Goal: Task Accomplishment & Management: Use online tool/utility

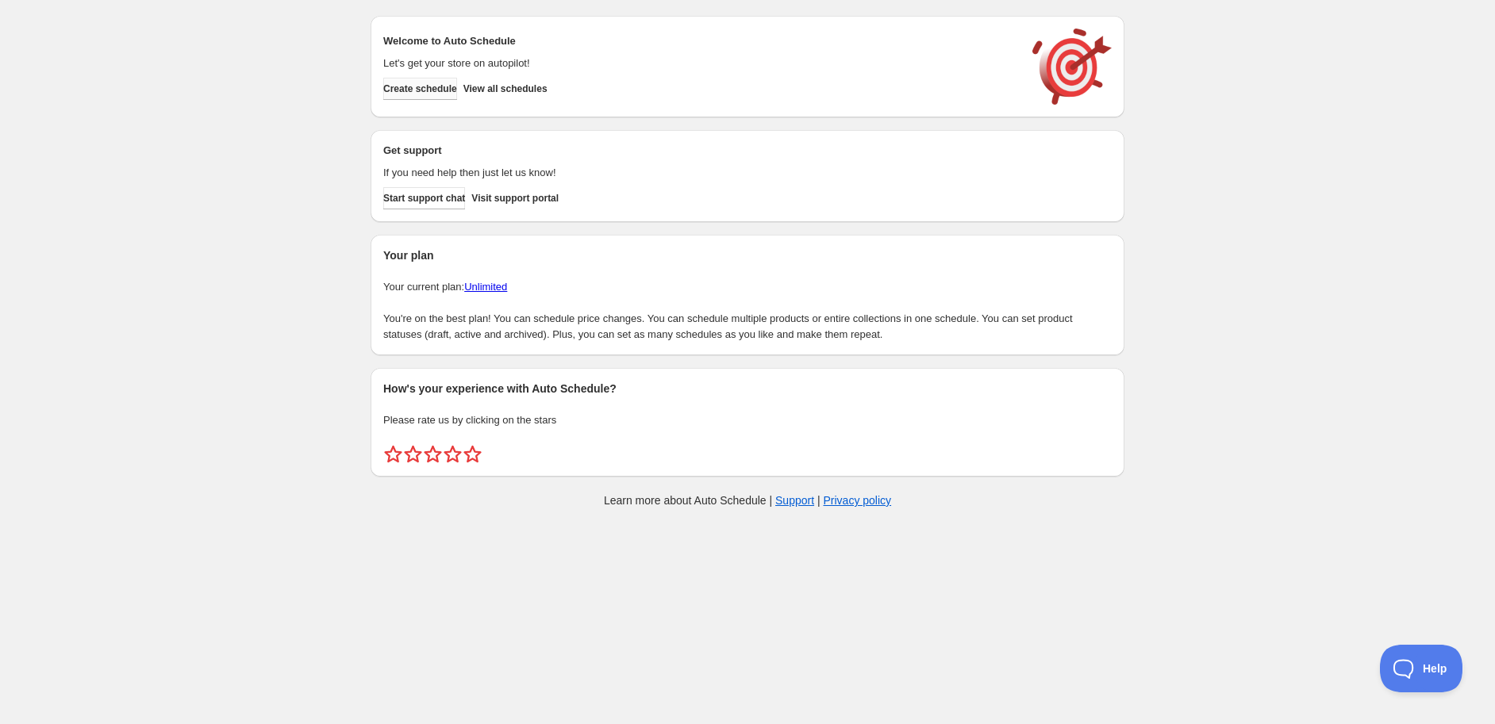
click at [406, 97] on button "Create schedule" at bounding box center [420, 89] width 74 height 22
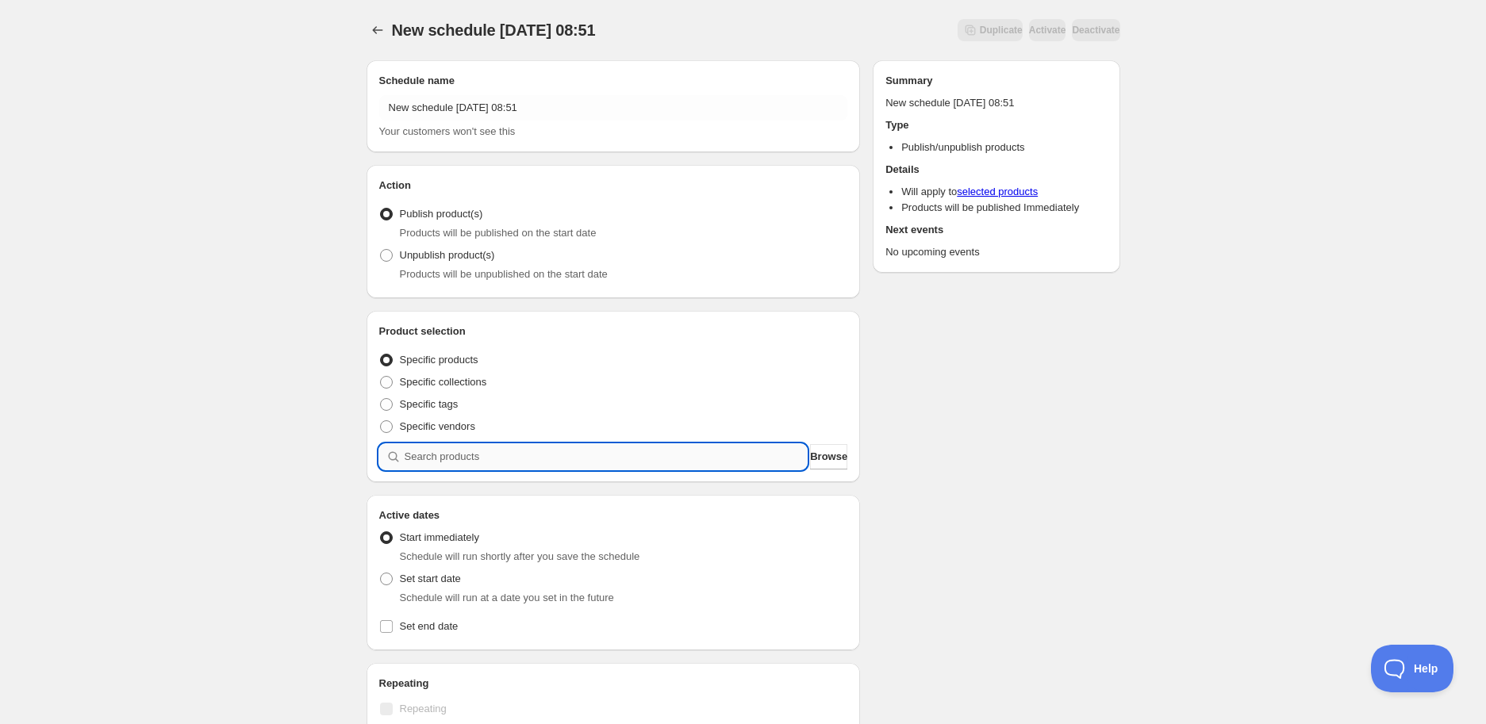
click at [538, 451] on input "search" at bounding box center [606, 456] width 403 height 25
paste input "STK009657"
type input "STK009657"
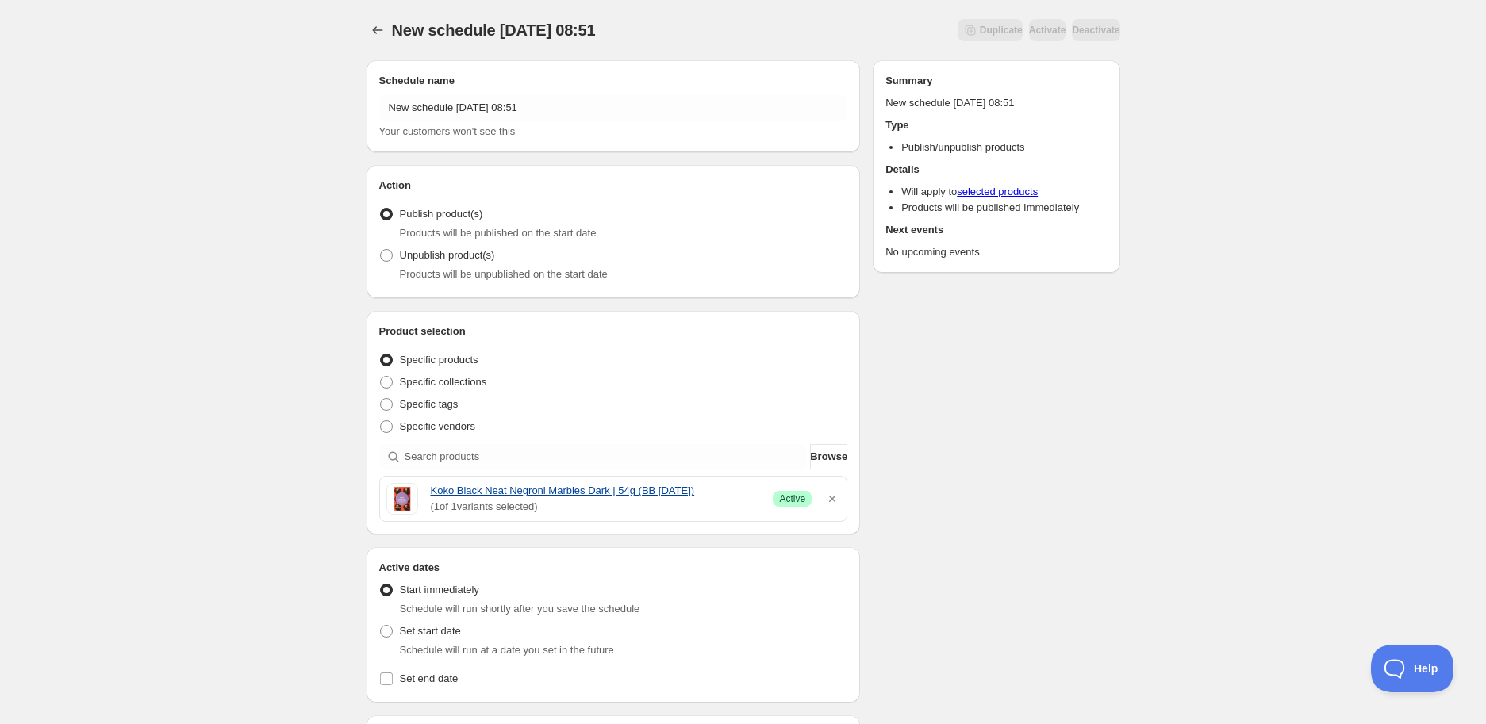
drag, startPoint x: 426, startPoint y: 488, endPoint x: 714, endPoint y: 487, distance: 288.0
click at [714, 487] on div "Koko Black Neat Negroni Marbles Dark | 54g (BB [DATE]) ( 1 of 1 variants select…" at bounding box center [613, 499] width 455 height 32
copy link "Koko Black Neat Negroni Marbles Dark | 54g (BB [DATE])"
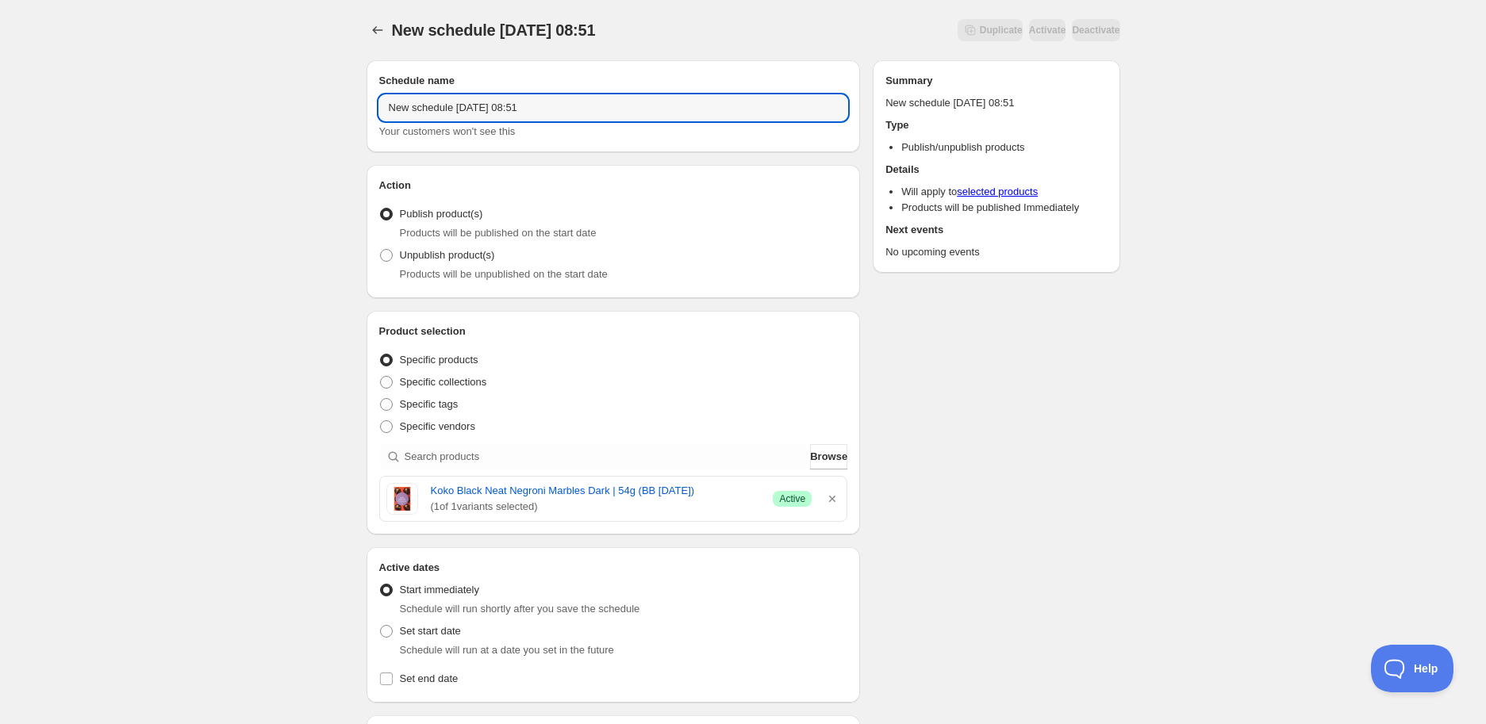
drag, startPoint x: 550, startPoint y: 109, endPoint x: 52, endPoint y: 87, distance: 498.8
click at [52, 87] on div "New schedule [DATE] 08:51. This page is ready New schedule [DATE] 08:51 Duplica…" at bounding box center [743, 631] width 1486 height 1262
paste input "Koko Black Neat Negroni Marbles Dark | 54g (BB [DATE])"
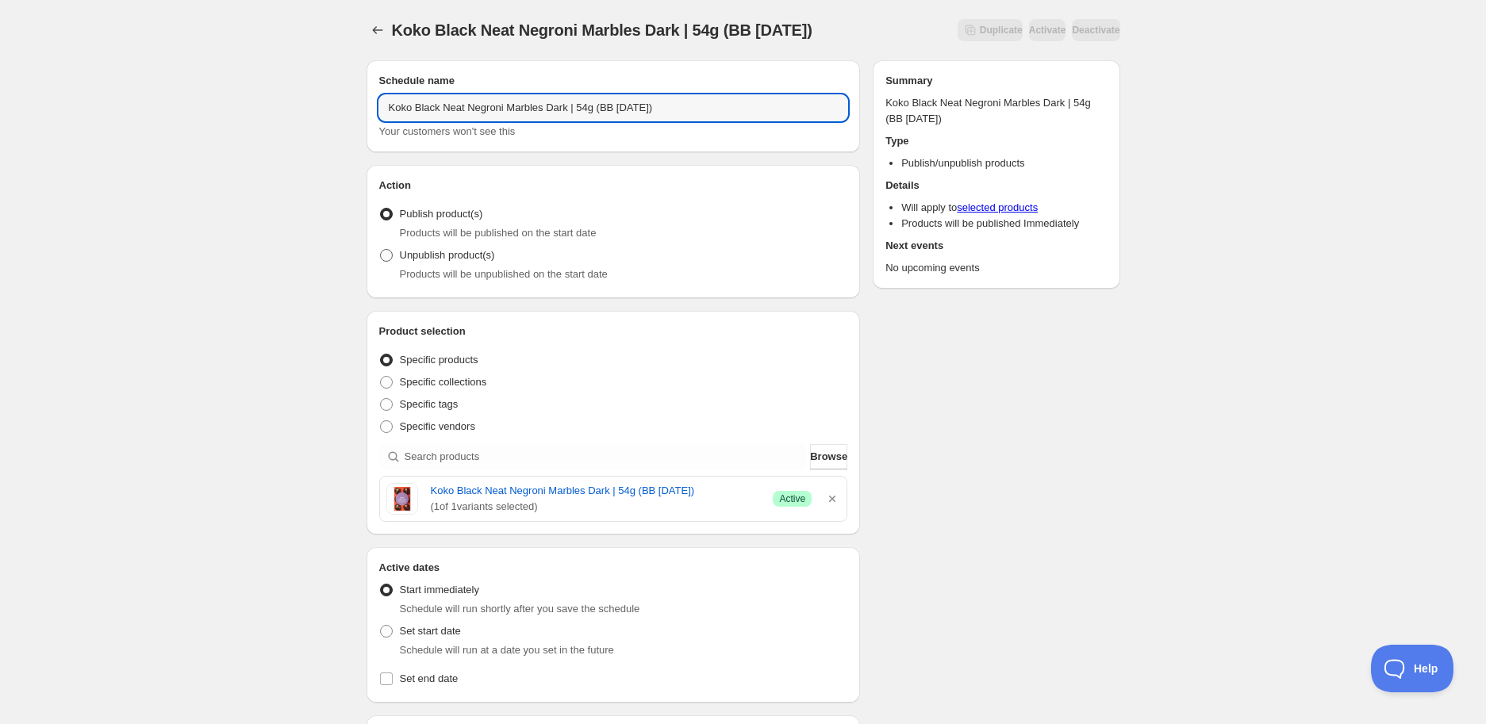
type input "Koko Black Neat Negroni Marbles Dark | 54g (BB [DATE])"
click at [426, 256] on span "Unpublish product(s)" at bounding box center [447, 255] width 95 height 12
click at [381, 250] on input "Unpublish product(s)" at bounding box center [380, 249] width 1 height 1
radio input "true"
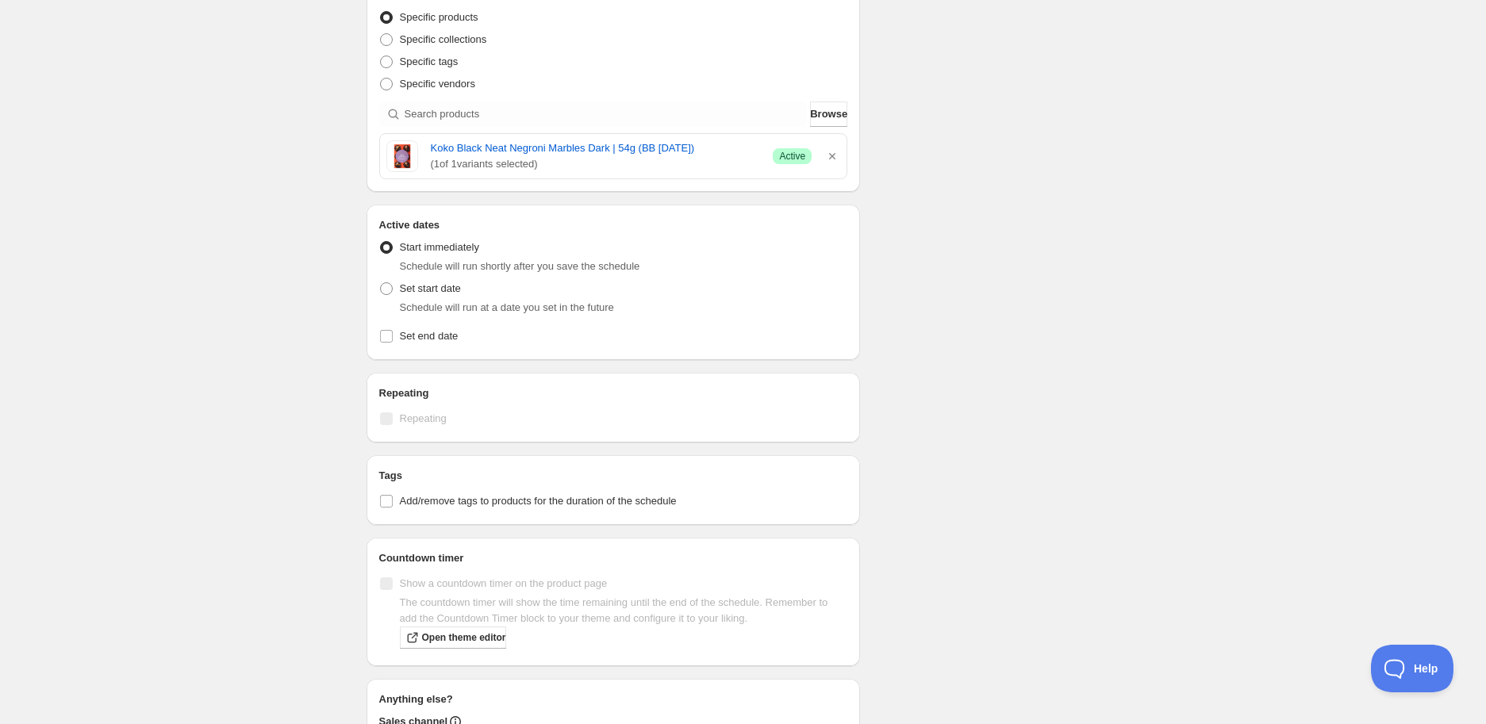
scroll to position [352, 0]
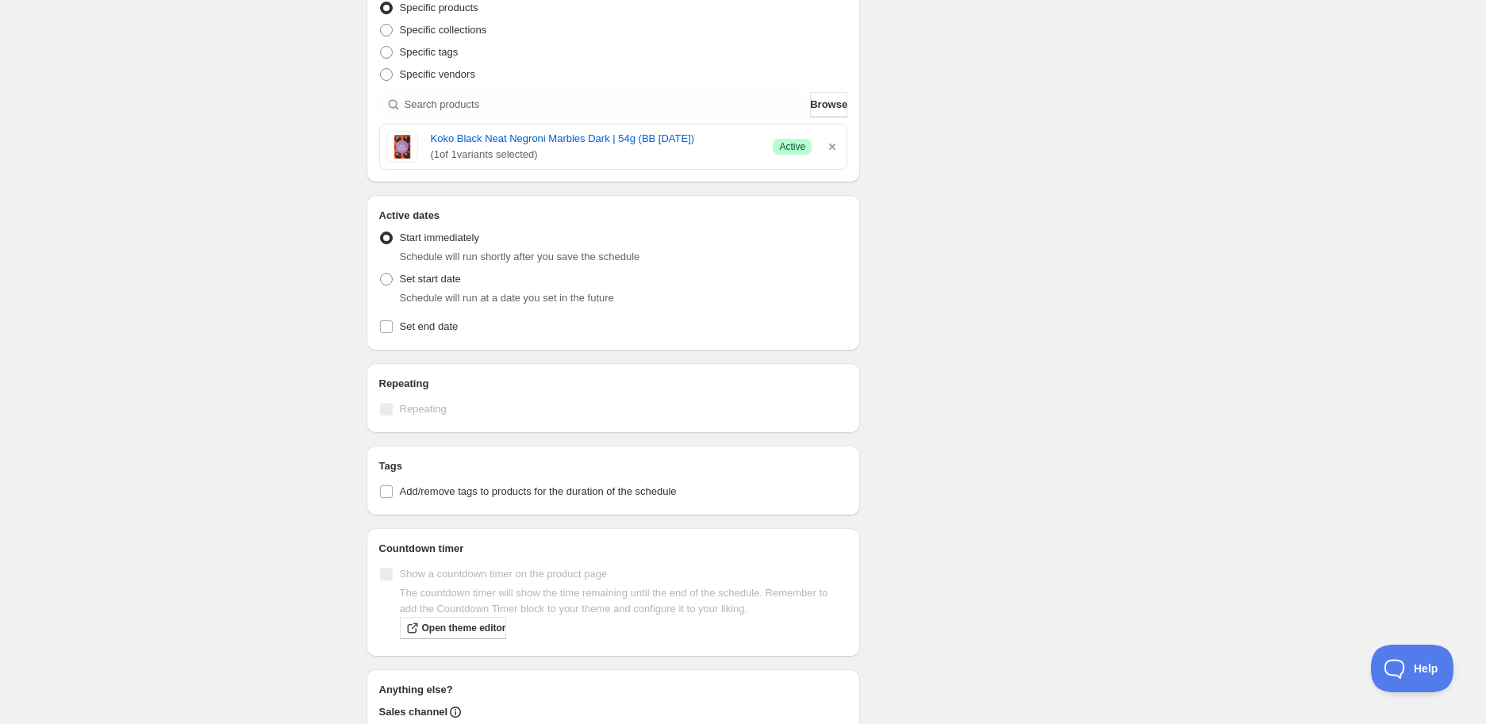
click at [406, 282] on span "Set start date" at bounding box center [430, 279] width 61 height 12
click at [381, 274] on input "Set start date" at bounding box center [380, 273] width 1 height 1
radio input "true"
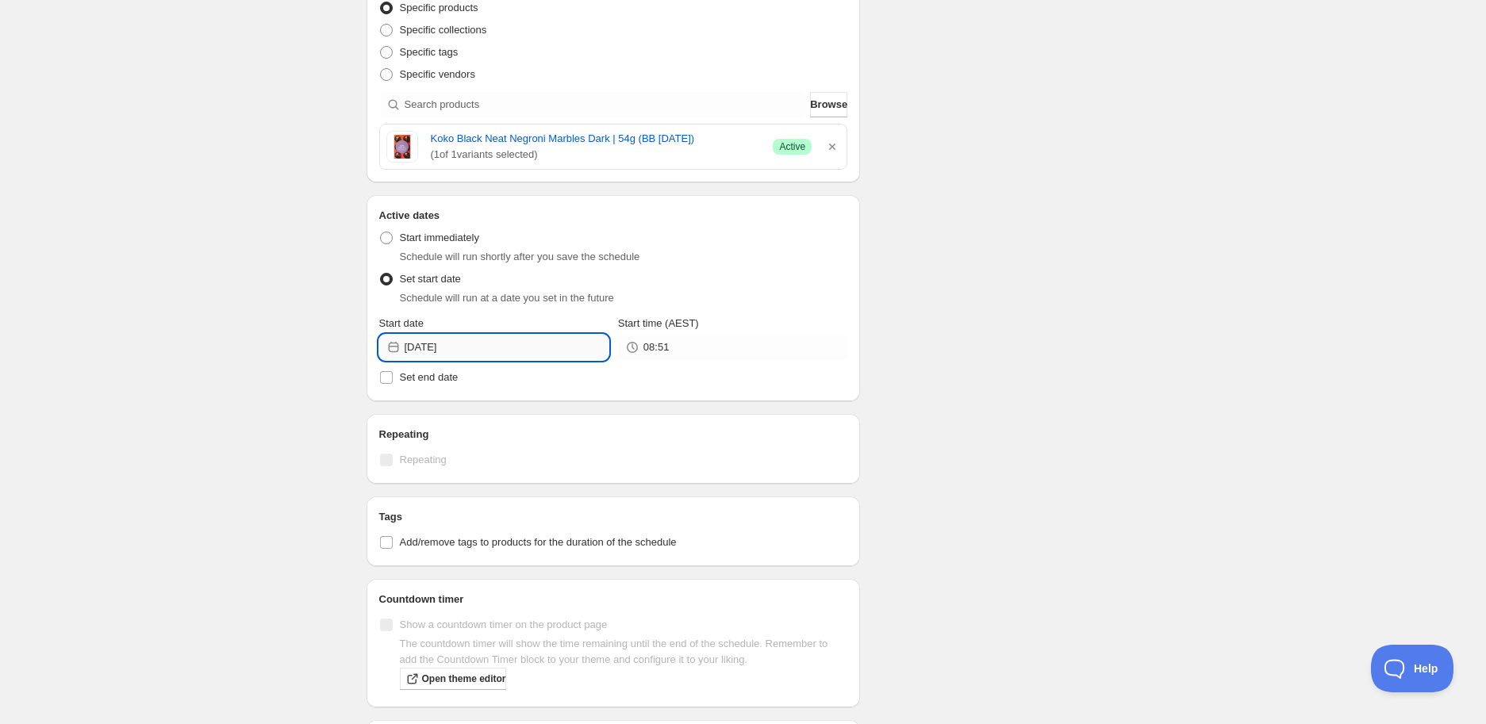
click at [520, 353] on input "[DATE]" at bounding box center [507, 347] width 204 height 25
click at [590, 382] on icon "Show next month, September 2025" at bounding box center [588, 385] width 16 height 16
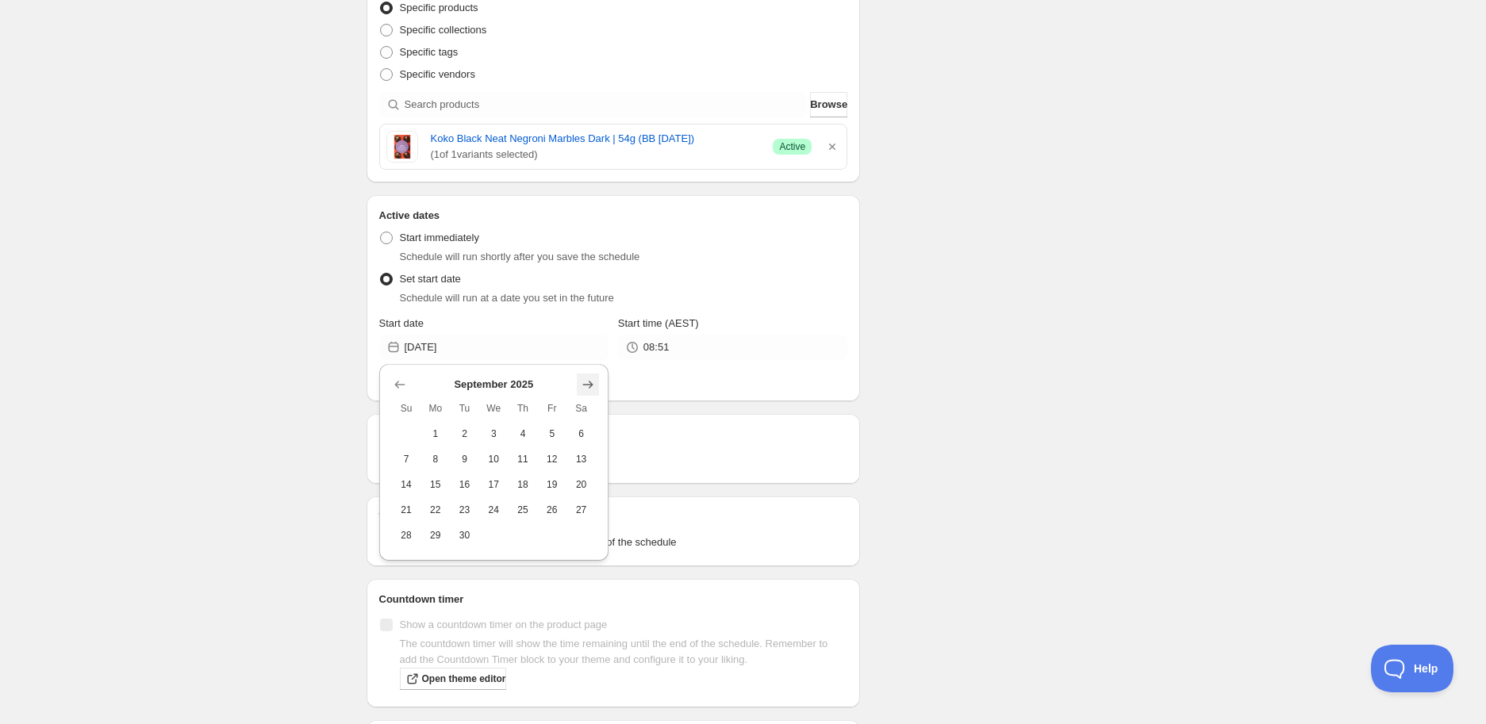
click at [591, 386] on icon "Show next month, October 2025" at bounding box center [588, 385] width 16 height 16
click at [524, 430] on span "2" at bounding box center [523, 434] width 17 height 13
type input "[DATE]"
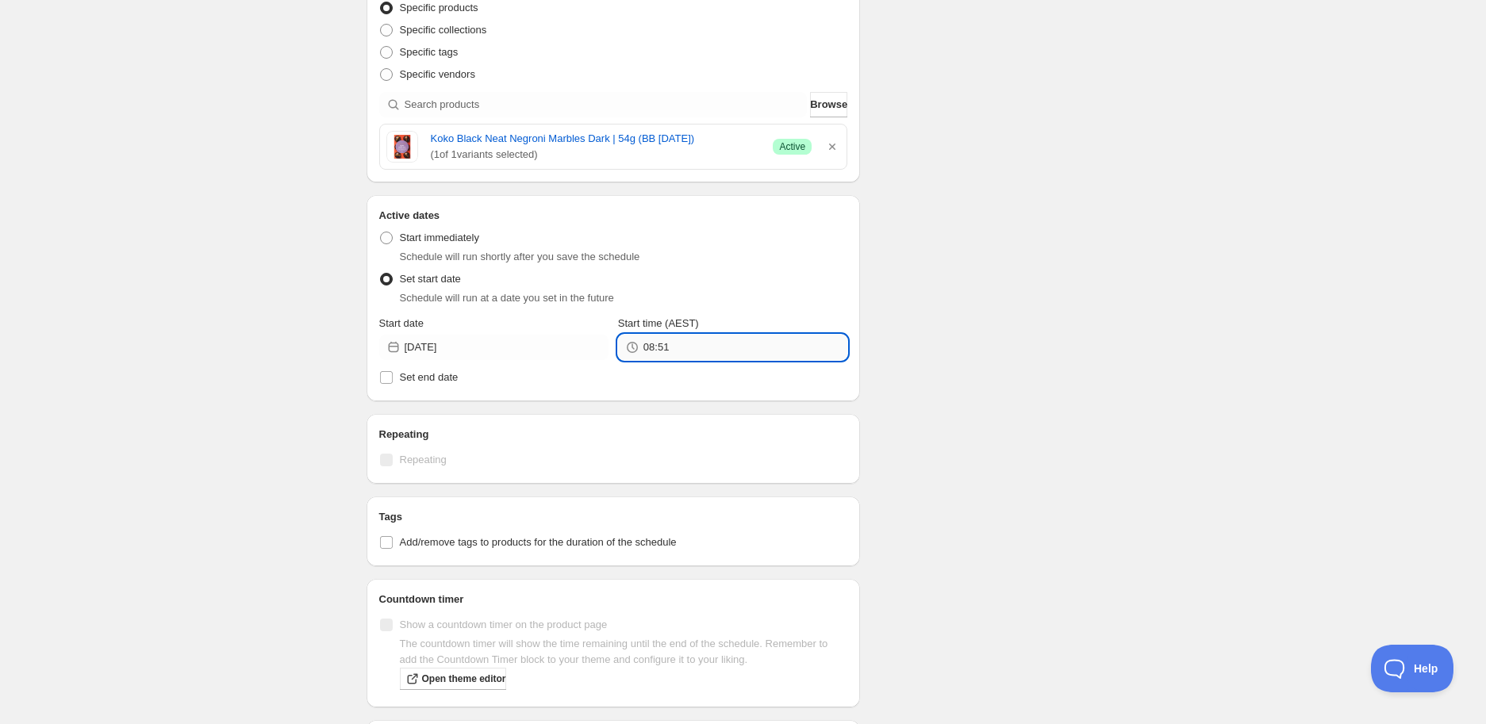
click at [682, 354] on input "08:51" at bounding box center [746, 347] width 204 height 25
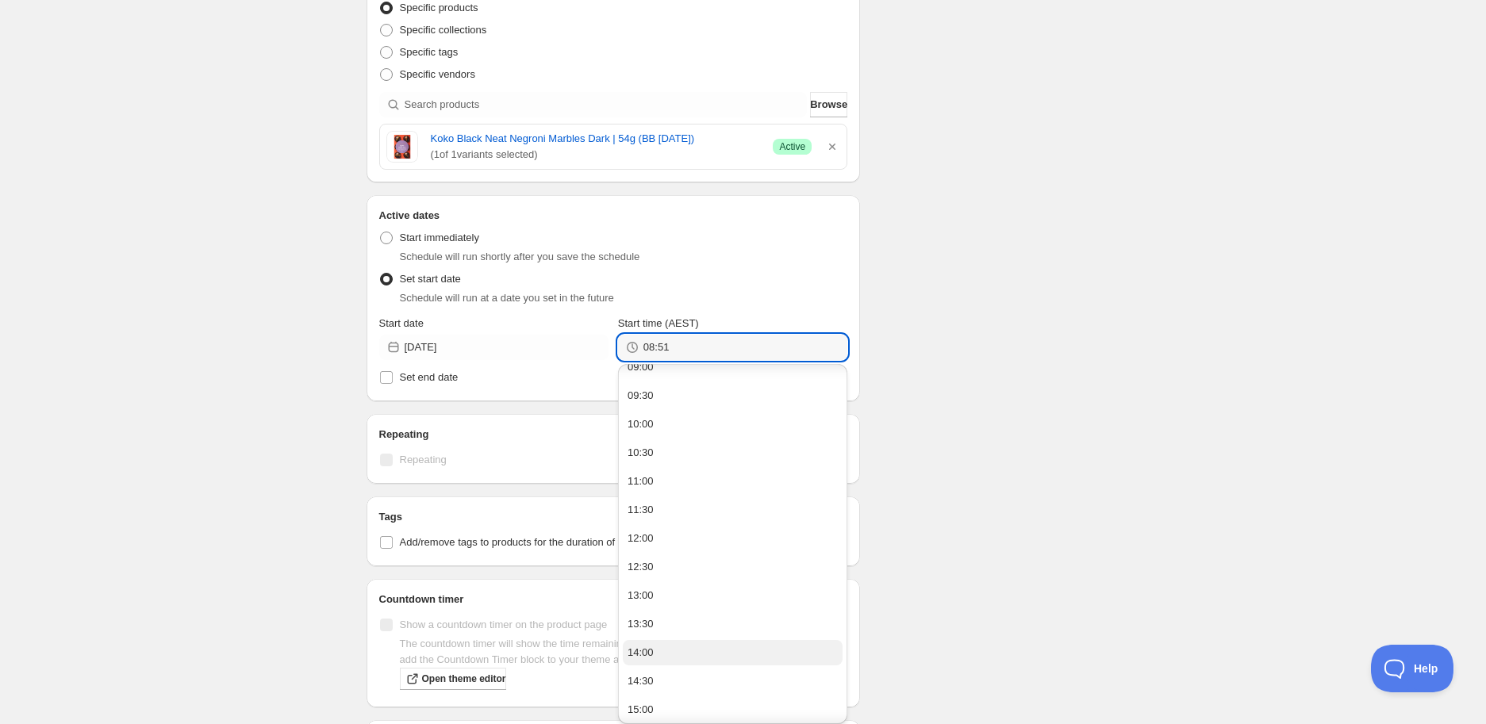
click at [670, 649] on button "14:00" at bounding box center [733, 652] width 220 height 25
type input "14:00"
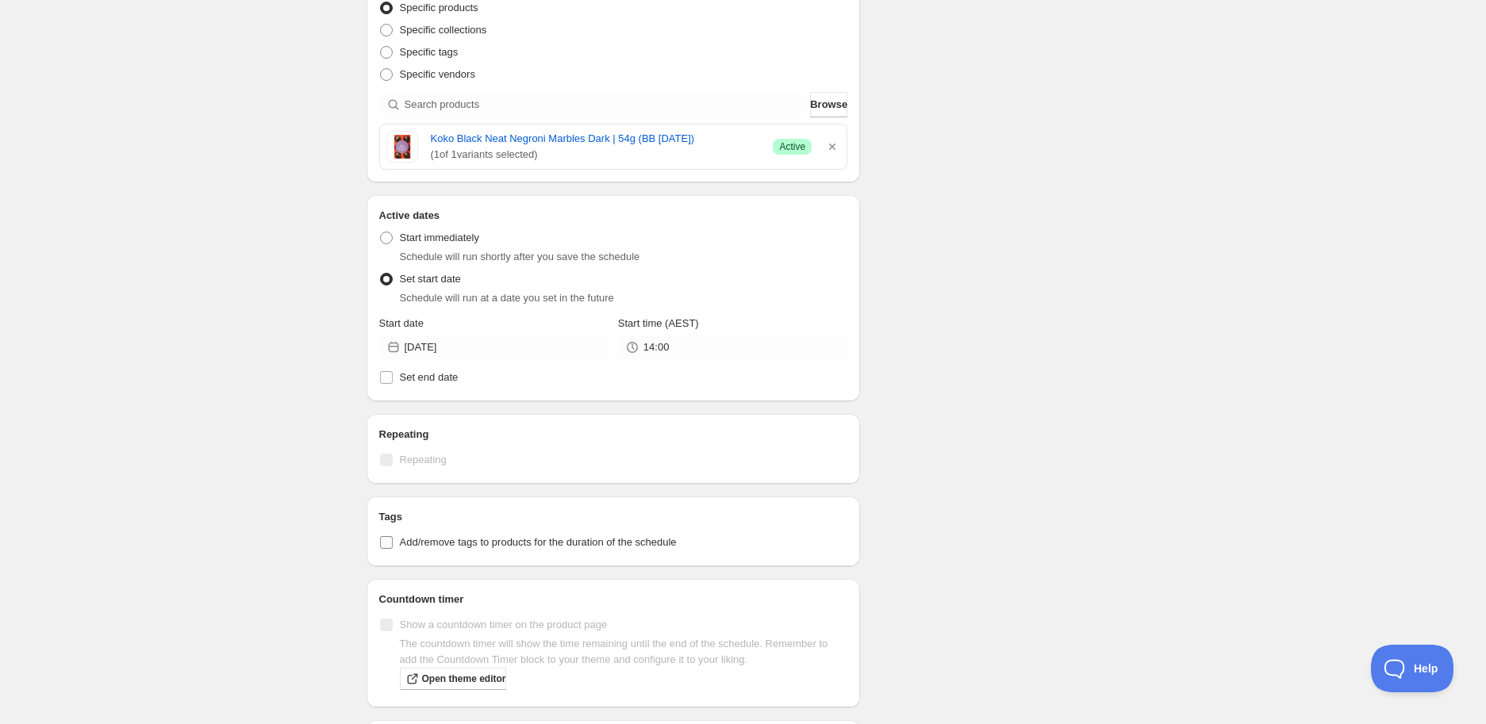
click at [496, 542] on span "Add/remove tags to products for the duration of the schedule" at bounding box center [538, 542] width 277 height 12
click at [393, 542] on input "Add/remove tags to products for the duration of the schedule" at bounding box center [386, 542] width 13 height 13
checkbox input "true"
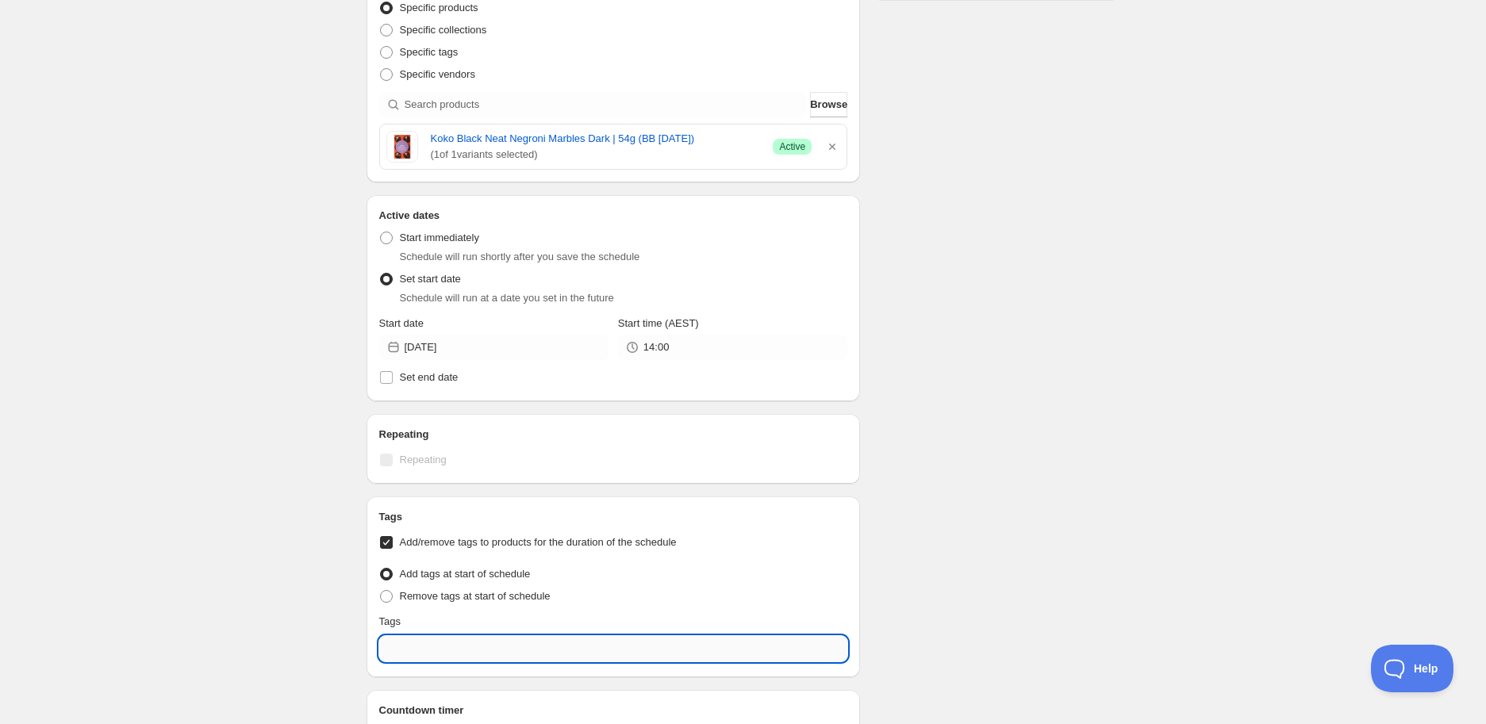
click at [450, 652] on input "text" at bounding box center [613, 648] width 469 height 25
click at [435, 581] on div "EXP Draft" at bounding box center [614, 580] width 444 height 22
type input "EXP Draft"
checkbox input "true"
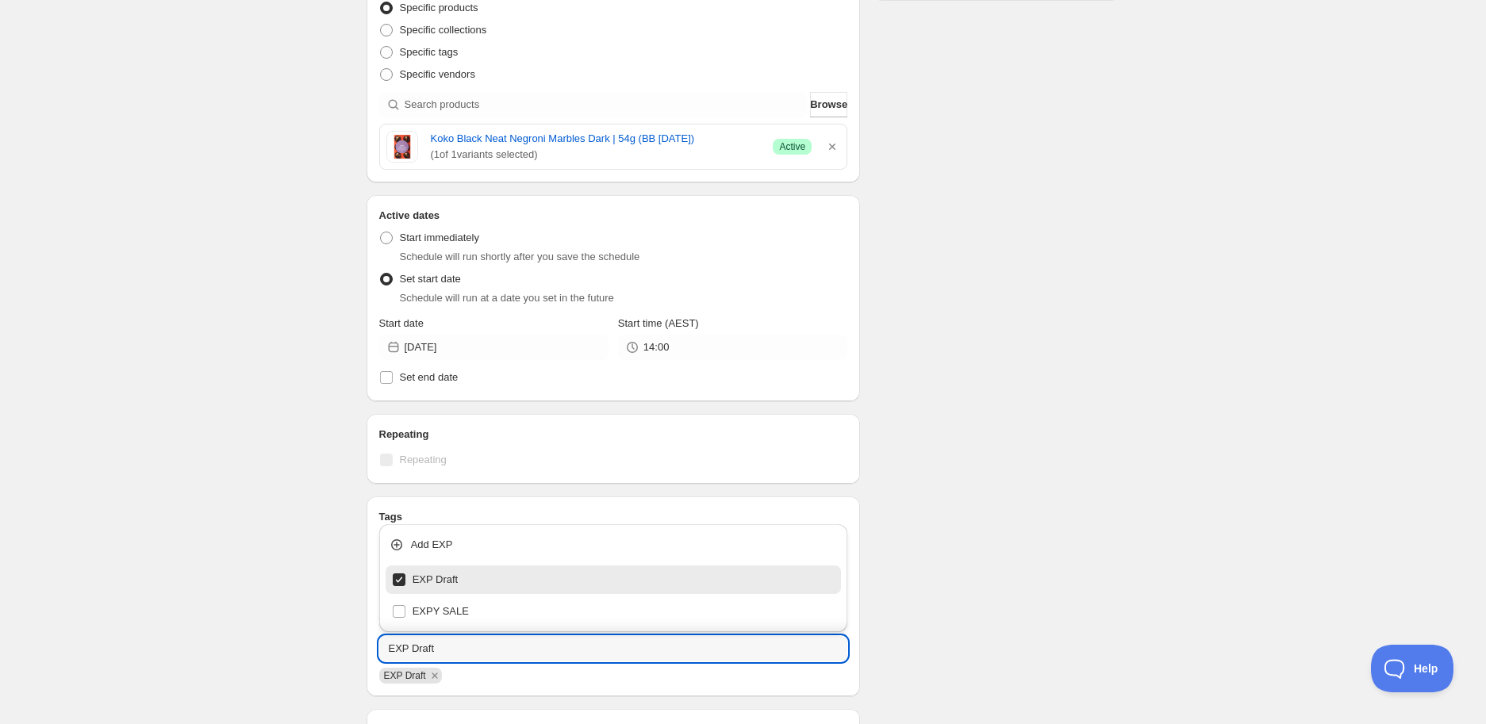
type input "EXP Draft"
click at [1098, 422] on div "Schedule name Koko Black Neat Negroni Marbles Dark | 54g (BB [DATE]) Your custo…" at bounding box center [737, 375] width 767 height 1360
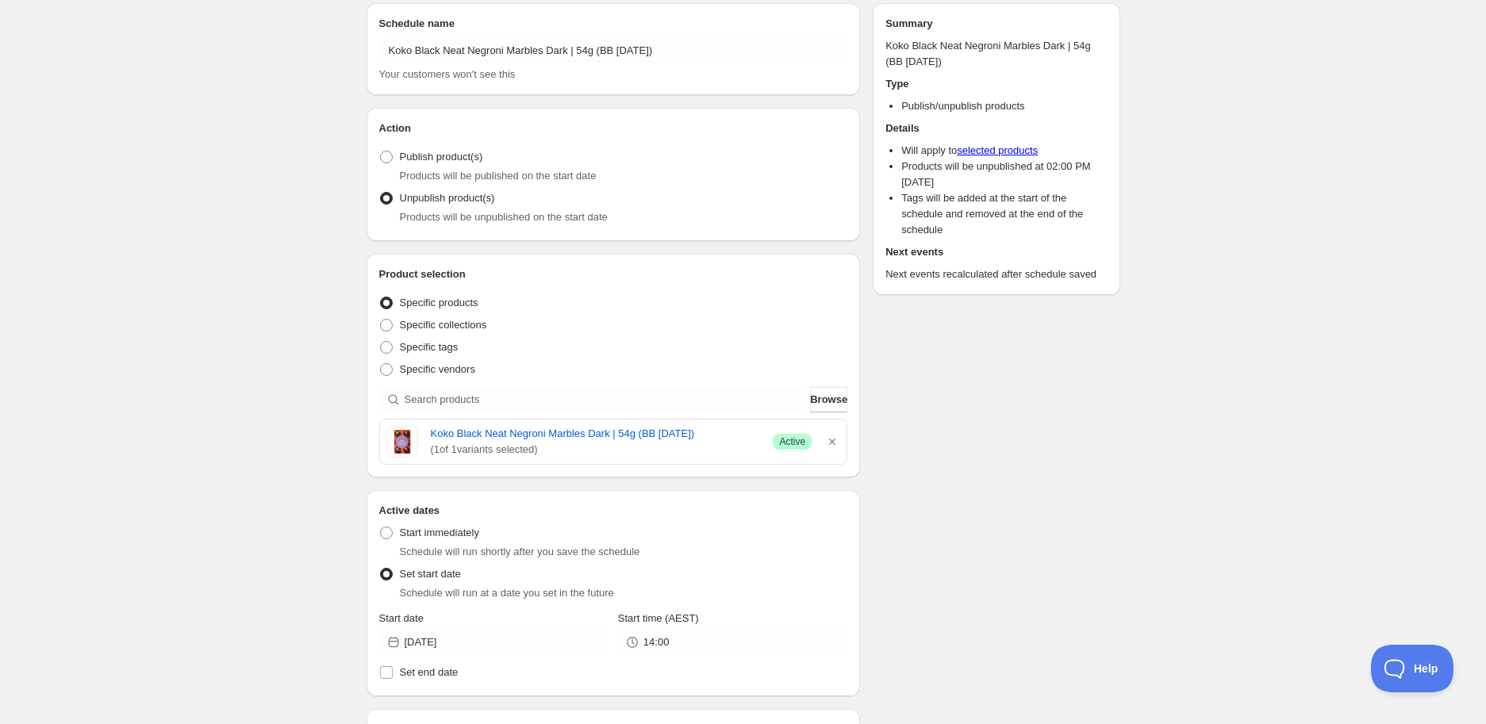
scroll to position [0, 0]
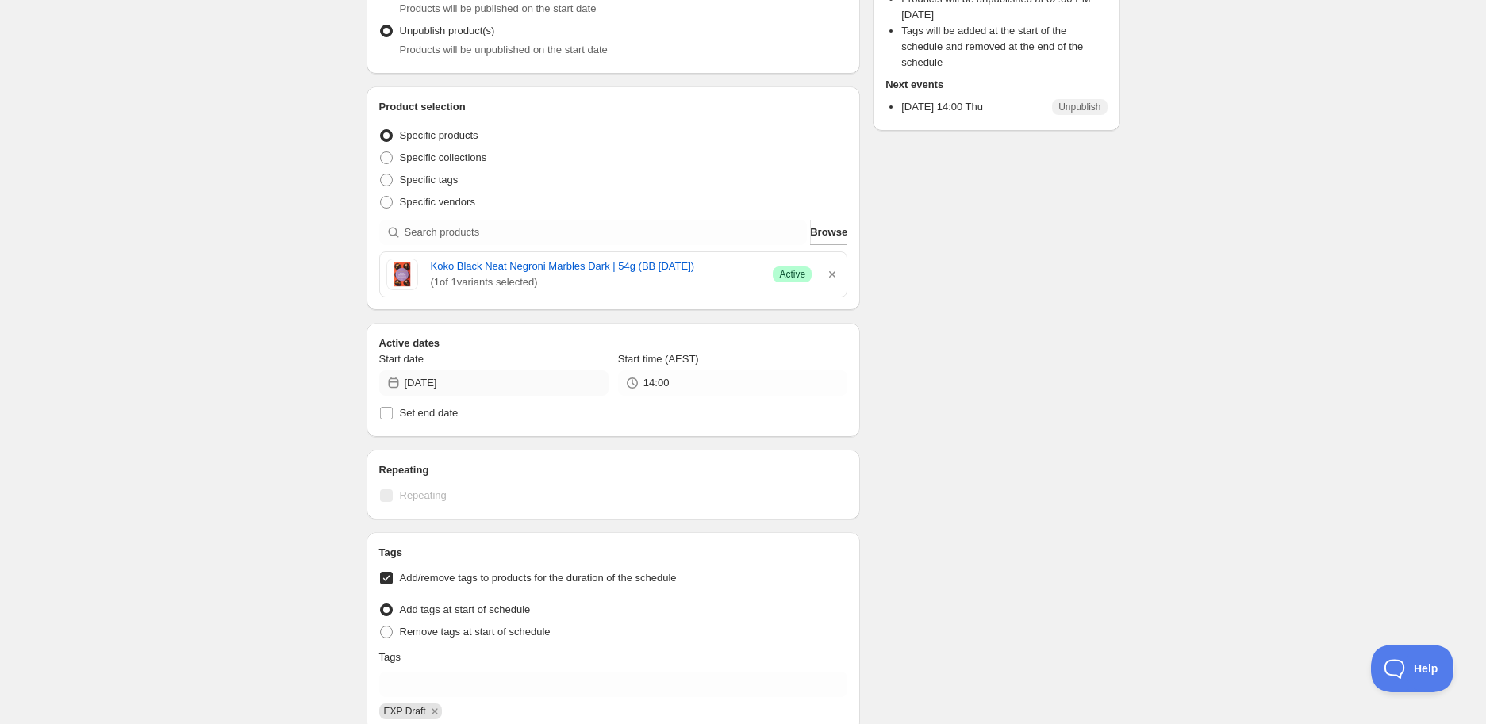
scroll to position [264, 0]
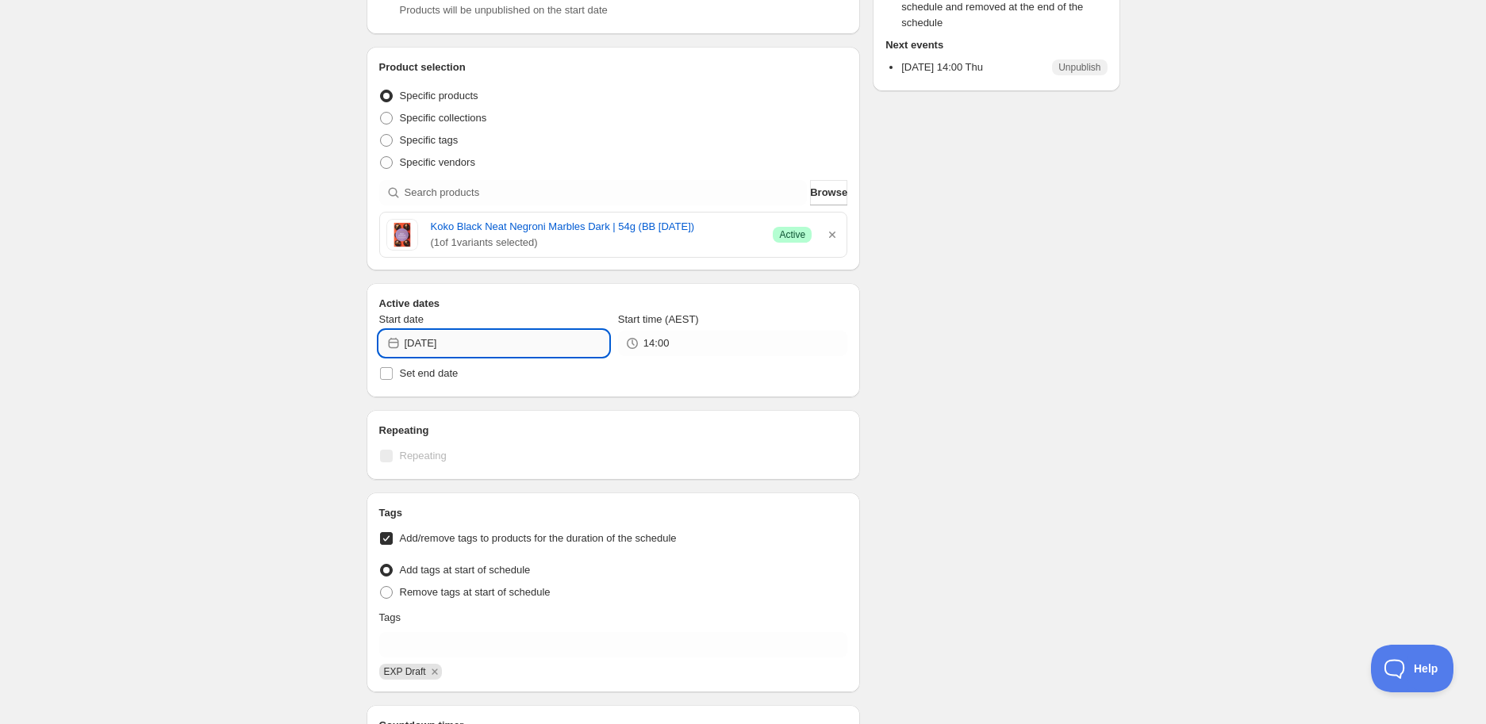
click at [546, 334] on input "[DATE]" at bounding box center [507, 343] width 204 height 25
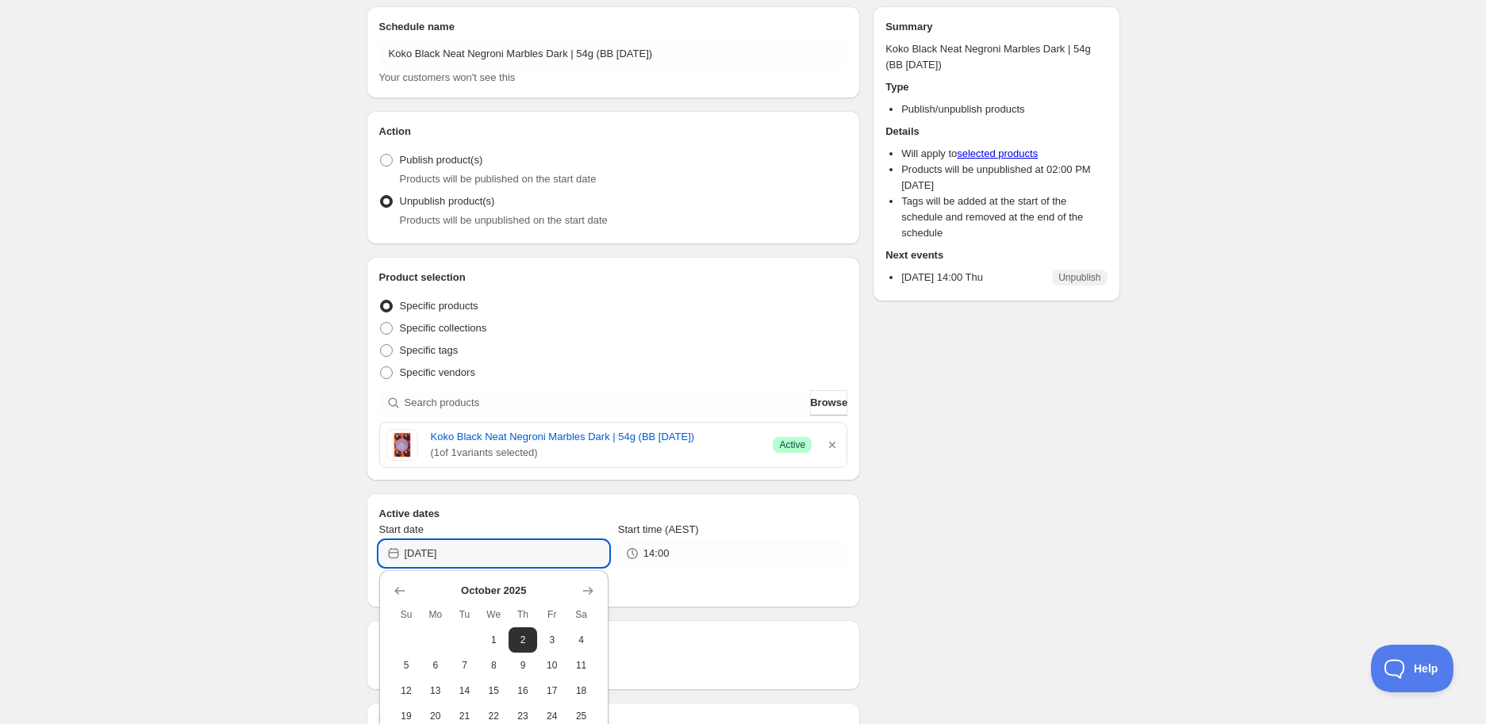
scroll to position [0, 0]
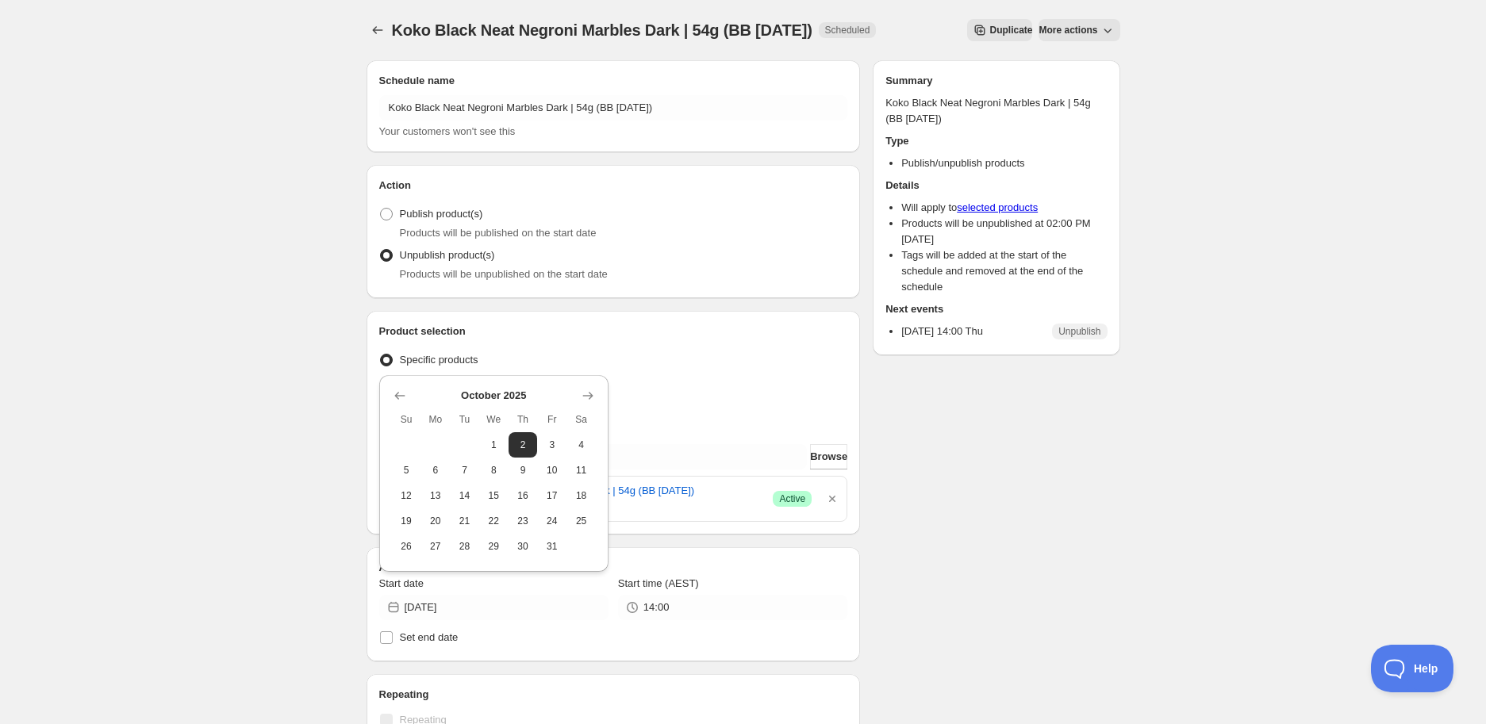
click at [1231, 528] on div "Koko Black Neat Negroni Marbles Dark | 54g (BB [DATE]). This page is ready Koko…" at bounding box center [743, 673] width 1486 height 1347
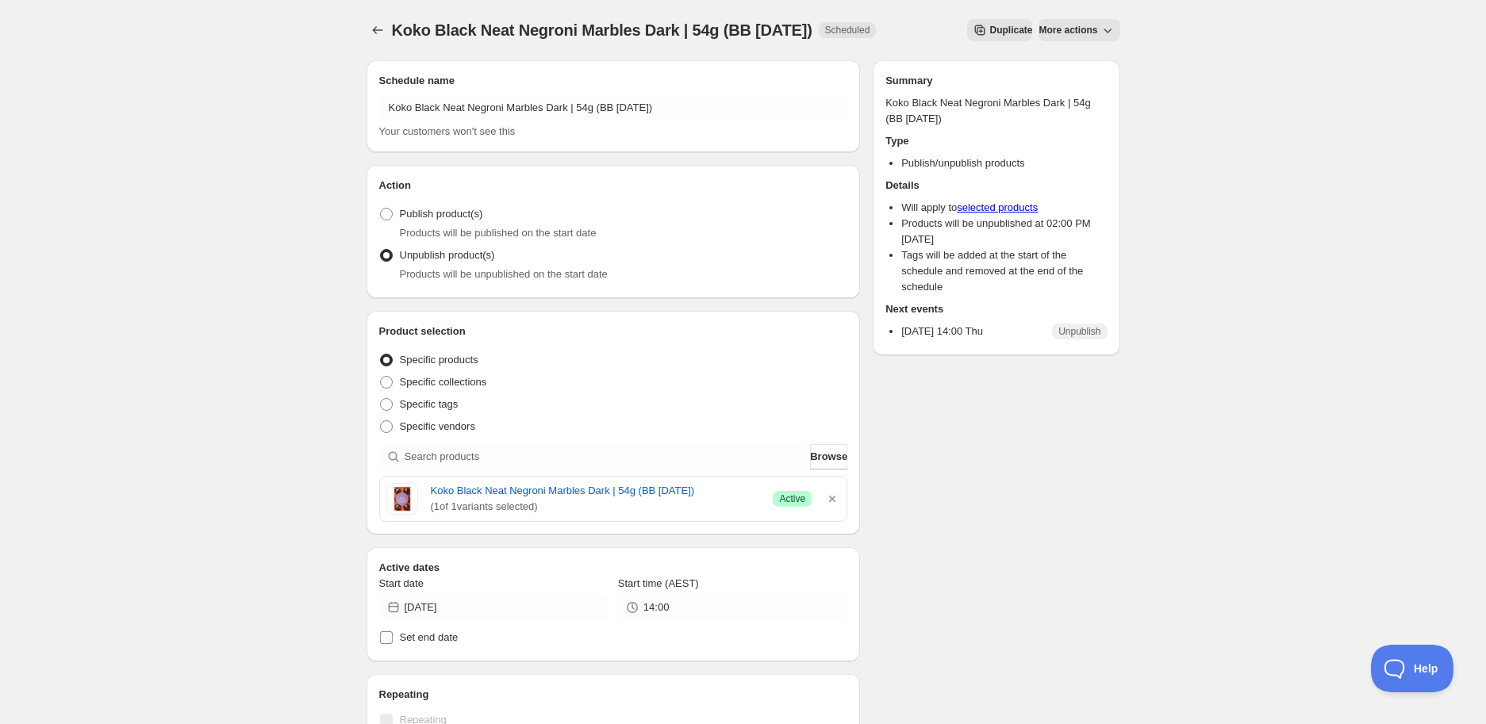
drag, startPoint x: 408, startPoint y: 638, endPoint x: 445, endPoint y: 641, distance: 37.4
click at [409, 638] on span "Set end date" at bounding box center [429, 638] width 59 height 12
click at [393, 638] on input "Set end date" at bounding box center [386, 638] width 13 height 13
checkbox input "true"
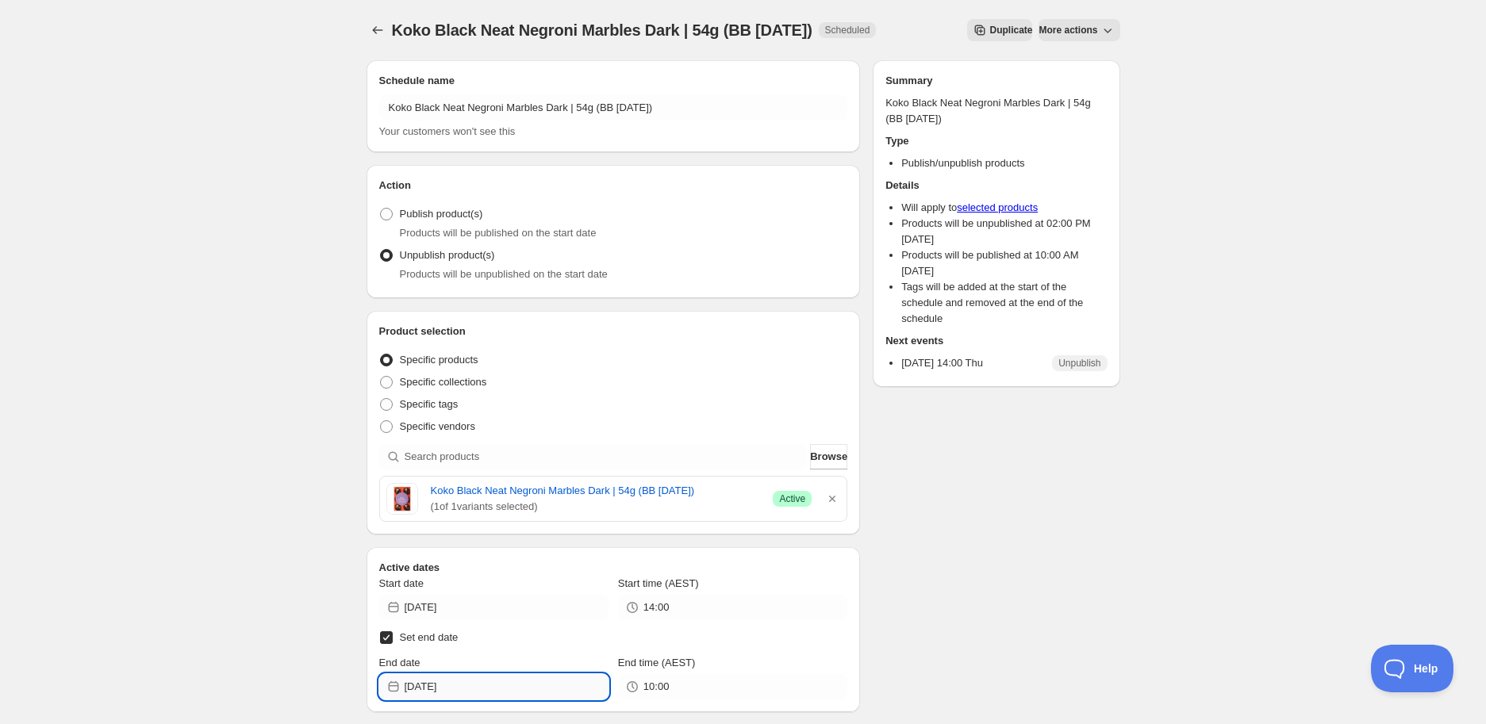
click at [468, 674] on input "[DATE]" at bounding box center [507, 686] width 204 height 25
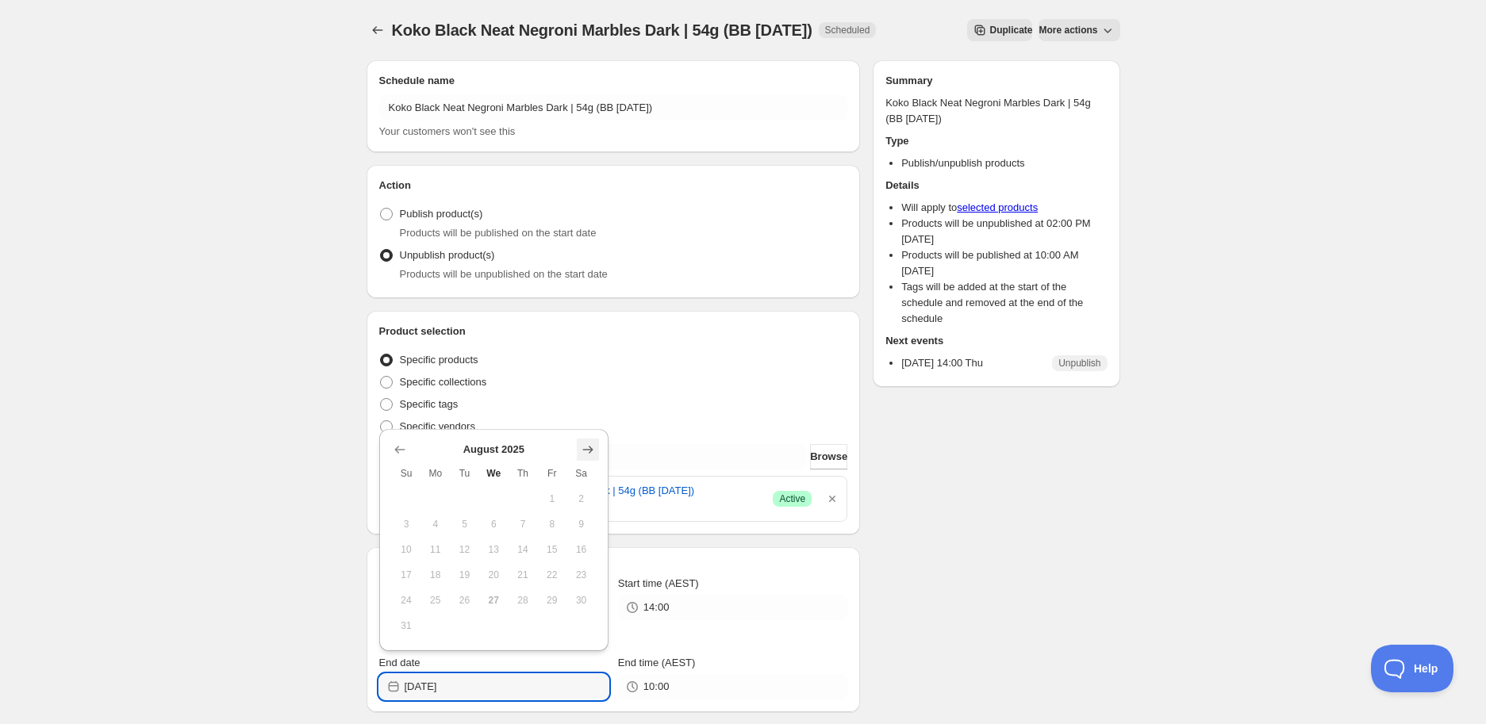
click at [580, 442] on icon "Show next month, September 2025" at bounding box center [588, 450] width 16 height 16
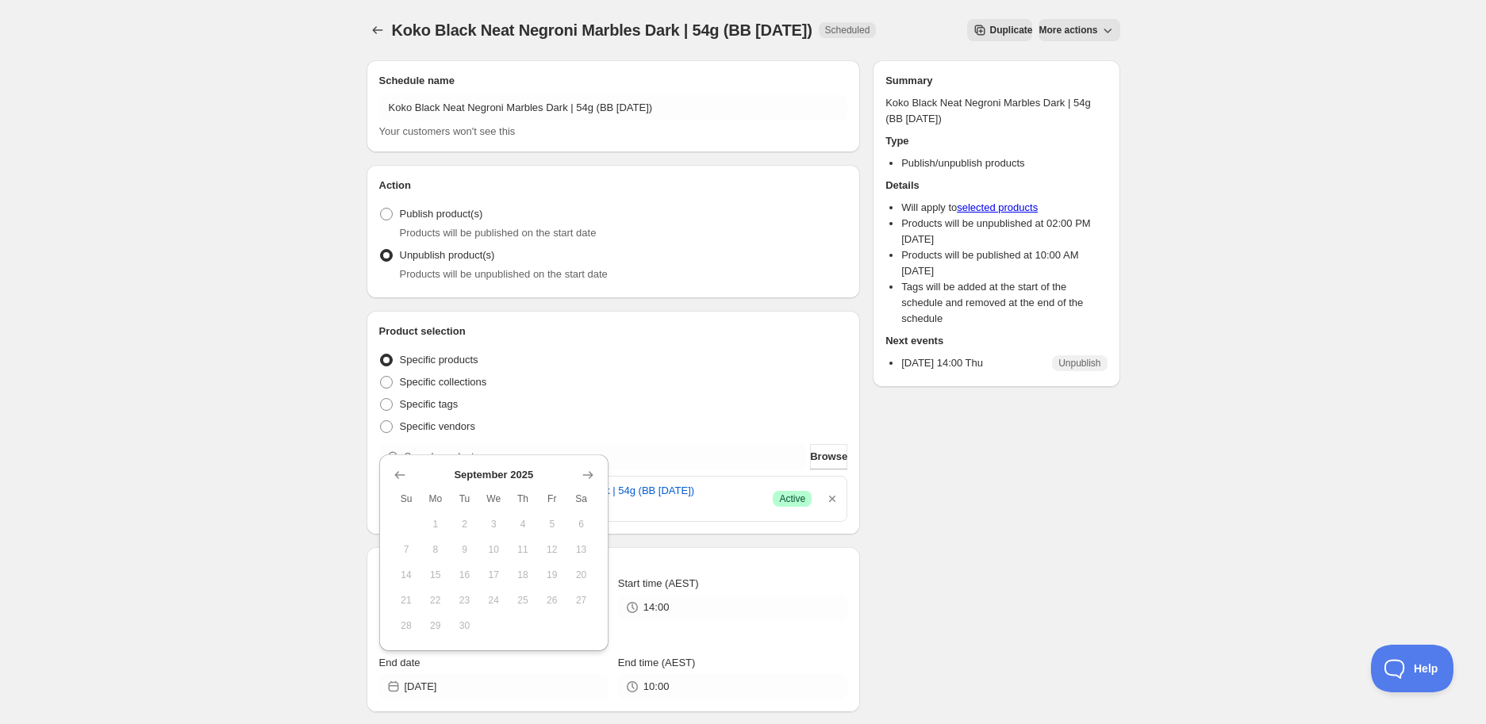
drag, startPoint x: 585, startPoint y: 462, endPoint x: 585, endPoint y: 473, distance: 11.1
click at [585, 463] on div "[DATE] Su Mo Tu We Th Fr Sa 1 2 3 4 5 6 7 8 9 10 11 12 13 14 15 16 17 18 19 20 …" at bounding box center [487, 547] width 217 height 184
click at [585, 473] on icon "Show next month, October 2025" at bounding box center [588, 475] width 16 height 16
click at [399, 476] on icon "Show previous month, September 2025" at bounding box center [400, 475] width 16 height 16
drag, startPoint x: 592, startPoint y: 471, endPoint x: 579, endPoint y: 480, distance: 15.4
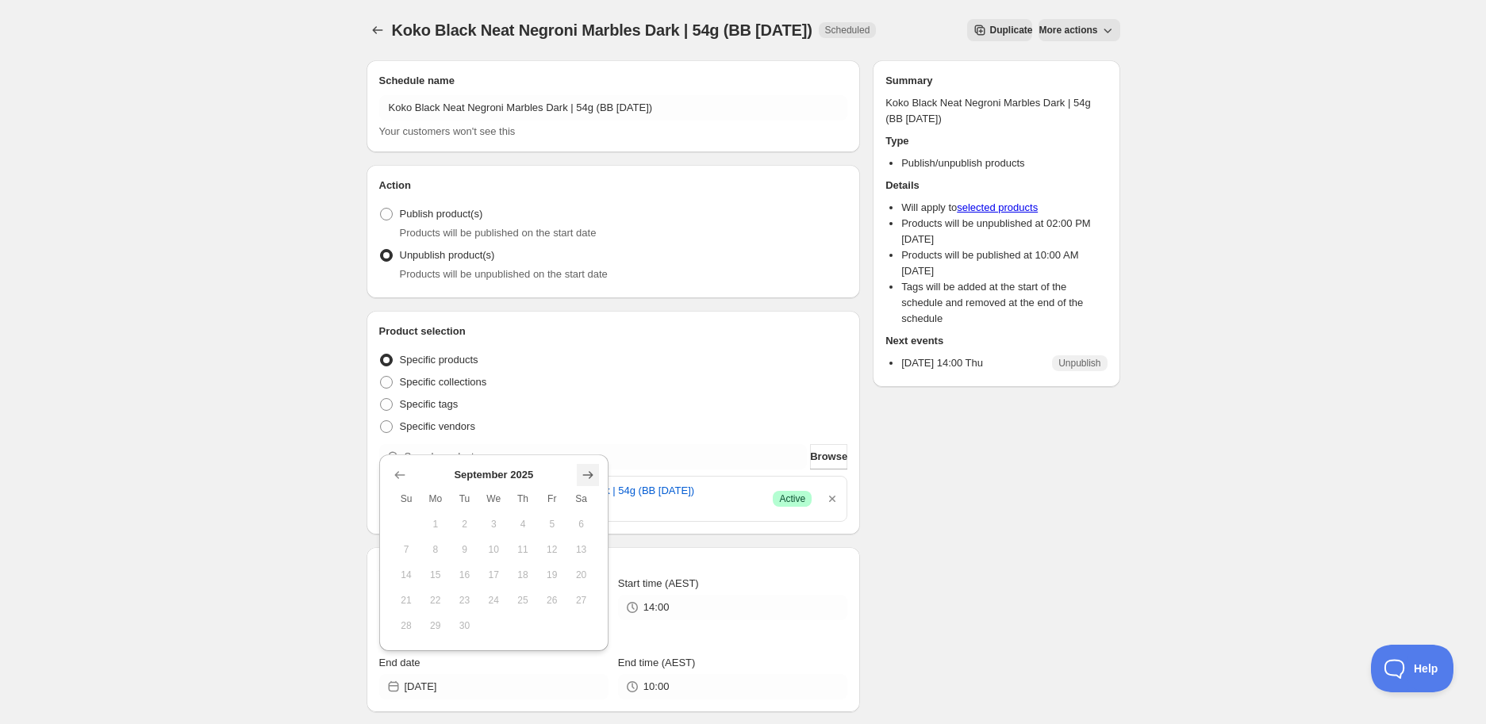
click at [592, 471] on icon "Show next month, October 2025" at bounding box center [588, 475] width 16 height 16
click at [519, 522] on span "2" at bounding box center [523, 524] width 17 height 13
type input "[DATE]"
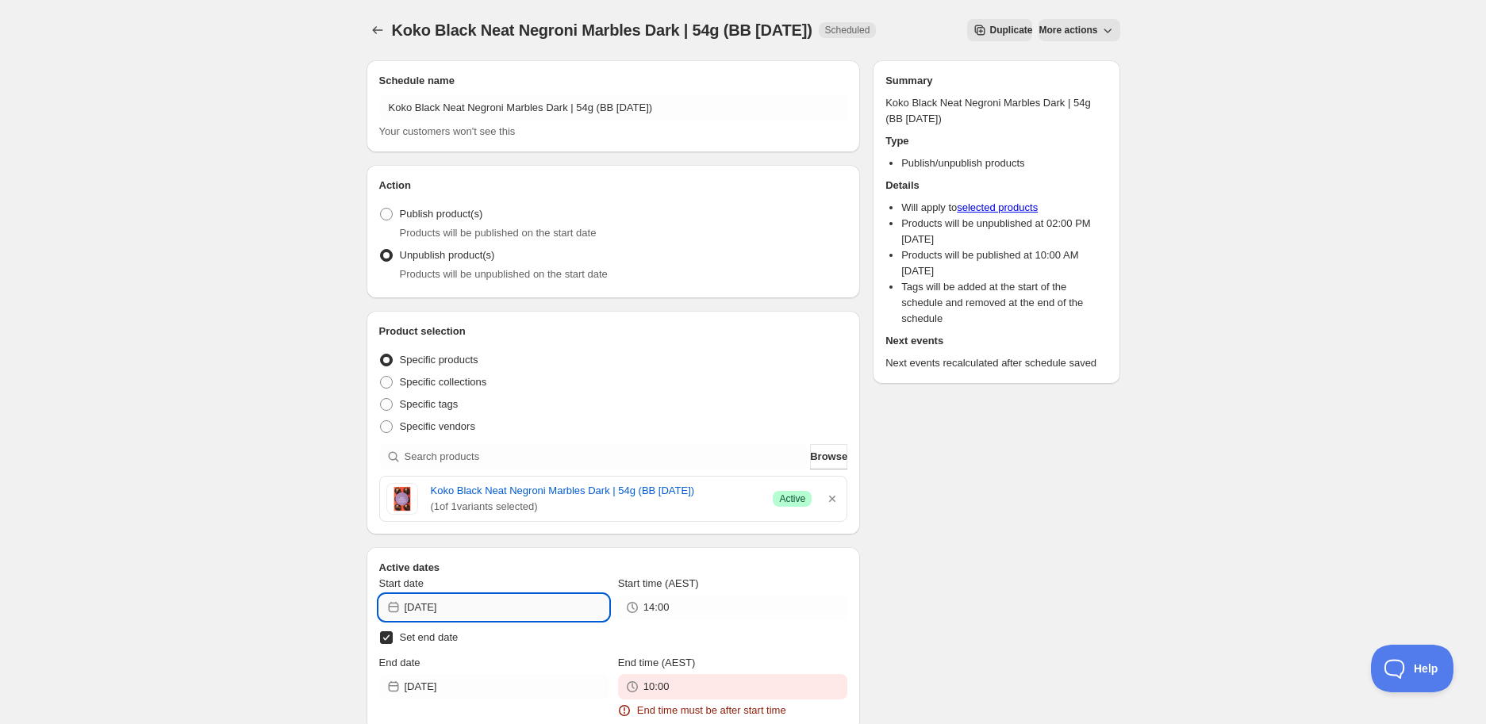
click at [490, 611] on input "[DATE]" at bounding box center [507, 607] width 204 height 25
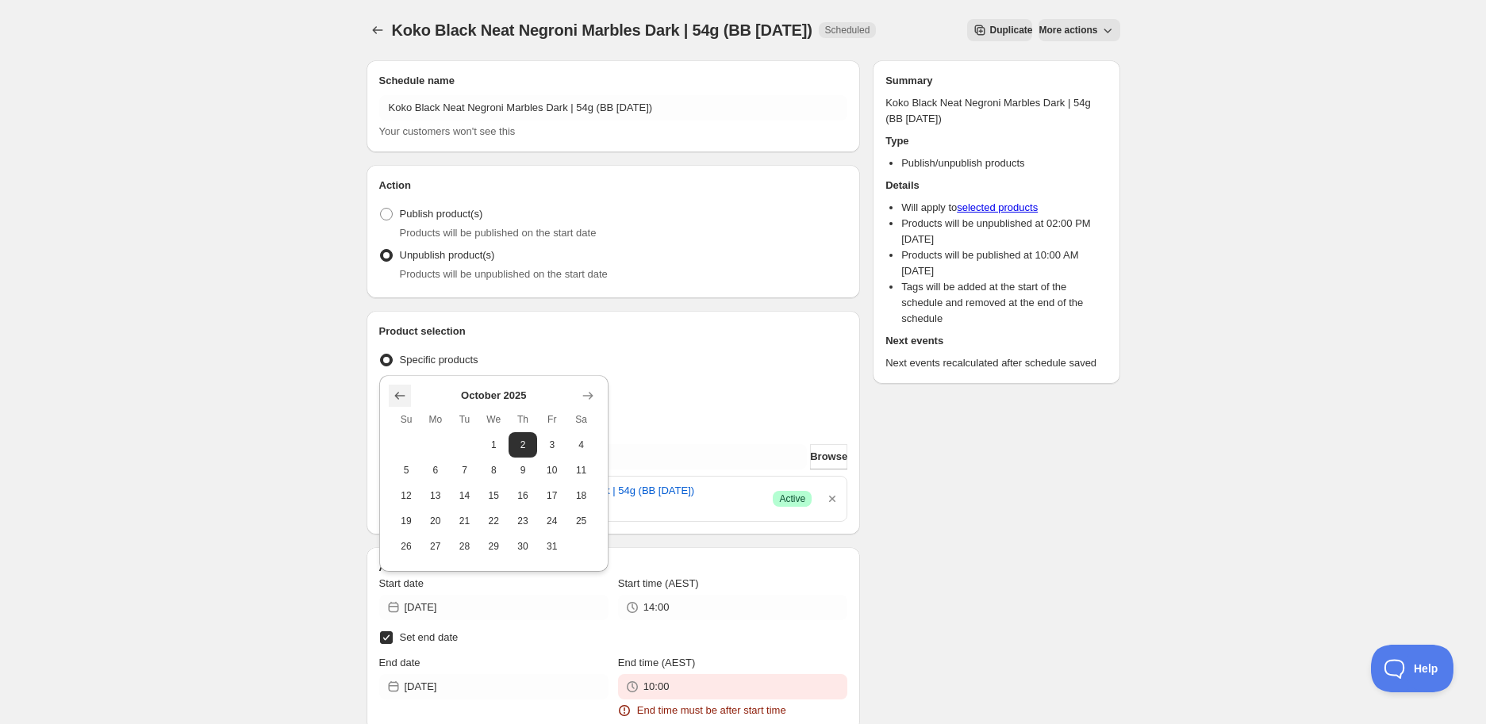
click at [392, 392] on icon "Show previous month, September 2025" at bounding box center [400, 396] width 16 height 16
click at [397, 393] on icon "Show previous month, August 2025" at bounding box center [400, 396] width 16 height 16
click at [492, 523] on span "27" at bounding box center [494, 521] width 17 height 13
type input "[DATE]"
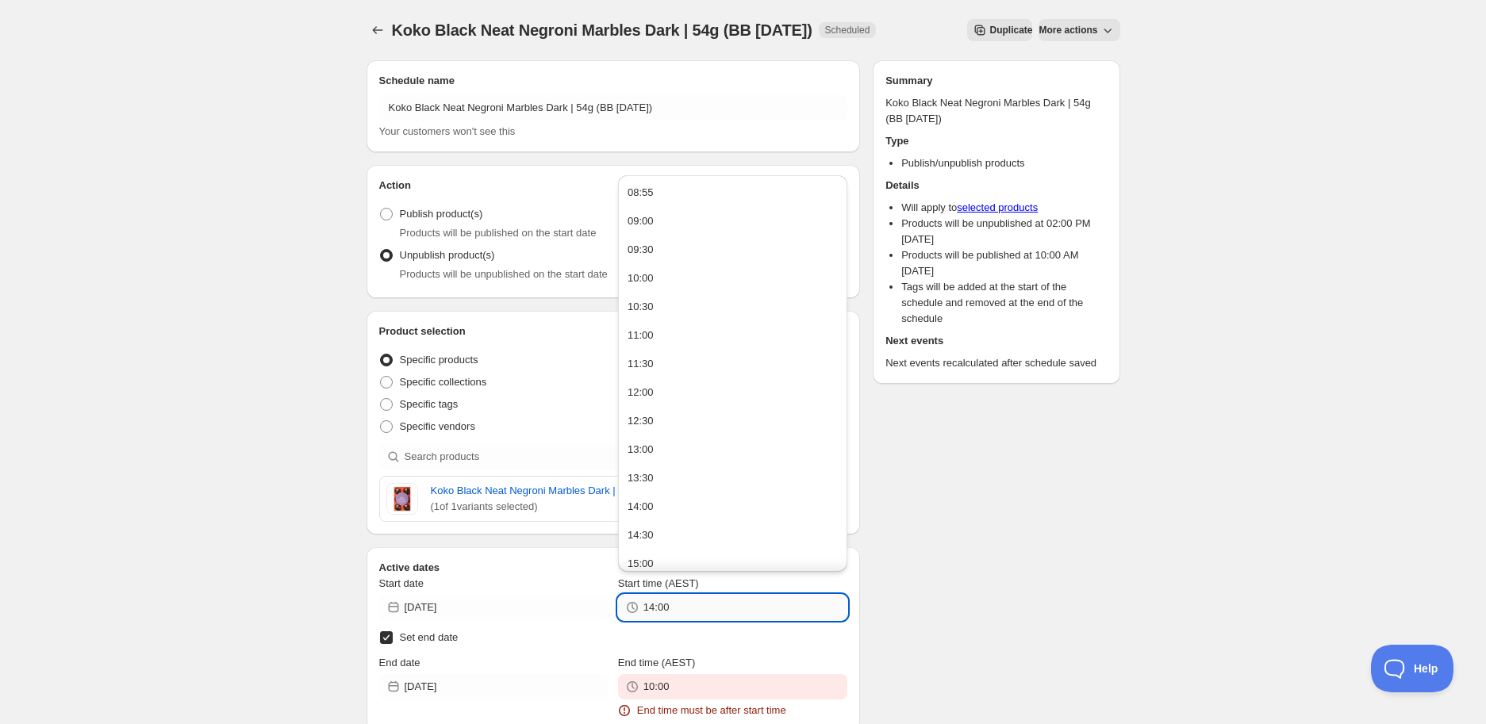
click at [696, 605] on input "14:00" at bounding box center [746, 607] width 204 height 25
click at [672, 192] on button "08:55" at bounding box center [733, 192] width 220 height 25
type input "08:55"
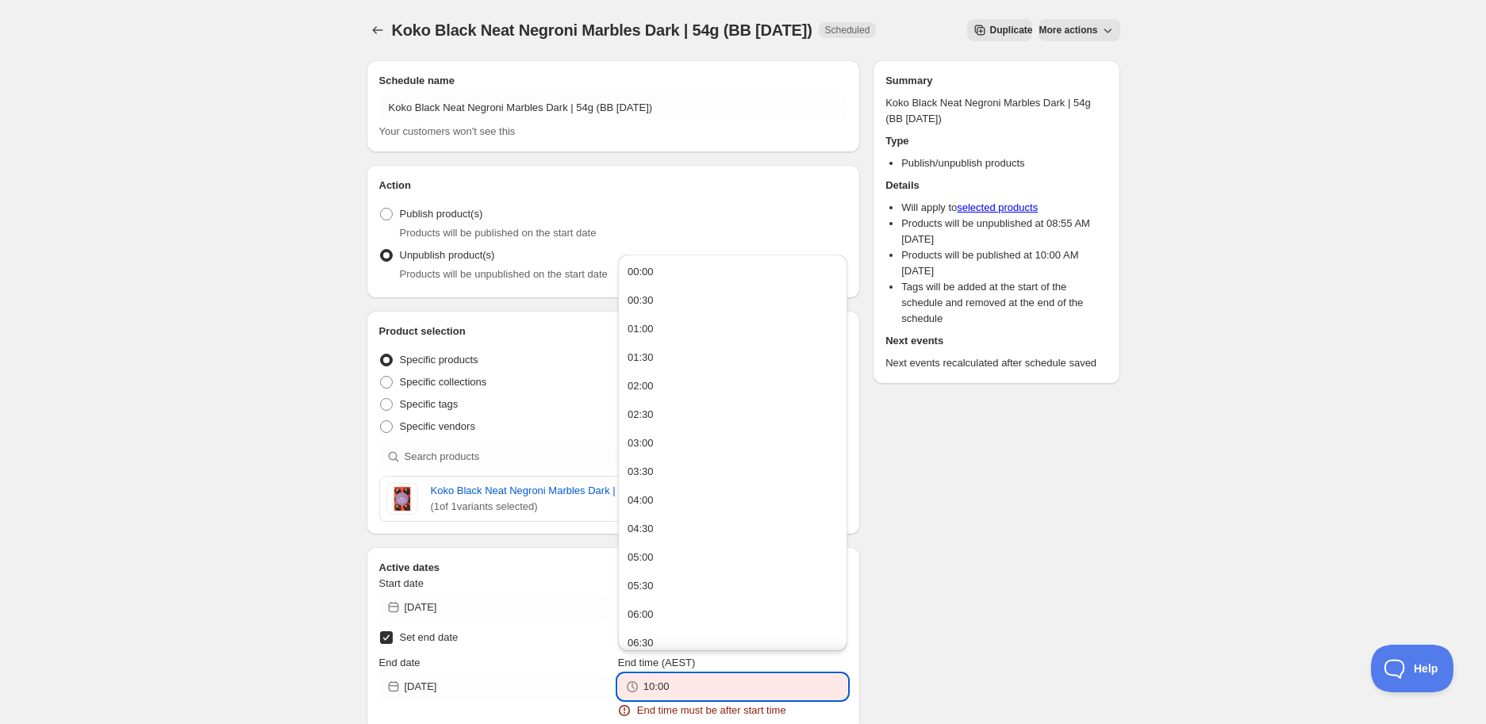
click at [716, 693] on input "10:00" at bounding box center [746, 686] width 204 height 25
click at [686, 456] on button "14:00" at bounding box center [733, 455] width 220 height 25
type input "14:00"
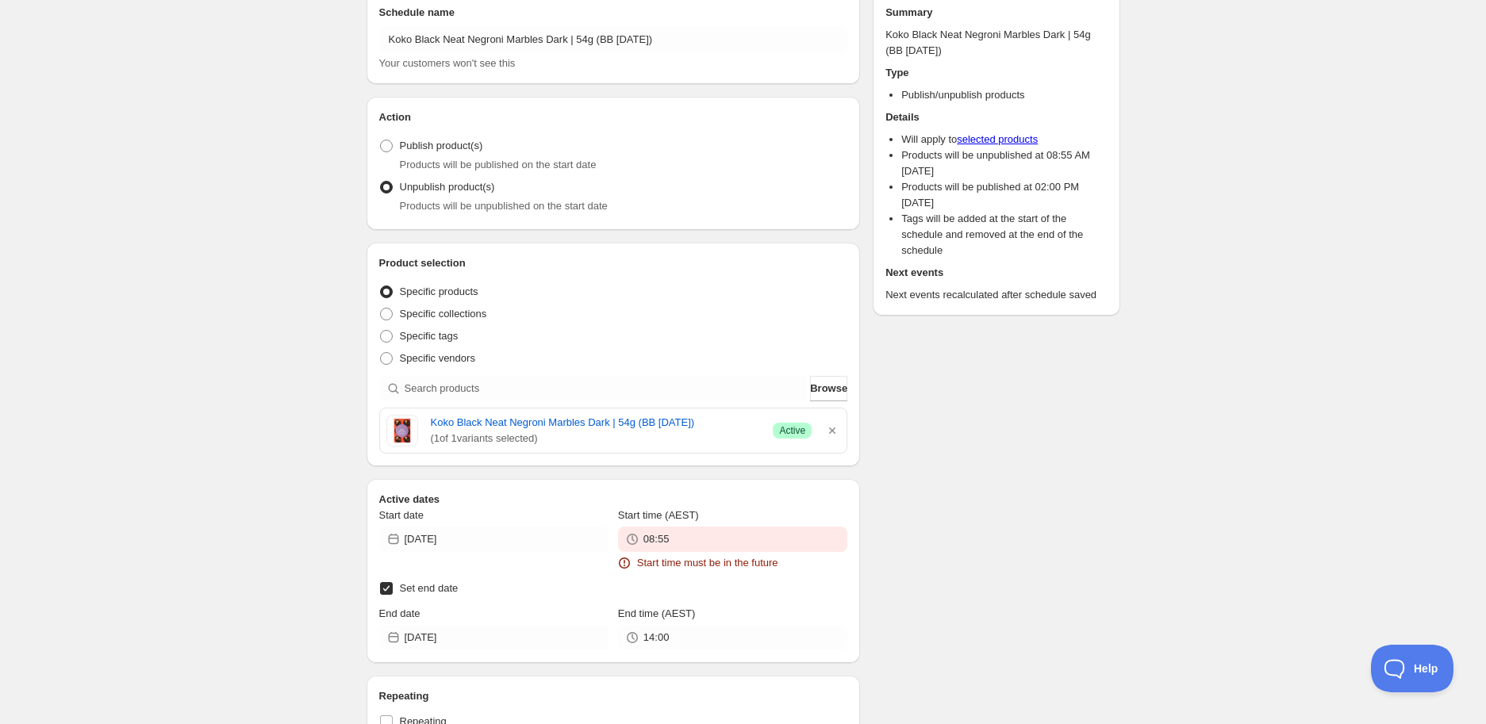
scroll to position [176, 0]
click at [717, 544] on input "08:55" at bounding box center [746, 537] width 204 height 25
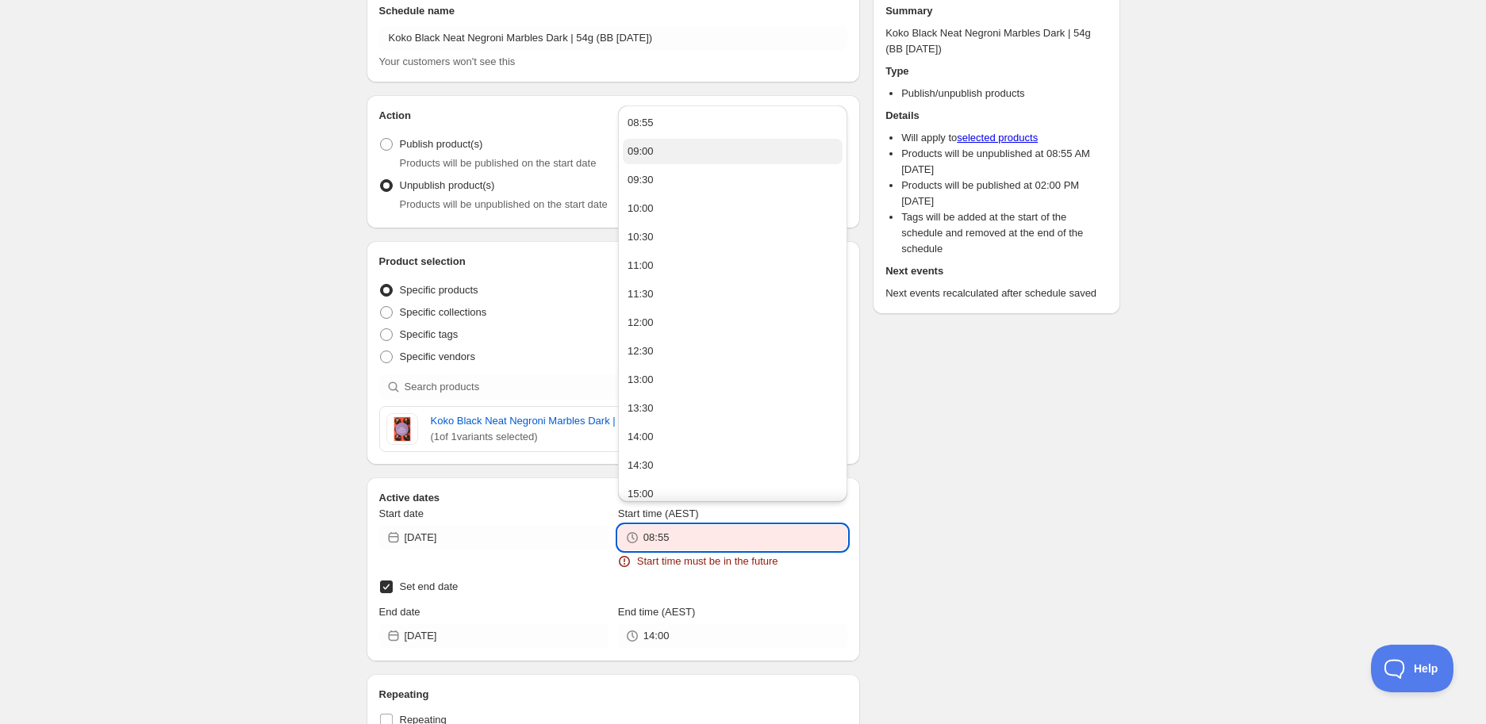
click at [682, 144] on button "09:00" at bounding box center [733, 151] width 220 height 25
type input "09:00"
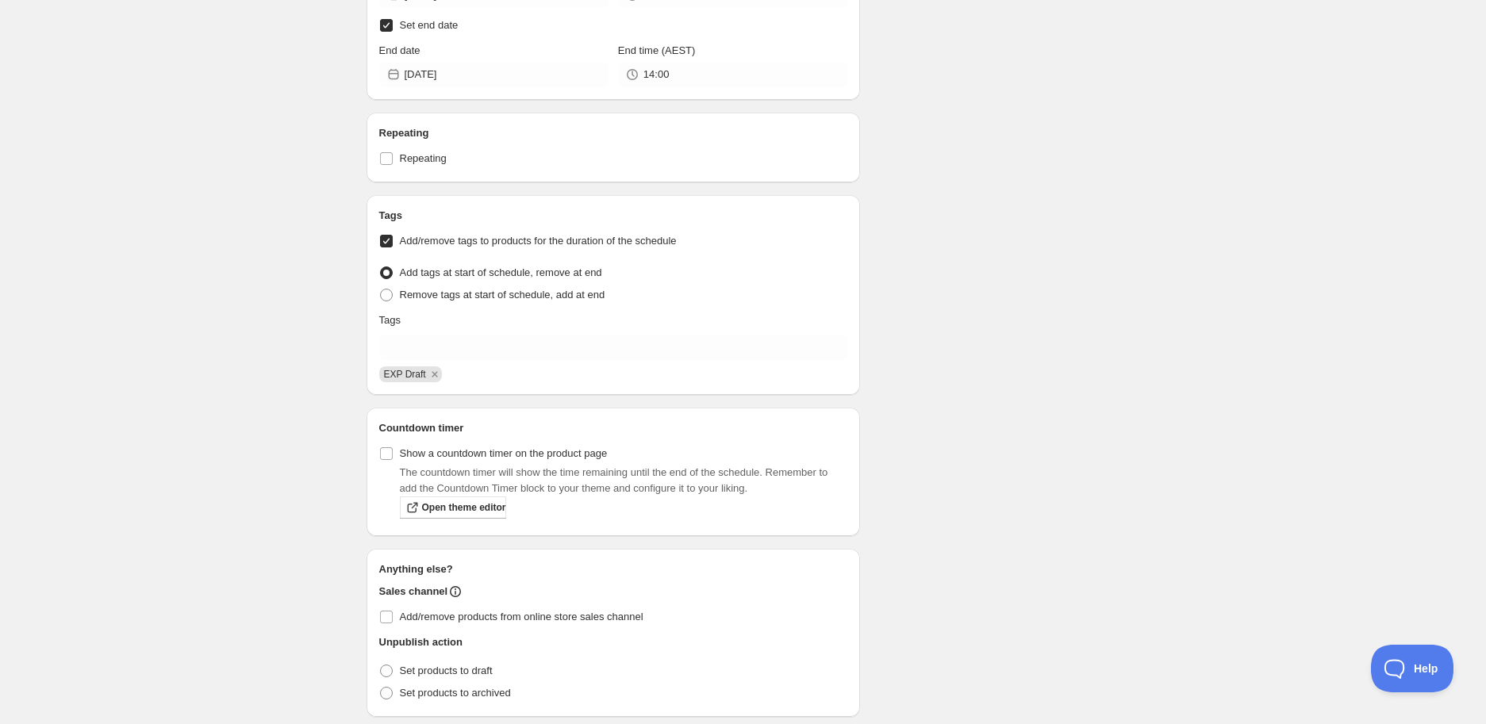
scroll to position [670, 0]
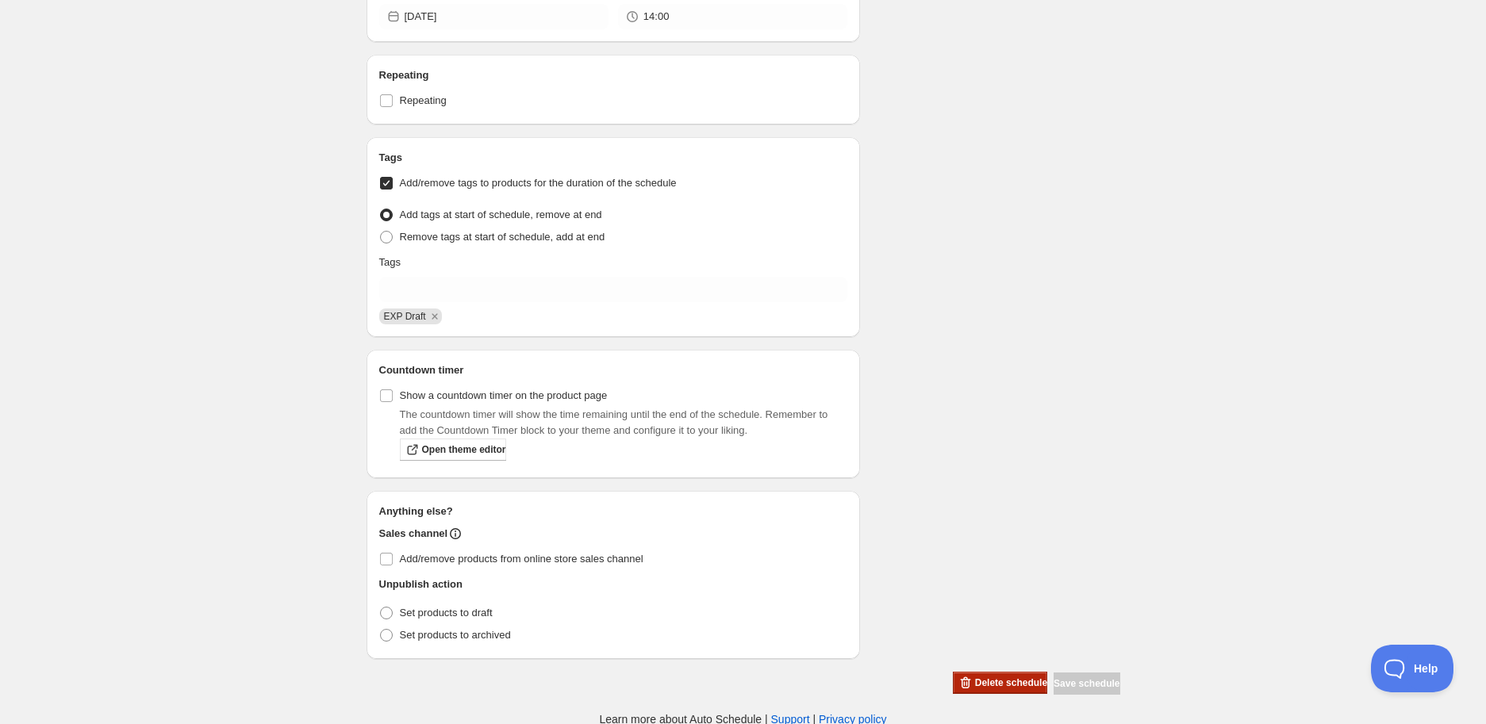
click at [978, 674] on button "Delete schedule" at bounding box center [1000, 683] width 94 height 22
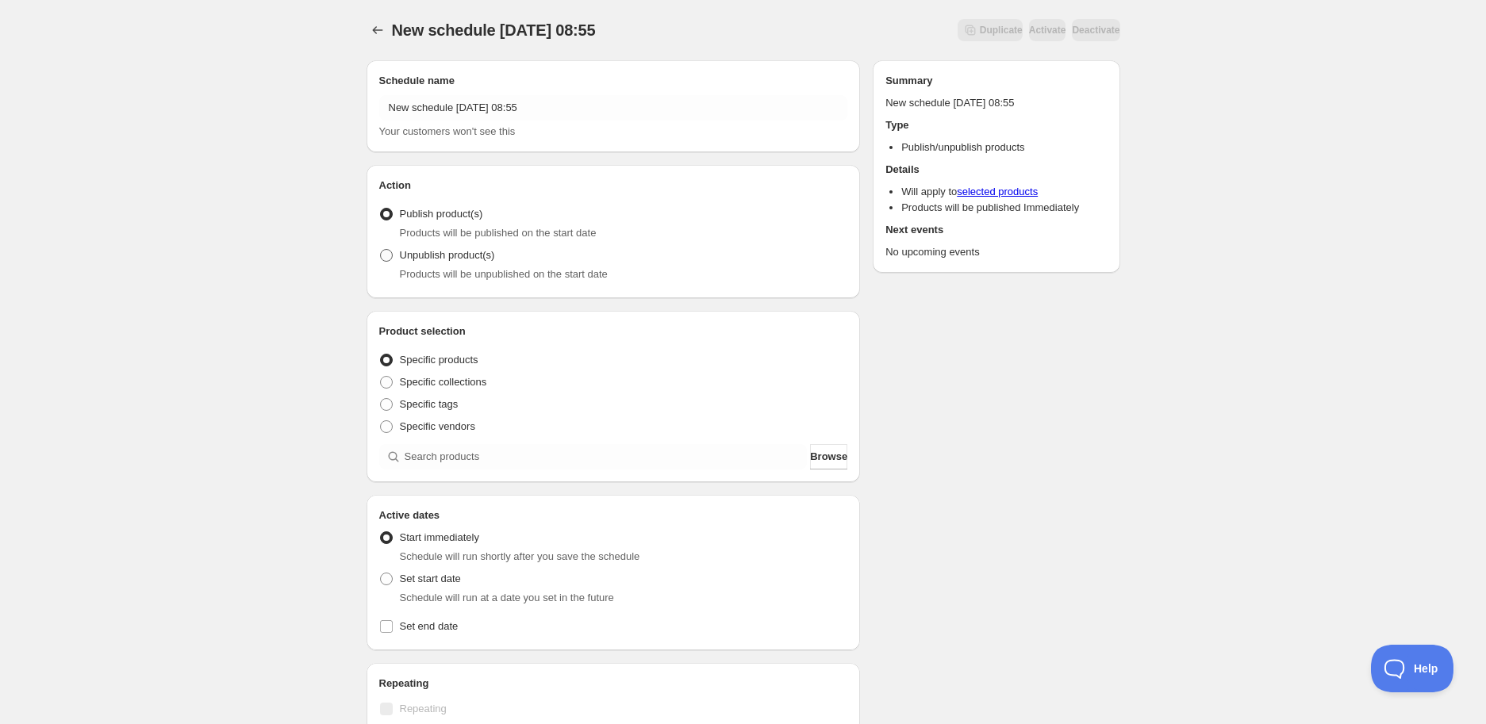
click at [447, 265] on label "Unpublish product(s)" at bounding box center [437, 255] width 116 height 22
click at [381, 250] on input "Unpublish product(s)" at bounding box center [380, 249] width 1 height 1
radio input "true"
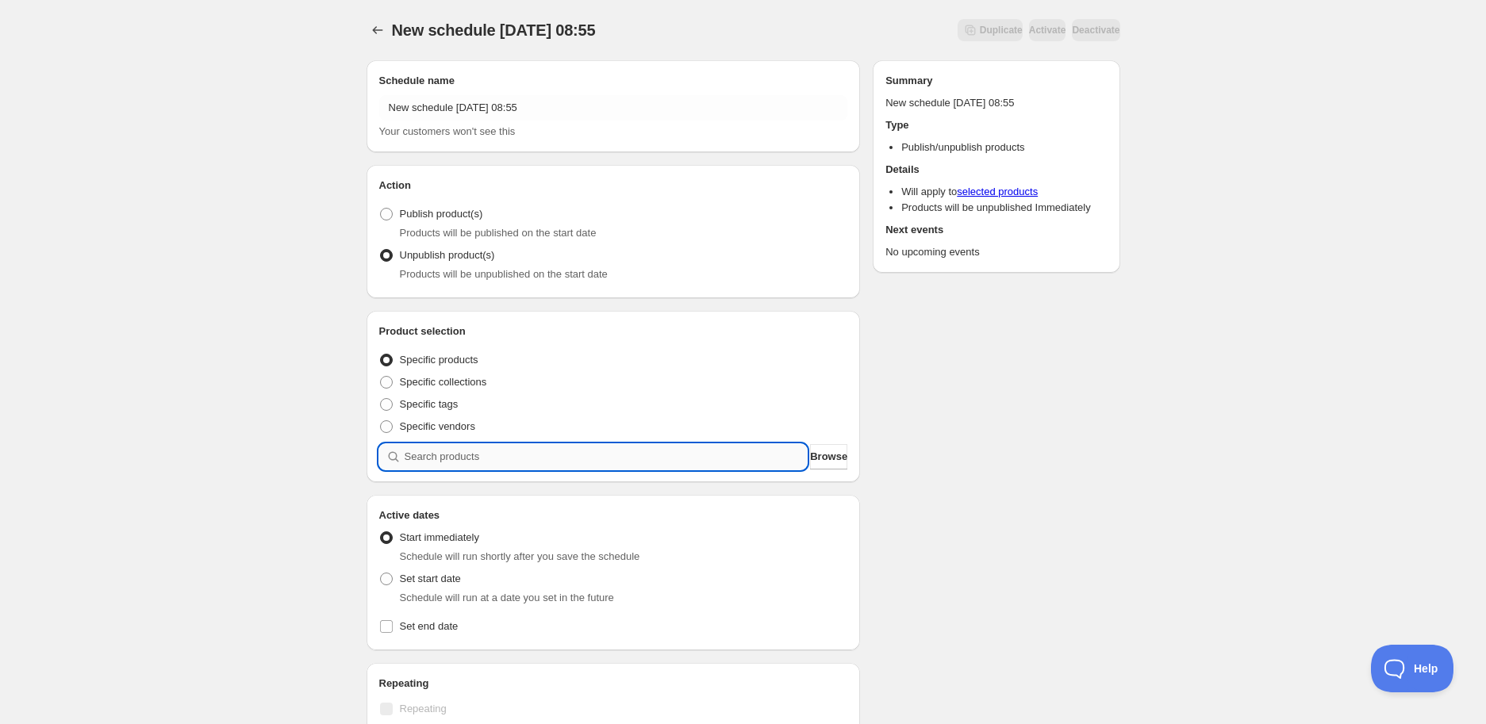
click at [486, 462] on input "search" at bounding box center [606, 456] width 403 height 25
paste input "search"
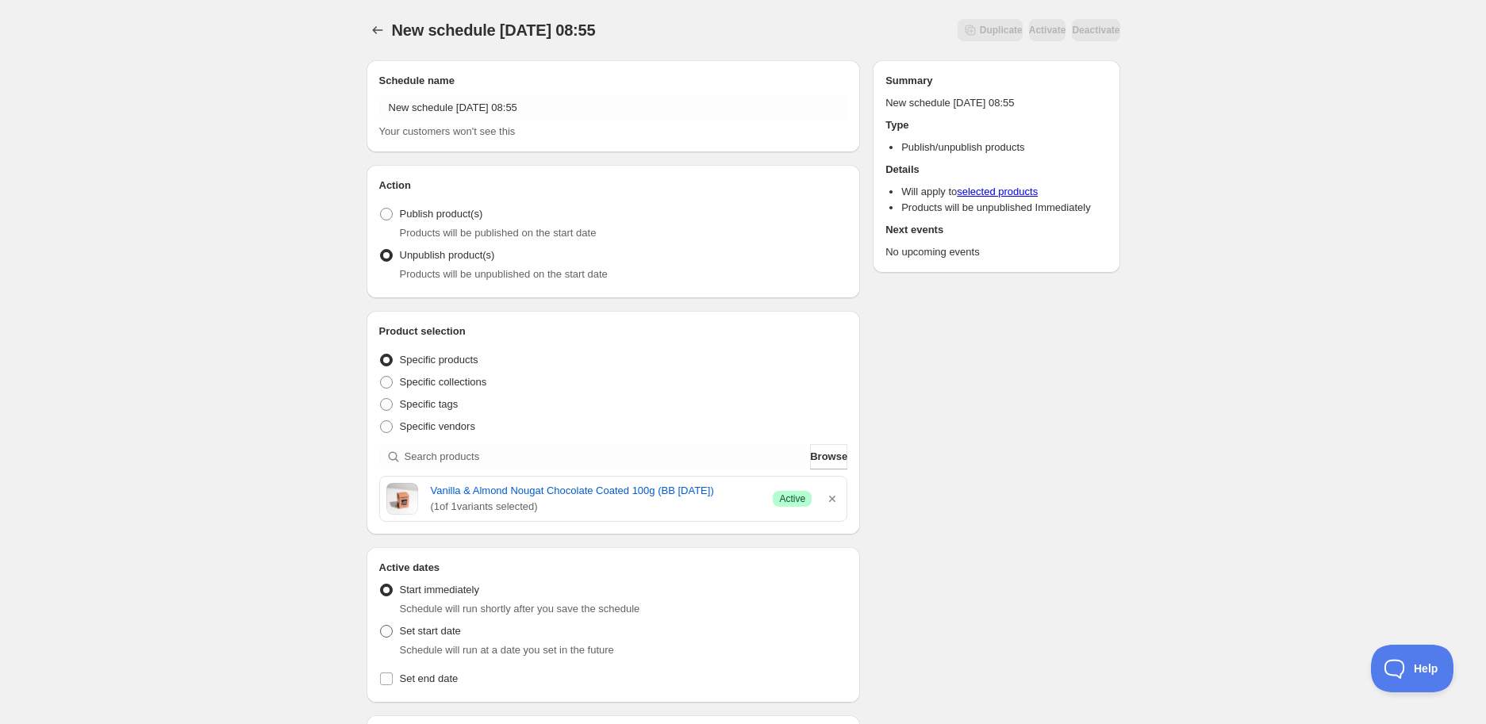
click at [450, 640] on label "Set start date" at bounding box center [420, 632] width 82 height 22
click at [381, 626] on input "Set start date" at bounding box center [380, 625] width 1 height 1
radio input "true"
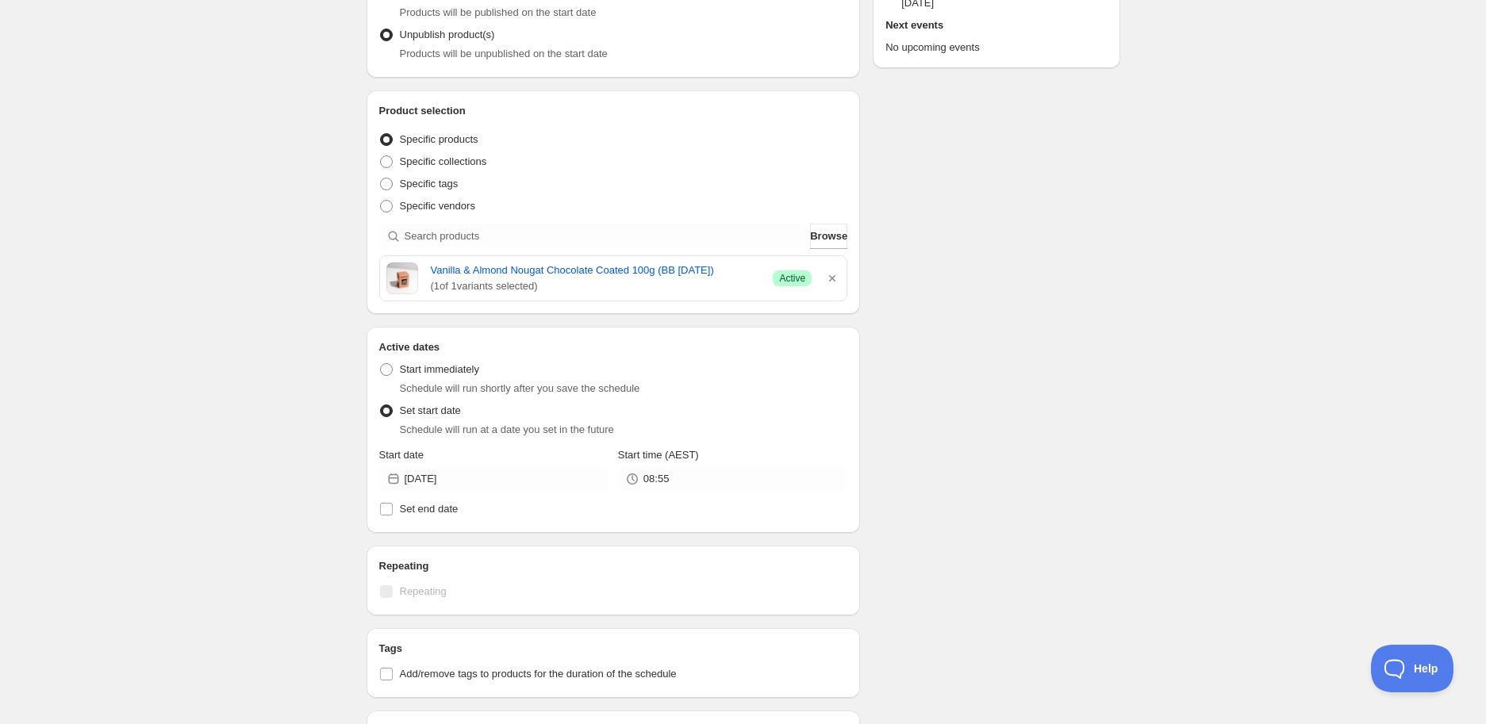
scroll to position [352, 0]
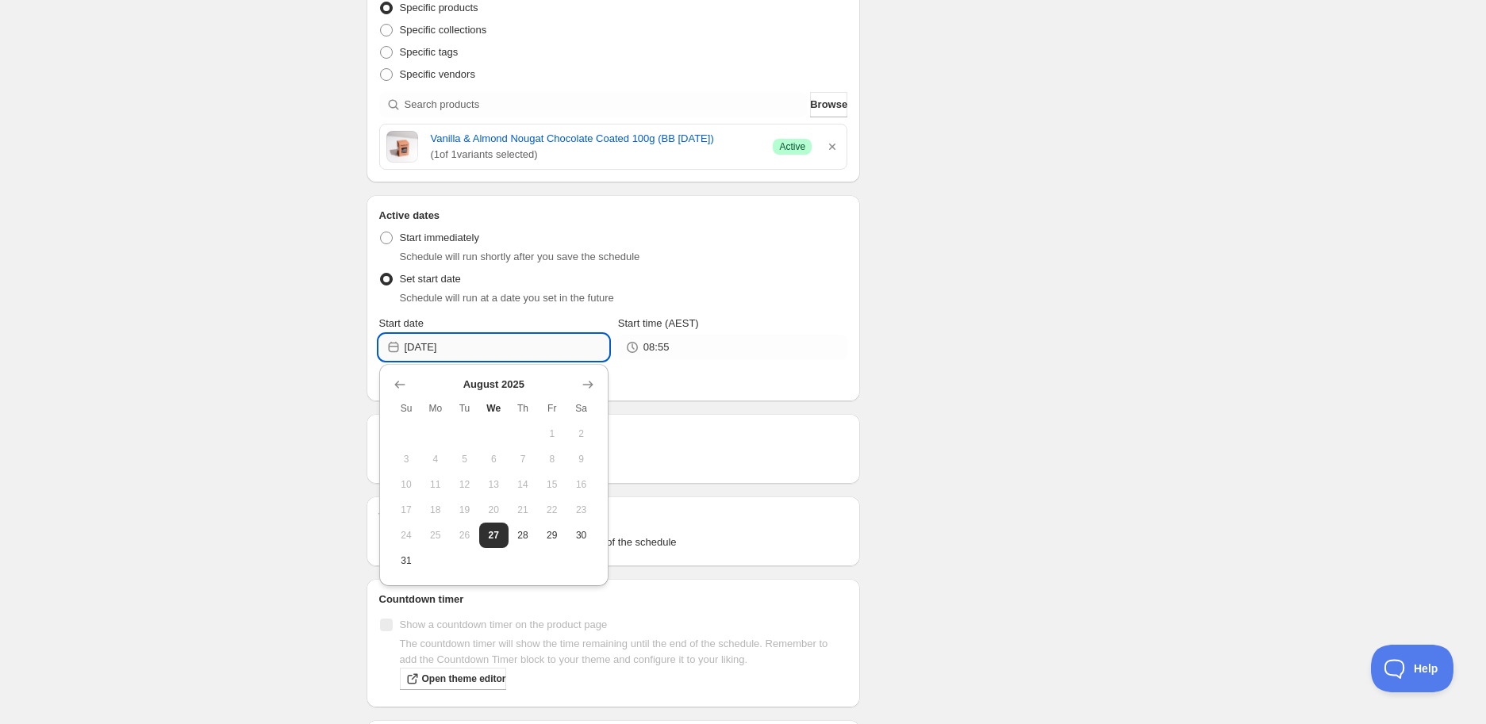
click at [504, 351] on input "[DATE]" at bounding box center [507, 347] width 204 height 25
click at [586, 377] on icon "Show next month, September 2025" at bounding box center [588, 385] width 16 height 16
click at [586, 377] on icon "Show next month, October 2025" at bounding box center [588, 385] width 16 height 16
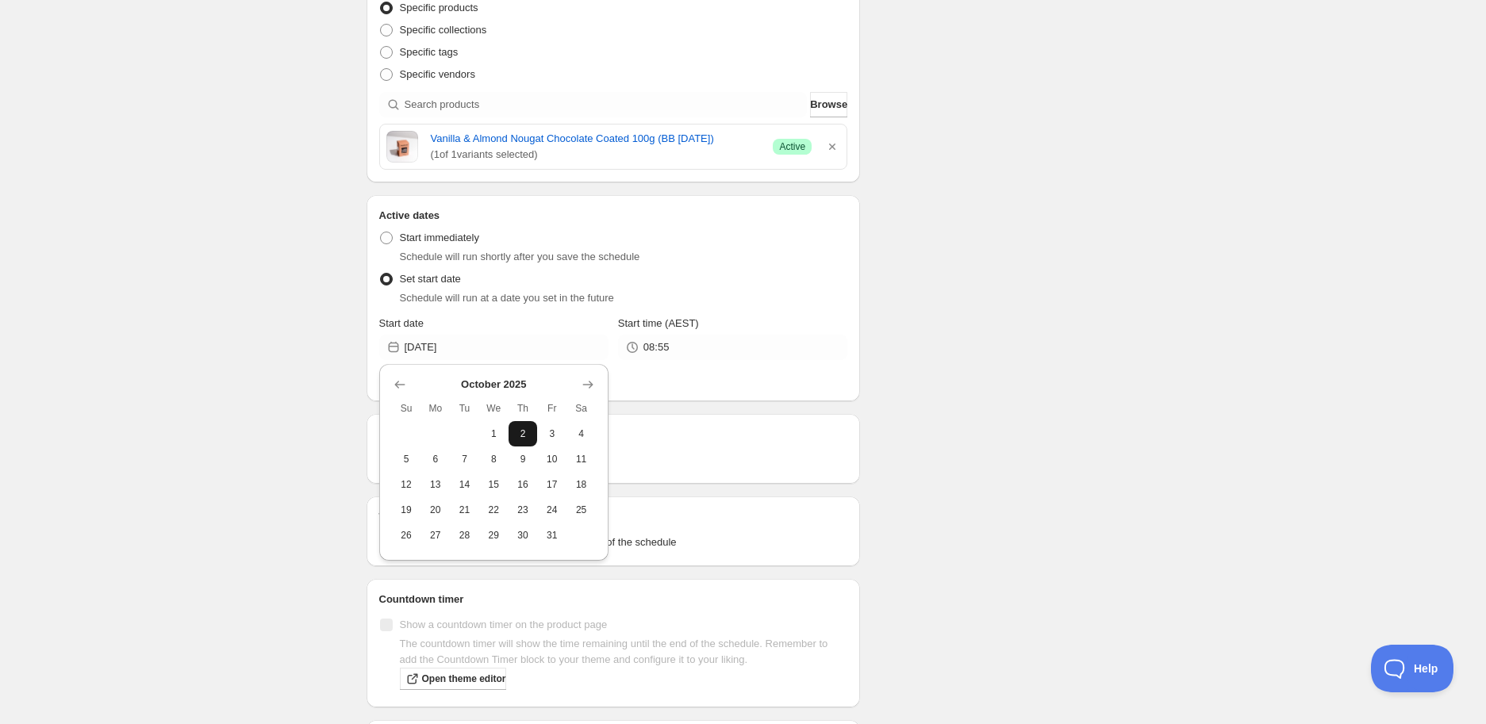
click at [529, 428] on span "2" at bounding box center [523, 434] width 17 height 13
type input "[DATE]"
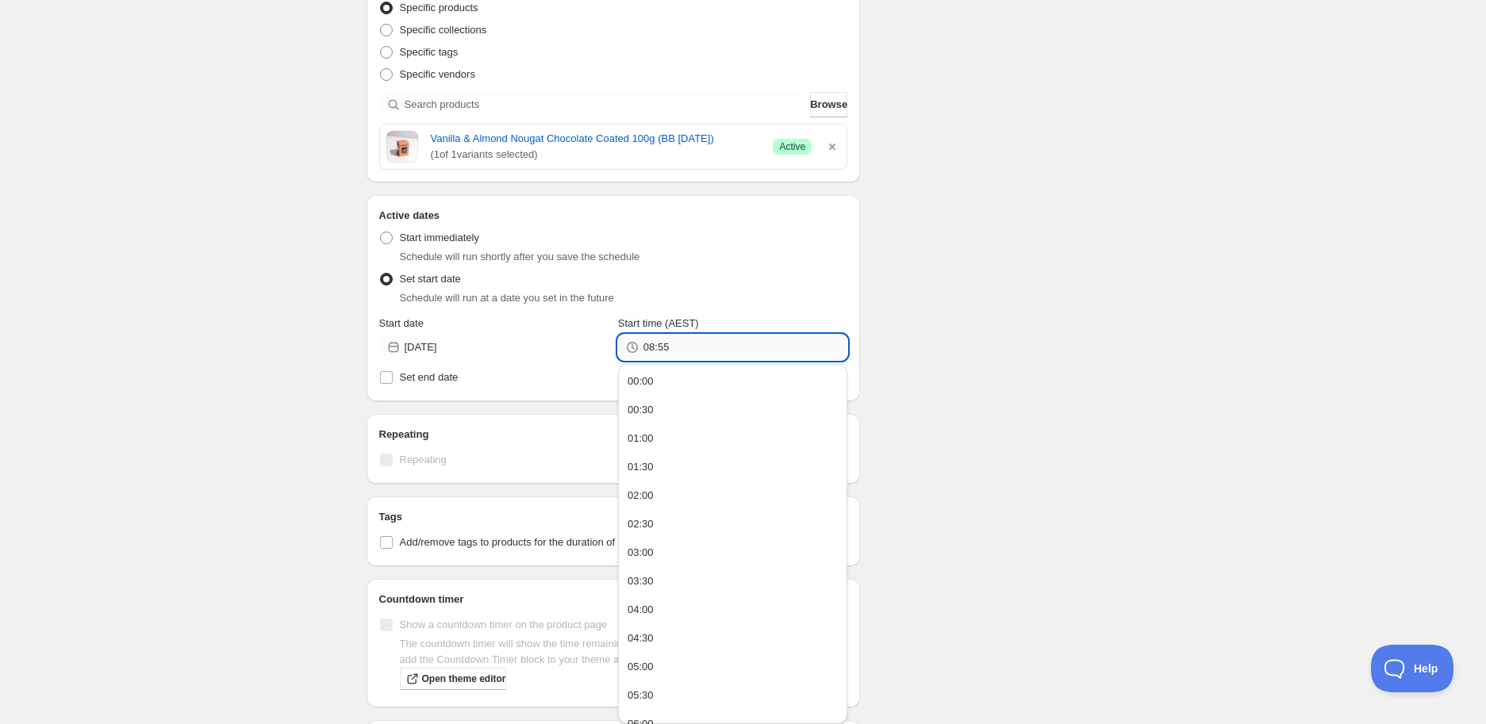
click at [697, 348] on input "08:55" at bounding box center [746, 347] width 204 height 25
click at [676, 561] on button "14:00" at bounding box center [733, 564] width 220 height 25
type input "14:00"
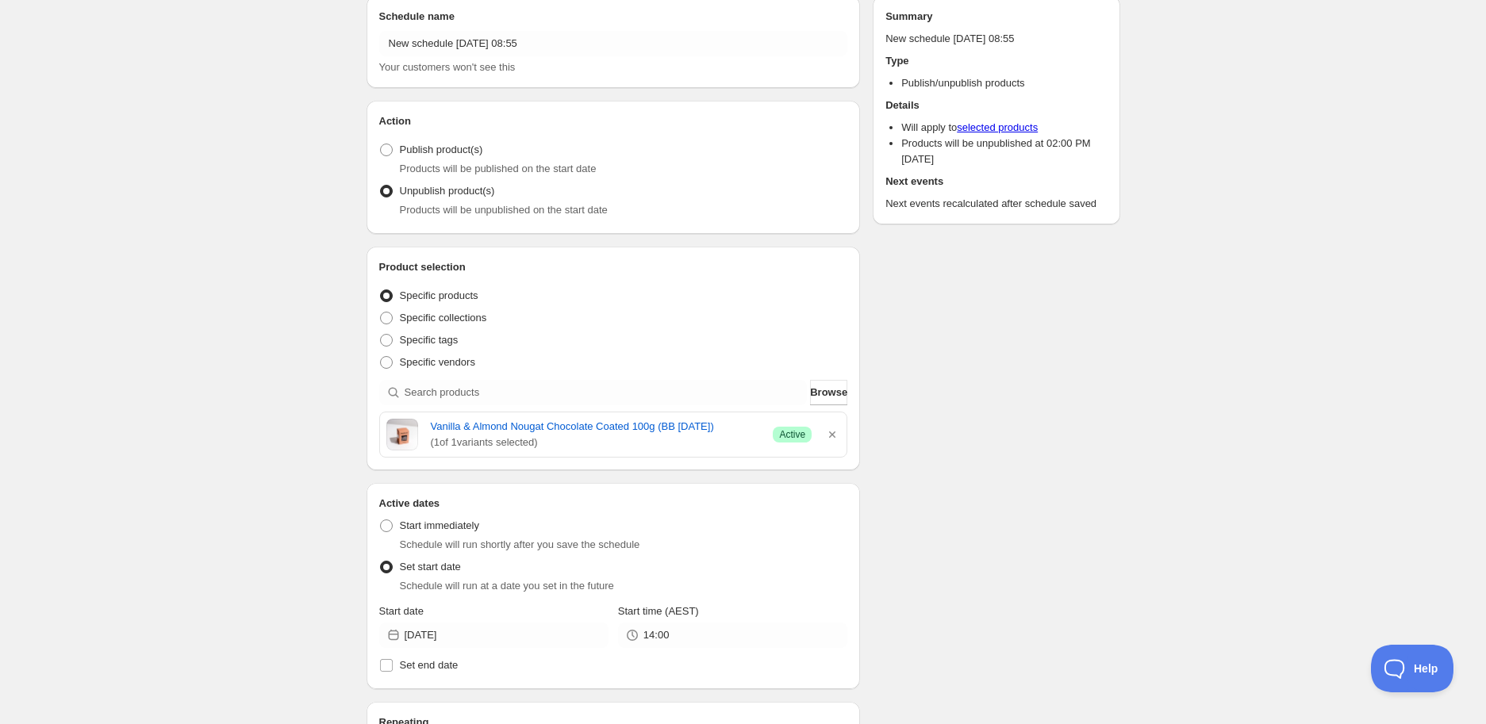
scroll to position [0, 0]
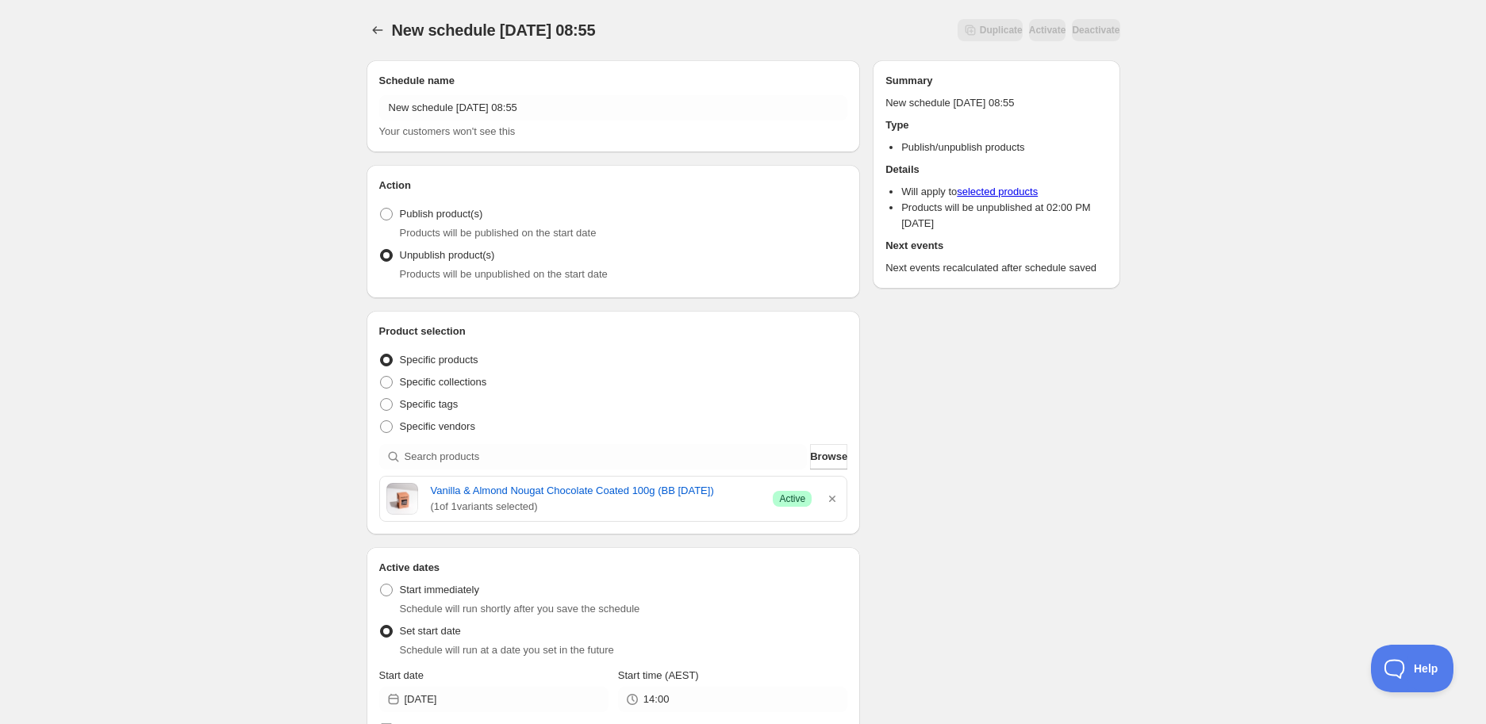
drag, startPoint x: 425, startPoint y: 489, endPoint x: 772, endPoint y: 472, distance: 347.2
click at [772, 472] on div "Product selection Entity type Specific products Specific collections Specific t…" at bounding box center [613, 423] width 469 height 198
copy link "Vanilla & Almond Nougat Chocolate Coated 100g (BB [DATE])"
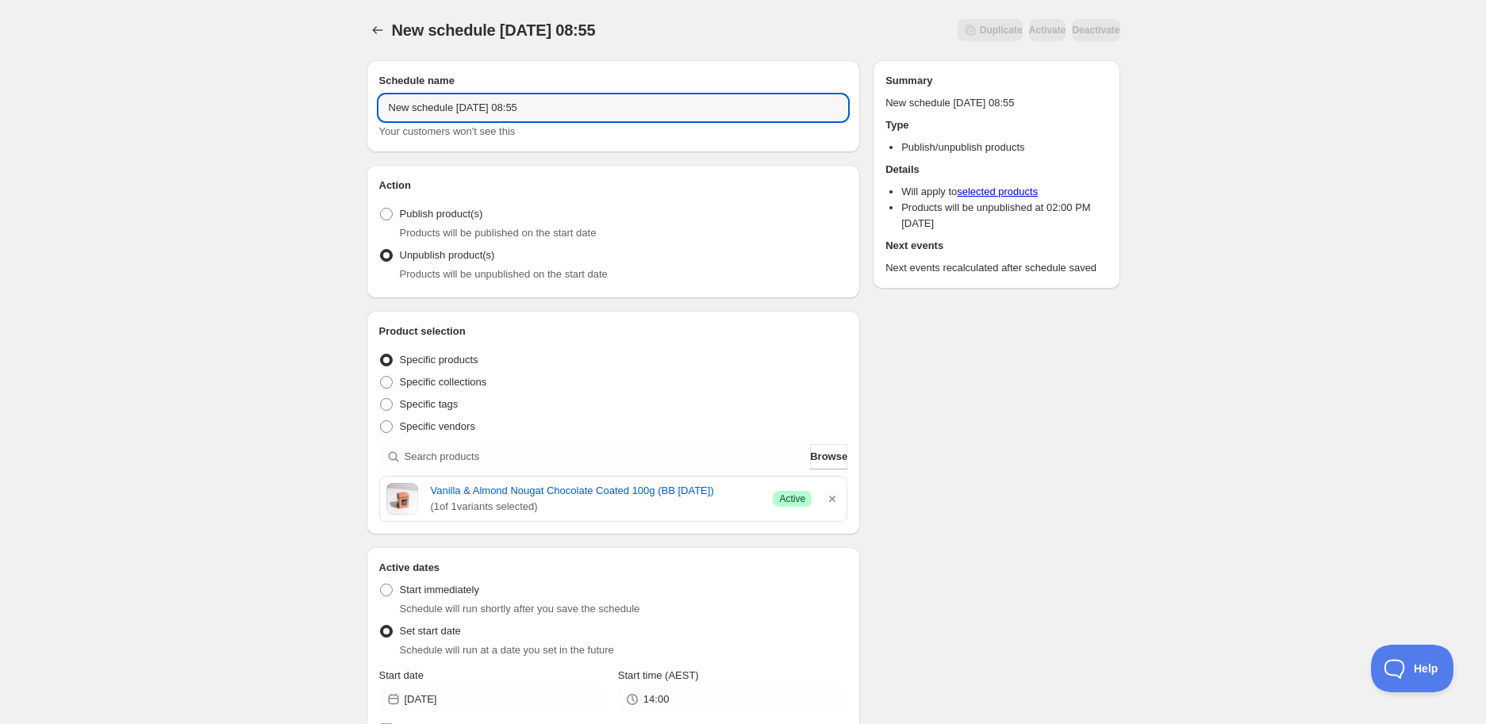
drag, startPoint x: 615, startPoint y: 105, endPoint x: -17, endPoint y: 84, distance: 632.7
click at [0, 84] on html "New schedule [DATE] 08:55. This page is ready New schedule [DATE] 08:55 Duplica…" at bounding box center [743, 362] width 1486 height 724
paste input "Vanilla & Almond Nougat Chocolate Coated 100g (BB [DATE])"
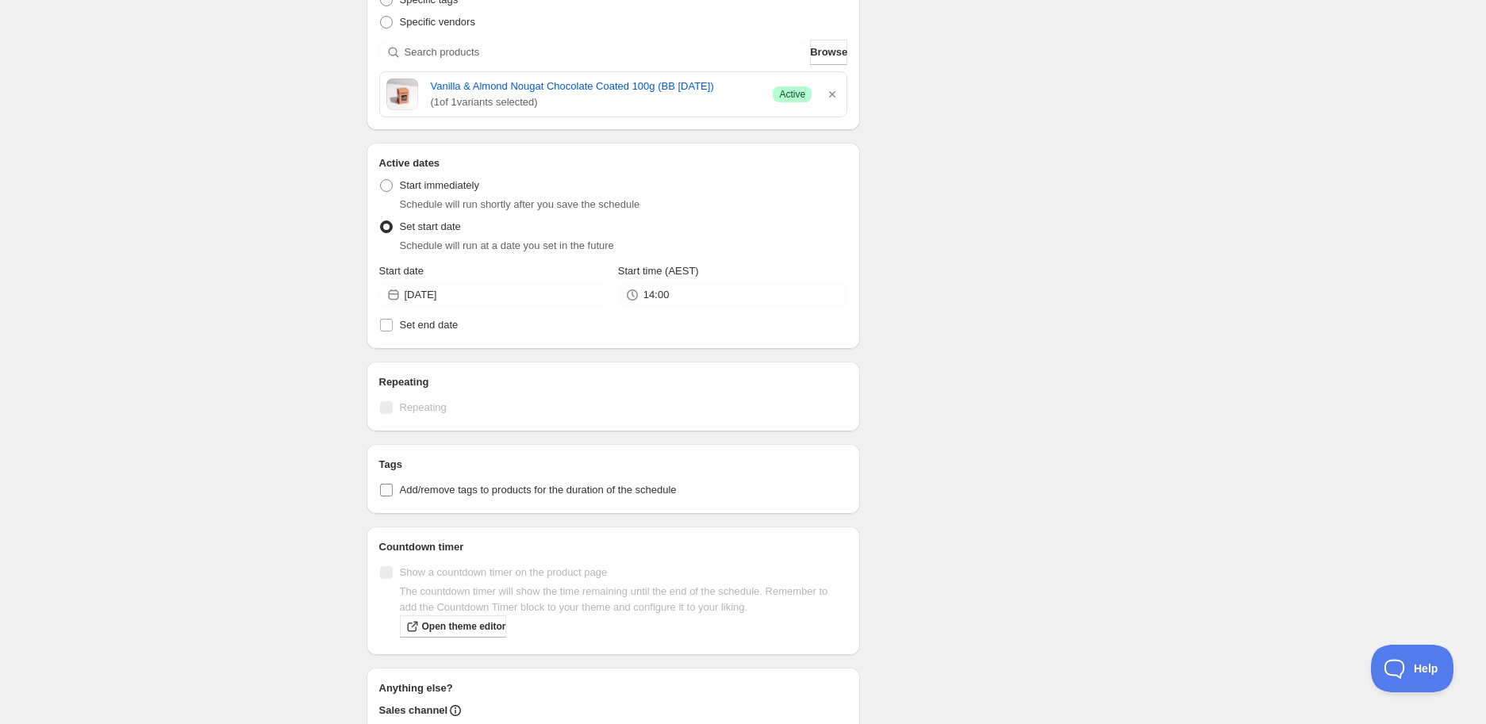
scroll to position [440, 0]
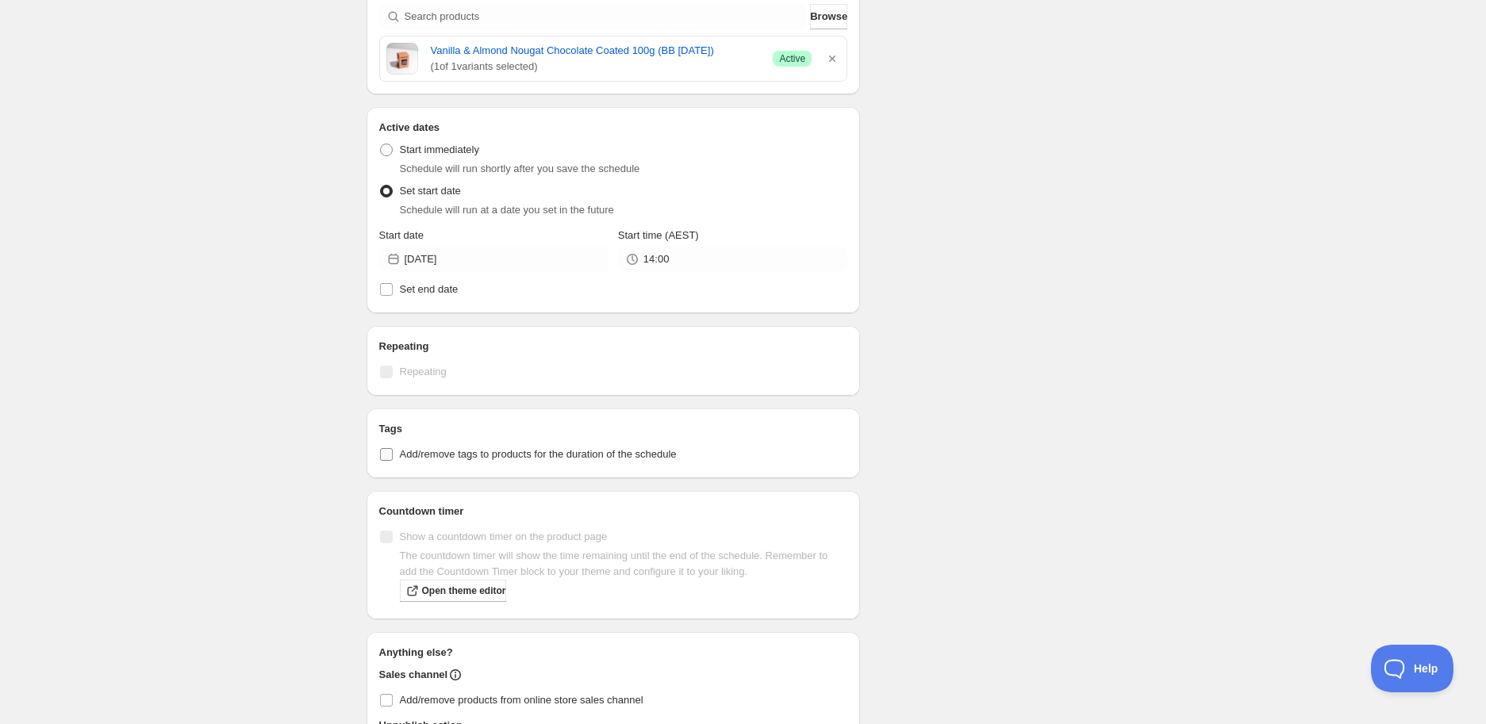
type input "Vanilla & Almond Nougat Chocolate Coated 100g (BB [DATE])"
click at [413, 452] on span "Add/remove tags to products for the duration of the schedule" at bounding box center [538, 454] width 277 height 12
click at [393, 452] on input "Add/remove tags to products for the duration of the schedule" at bounding box center [386, 454] width 13 height 13
checkbox input "true"
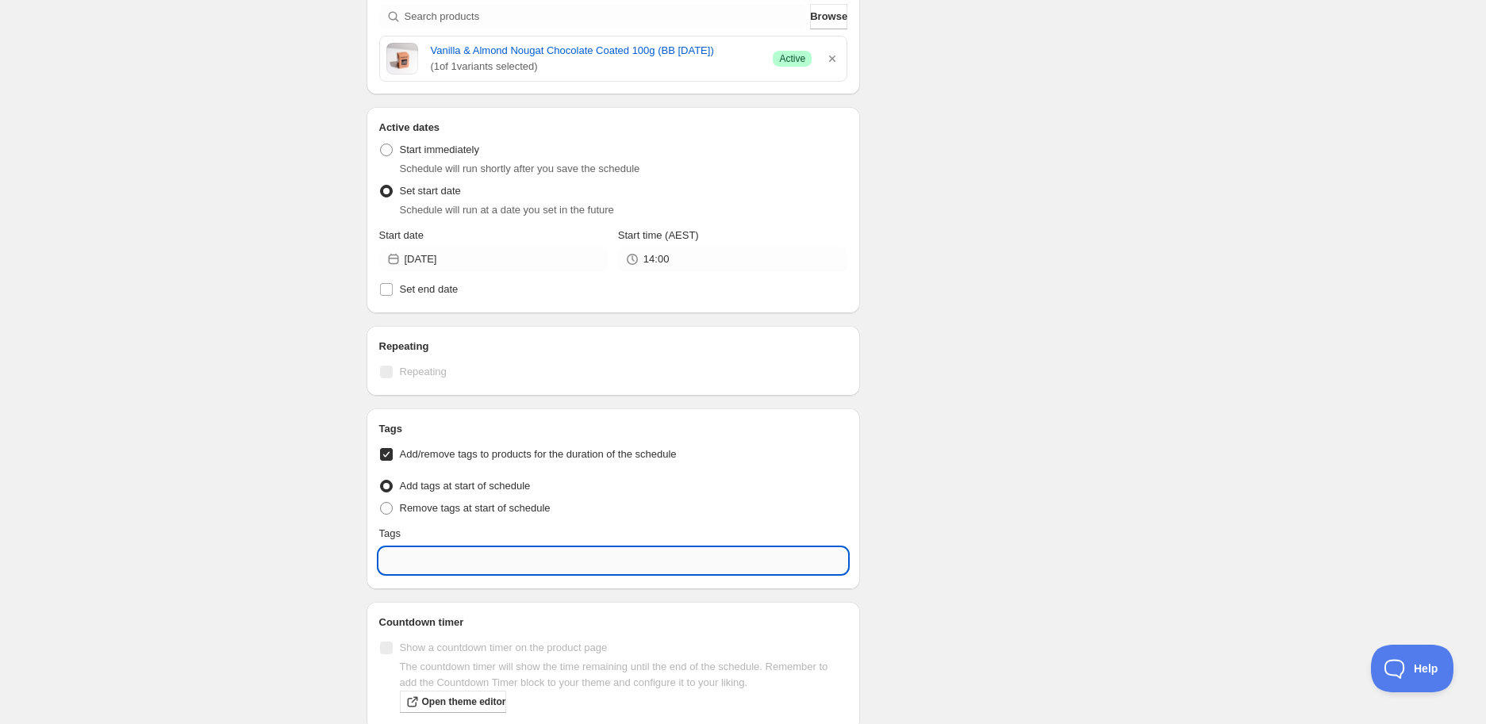
click at [432, 549] on input "text" at bounding box center [613, 560] width 469 height 25
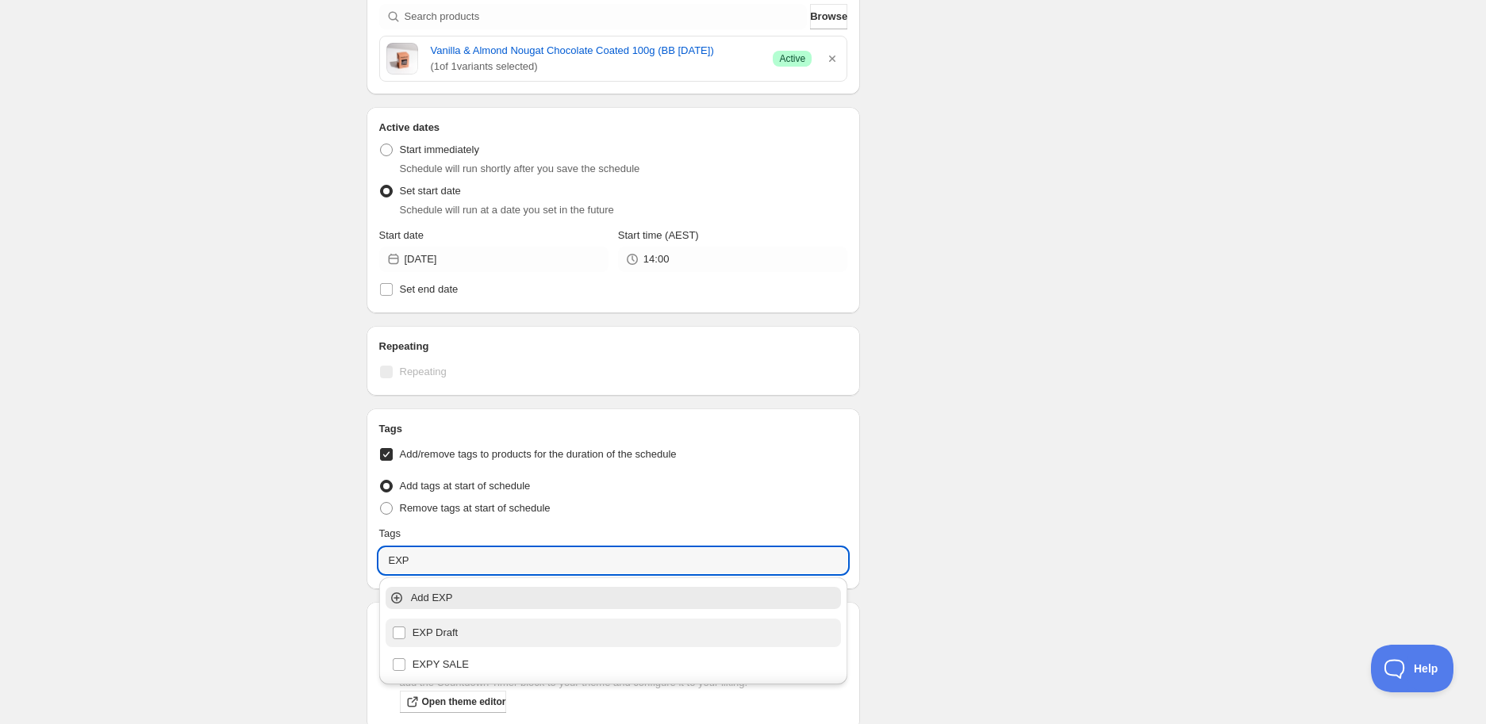
click at [554, 622] on div "EXP Draft" at bounding box center [614, 633] width 444 height 22
type input "EXP Draft"
checkbox input "true"
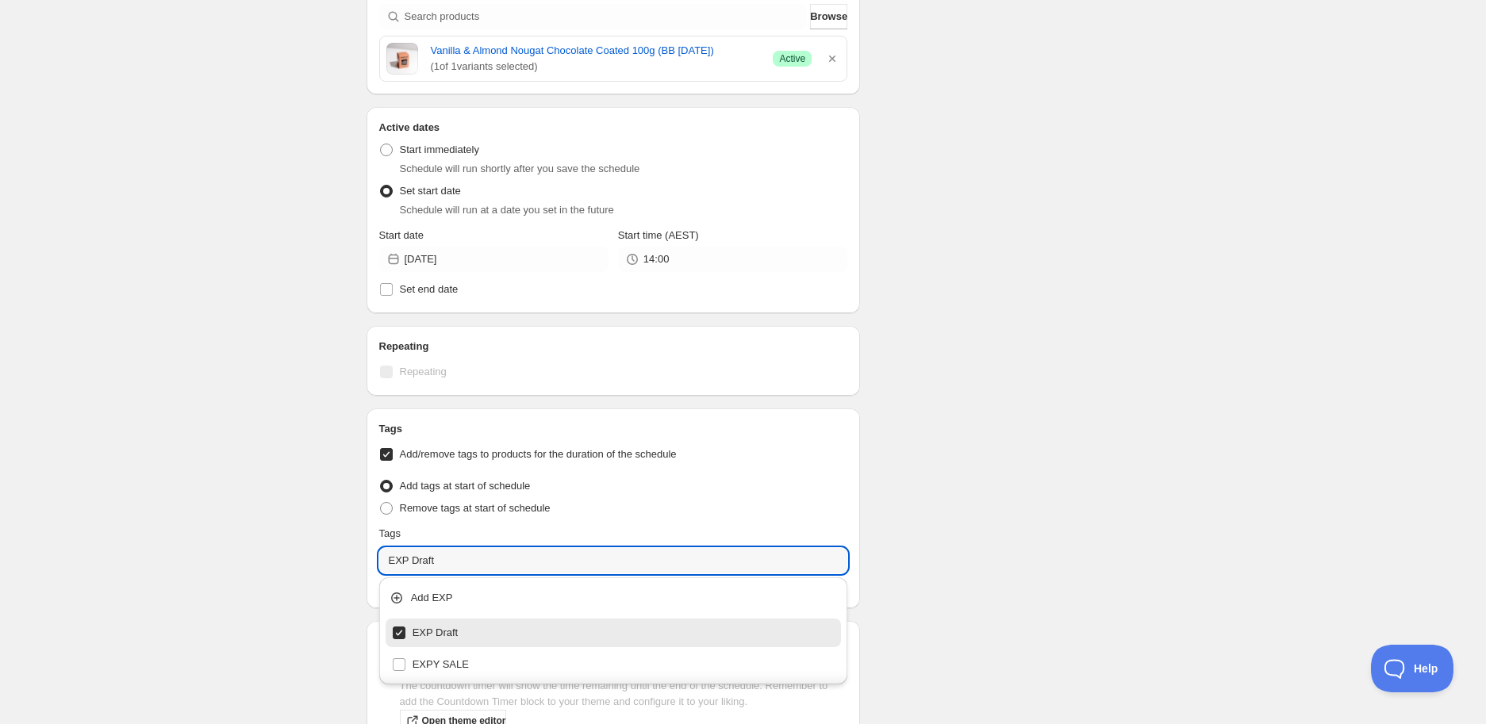
type input "EXP Draft"
click at [1016, 536] on div "Schedule name Vanilla & Almond Nougat Chocolate Coated 100g (BB [DATE]) Your cu…" at bounding box center [737, 287] width 767 height 1360
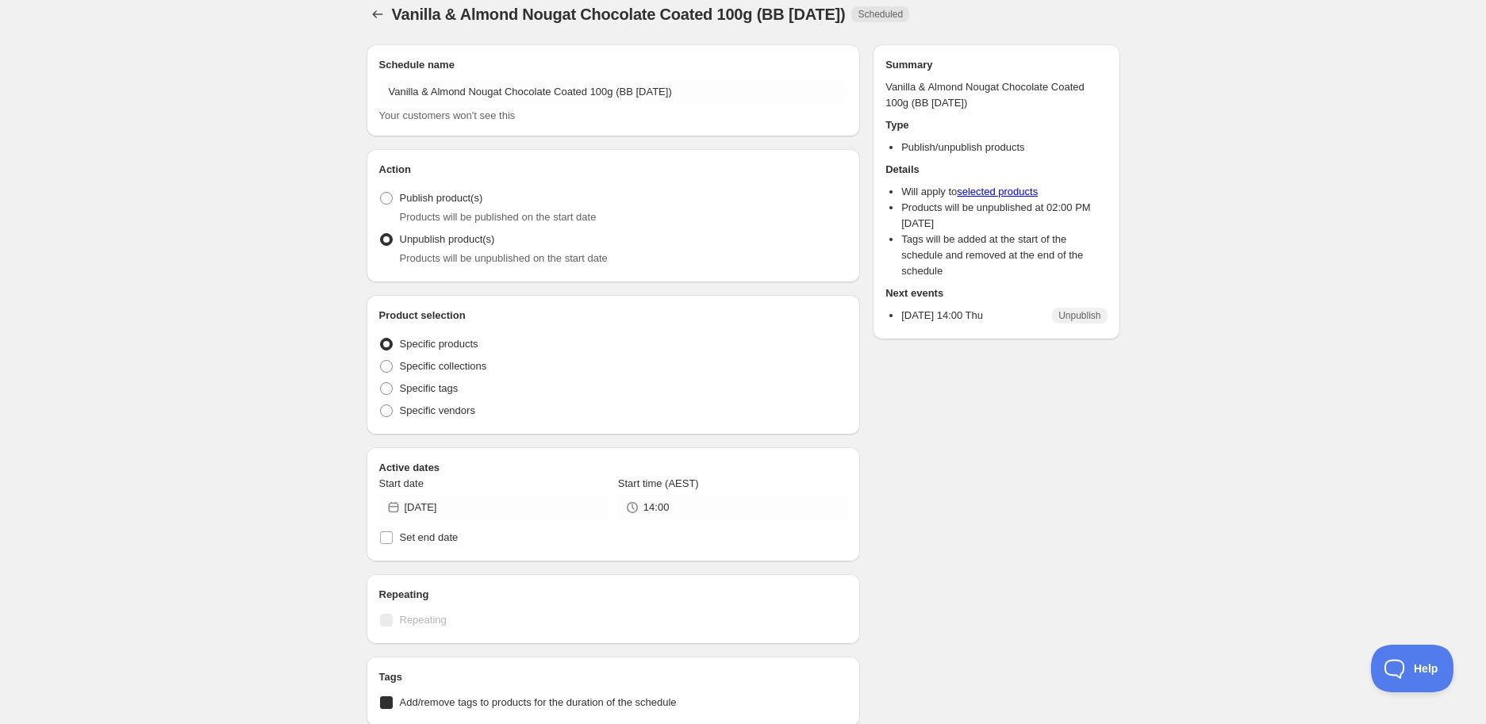
radio input "true"
checkbox input "true"
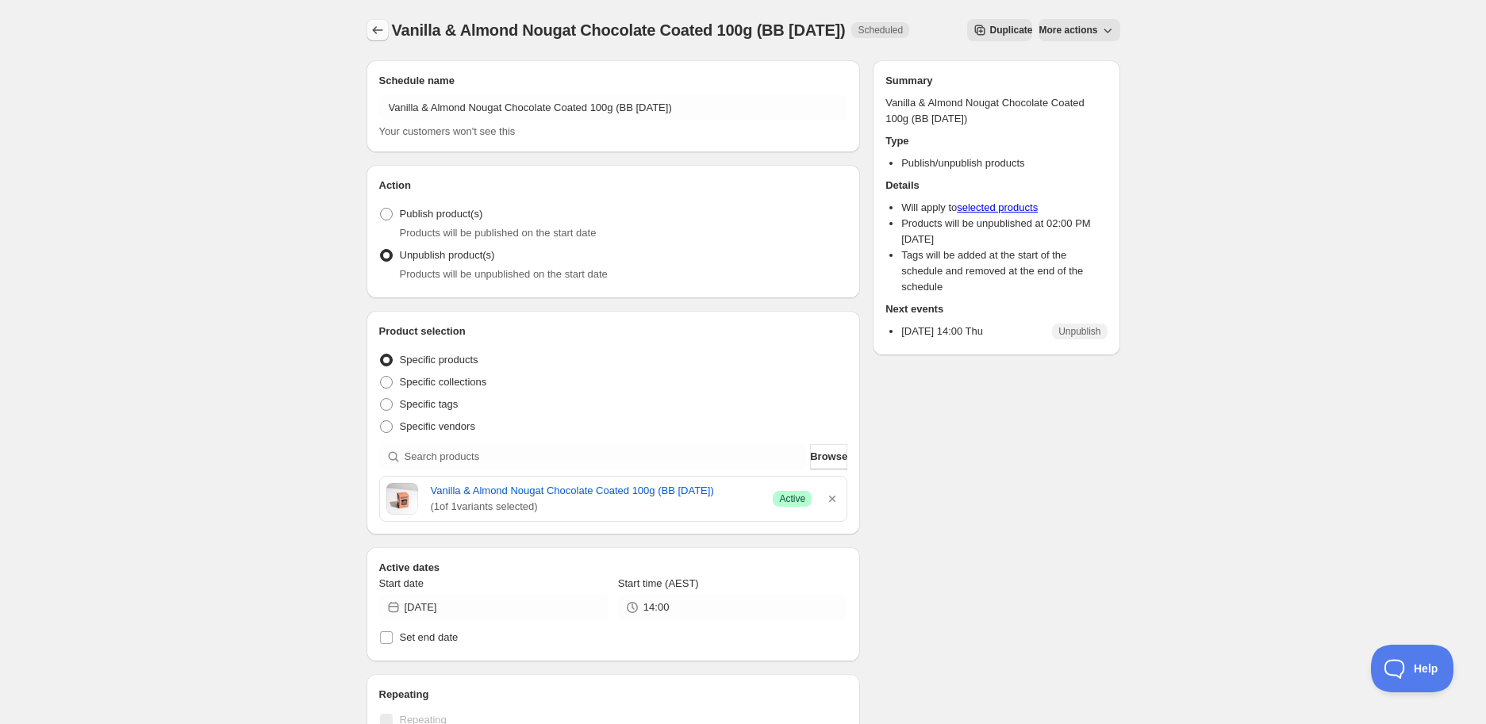
click at [382, 31] on icon "Schedules" at bounding box center [378, 30] width 16 height 16
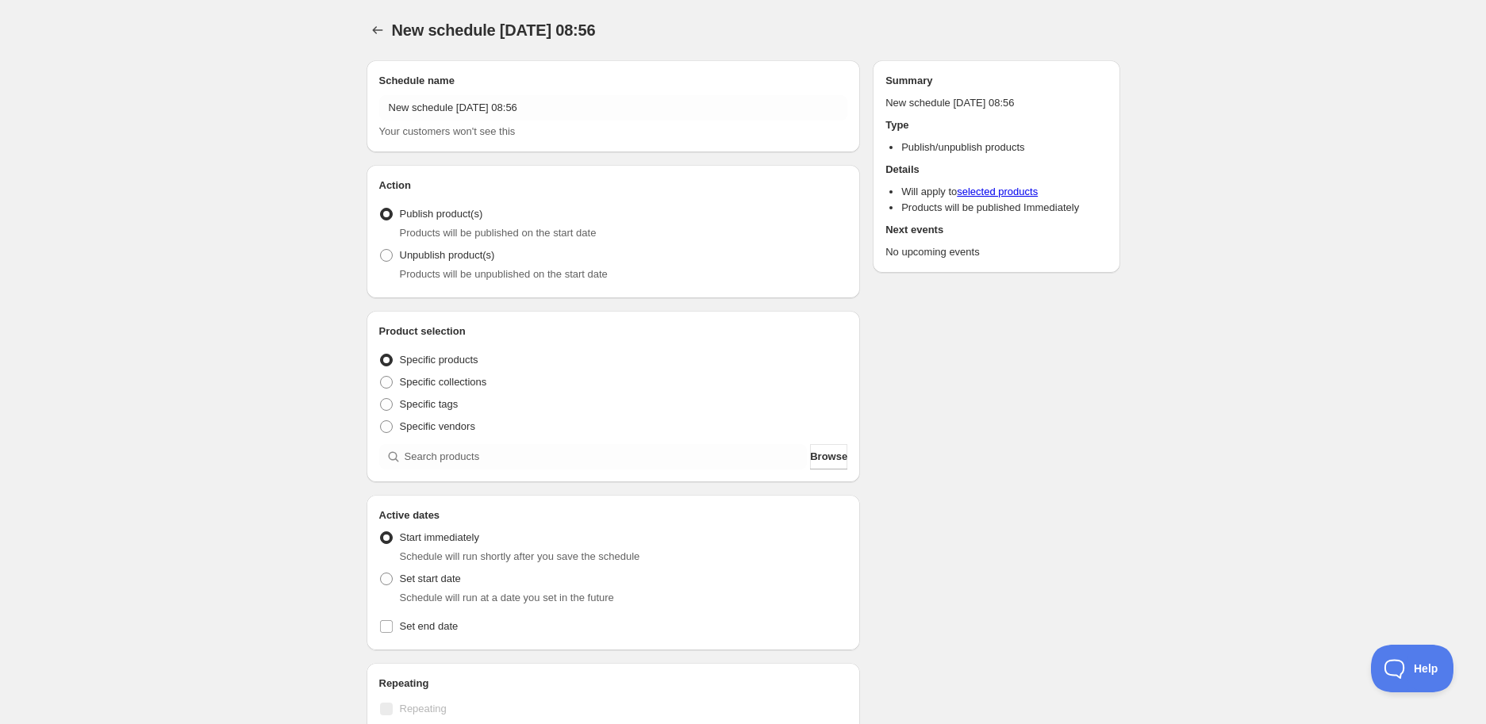
radio input "true"
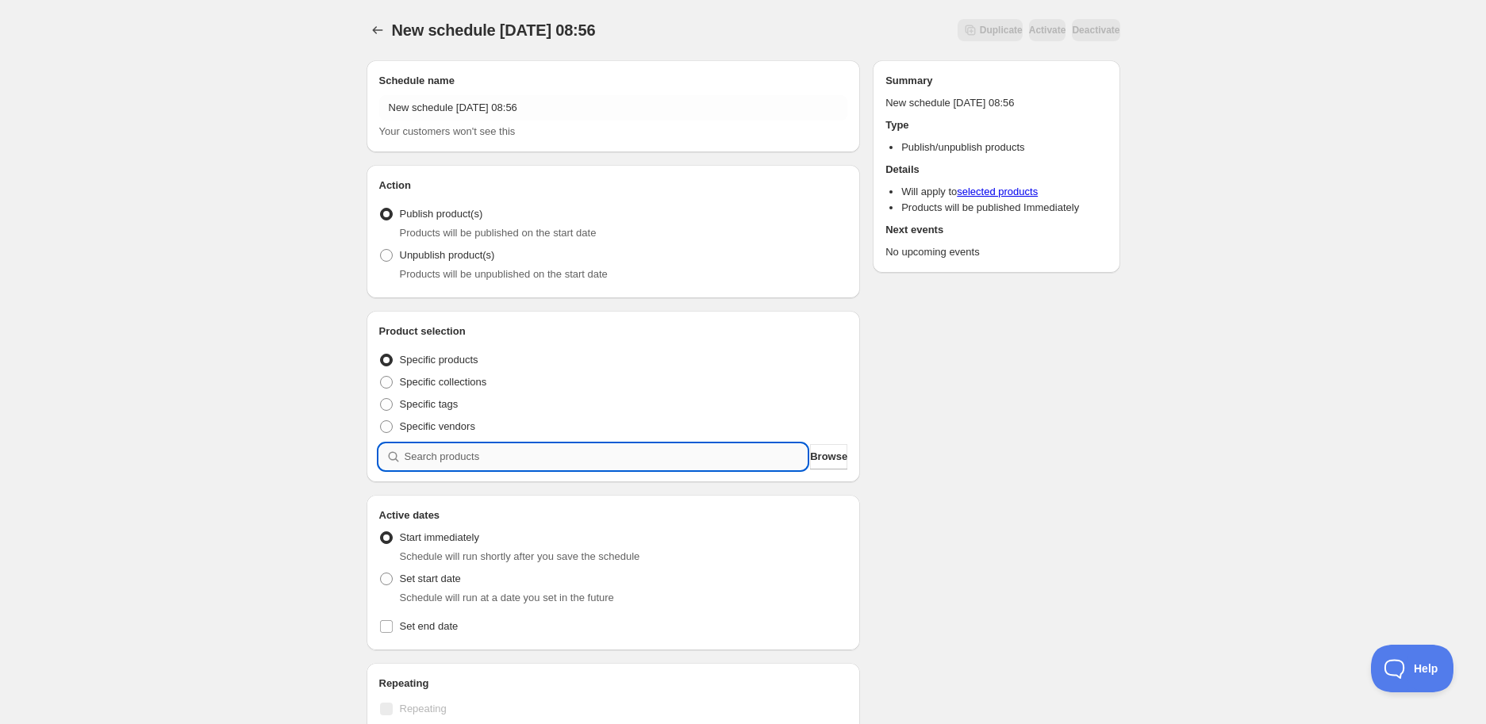
click at [479, 467] on input "search" at bounding box center [606, 456] width 403 height 25
paste input "search"
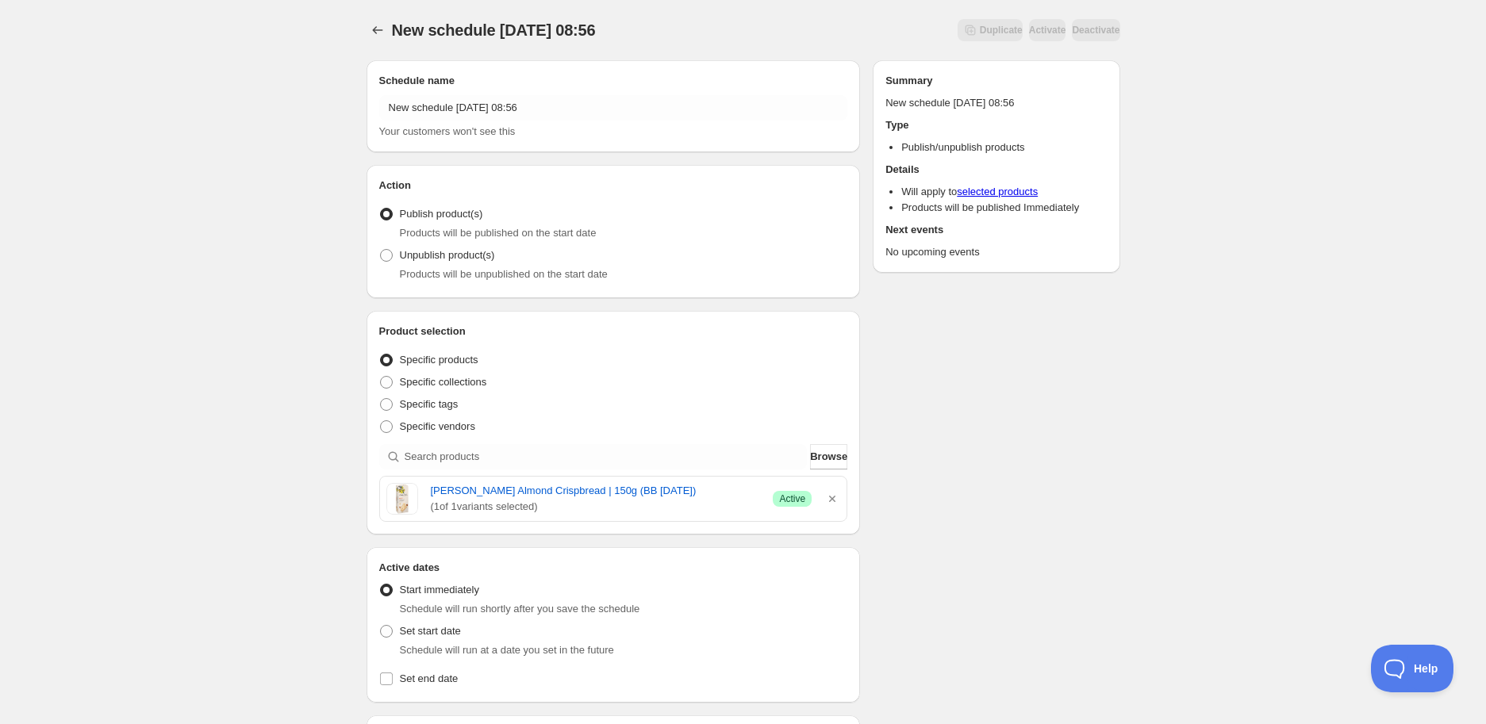
drag, startPoint x: 435, startPoint y: 486, endPoint x: 728, endPoint y: 477, distance: 293.0
click at [728, 477] on div "[PERSON_NAME] Almond Crispbread | 150g (BB [DATE]) ( 1 of 1 variants selected) …" at bounding box center [613, 499] width 467 height 44
copy link "[PERSON_NAME] Almond Crispbread | 150g (BB [DATE])"
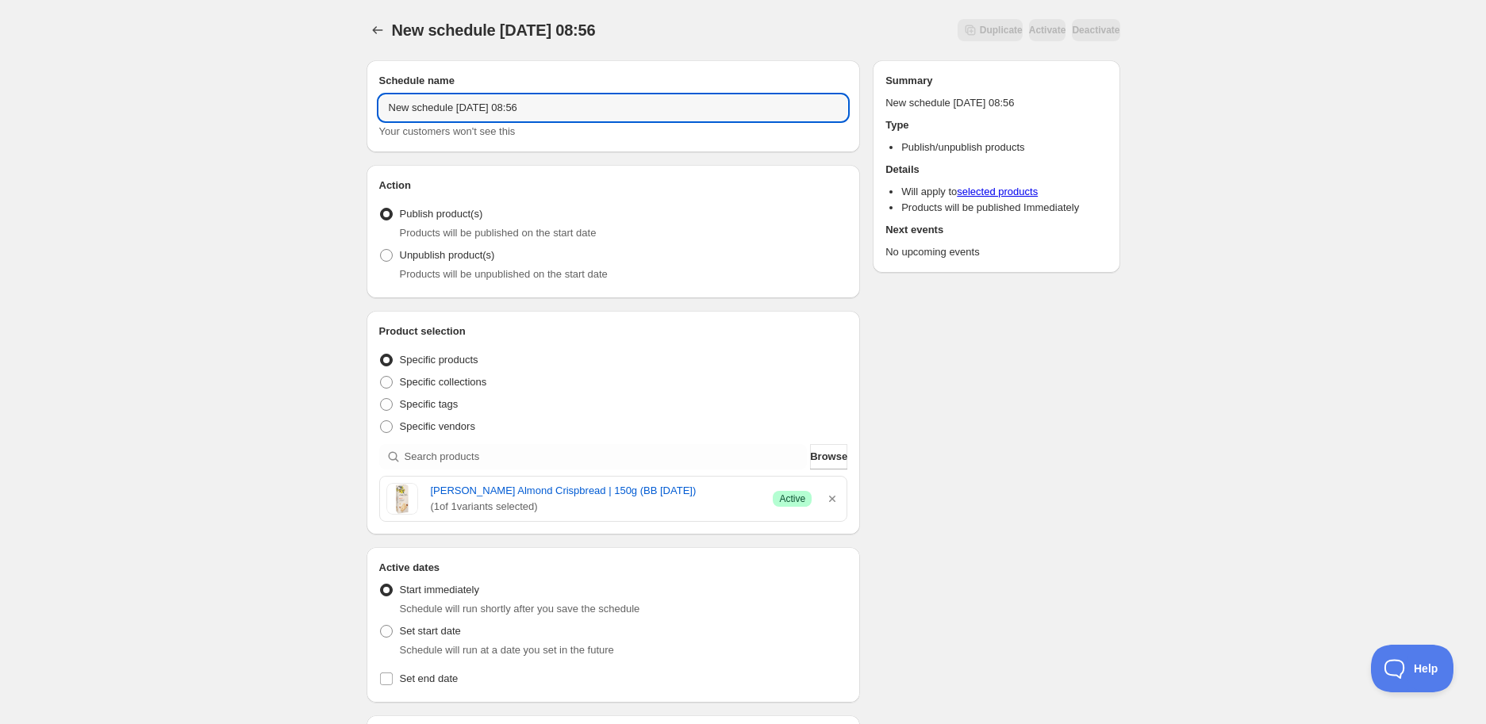
drag, startPoint x: 588, startPoint y: 111, endPoint x: -59, endPoint y: 100, distance: 646.8
click at [0, 100] on html "New schedule [DATE] 08:56. This page is ready New schedule [DATE] 08:56 Duplica…" at bounding box center [743, 362] width 1486 height 724
paste input "[PERSON_NAME] Almond Crispbread | 150g (BB [DATE])"
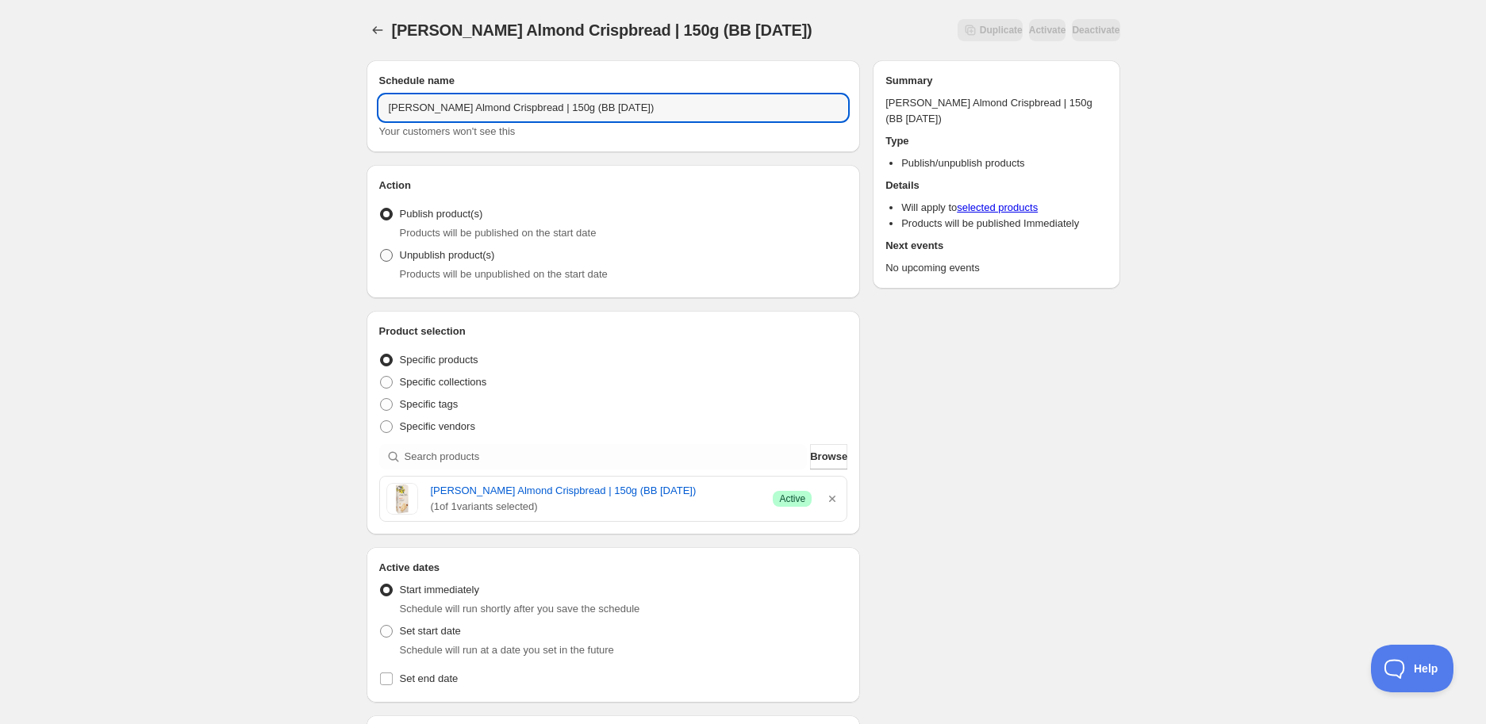
type input "[PERSON_NAME] Almond Crispbread | 150g (BB [DATE])"
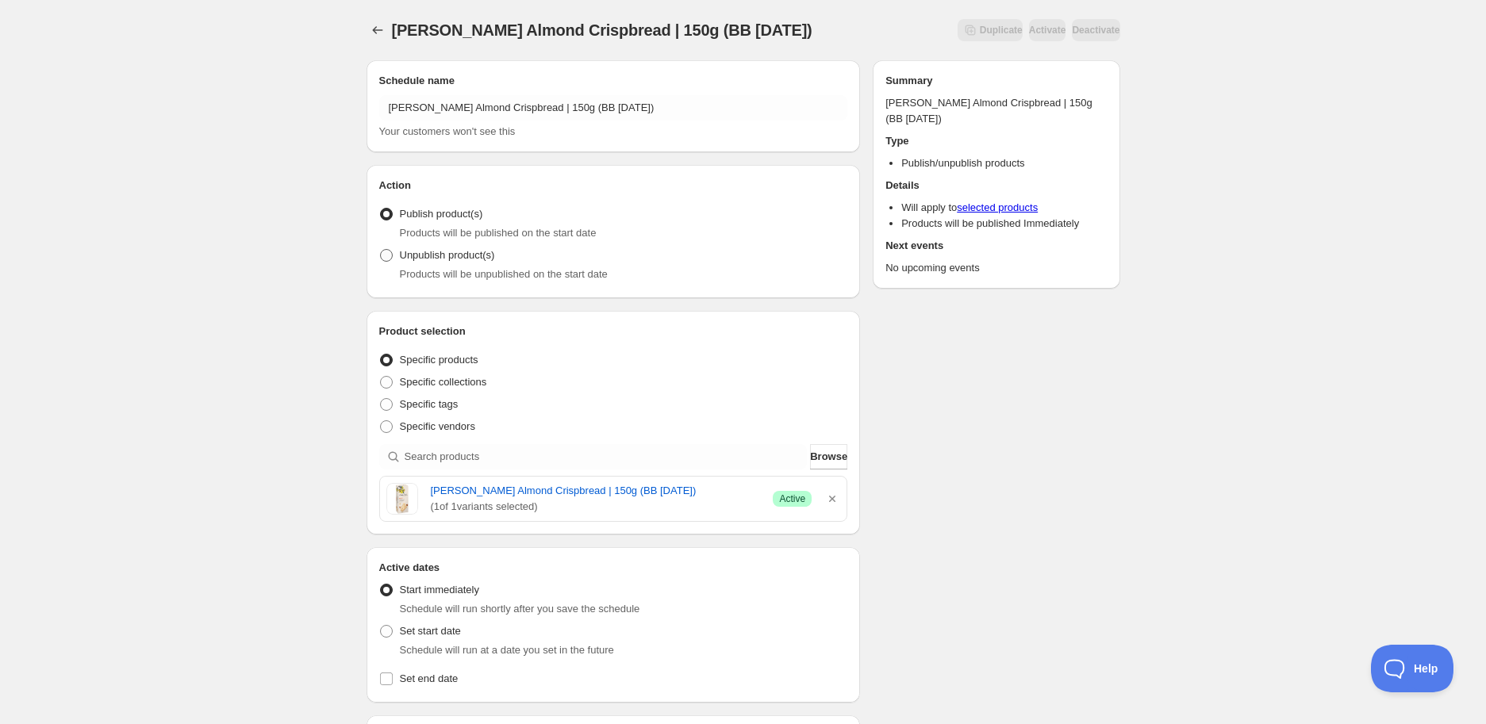
click at [459, 263] on label "Unpublish product(s)" at bounding box center [437, 255] width 116 height 22
click at [381, 250] on input "Unpublish product(s)" at bounding box center [380, 249] width 1 height 1
radio input "true"
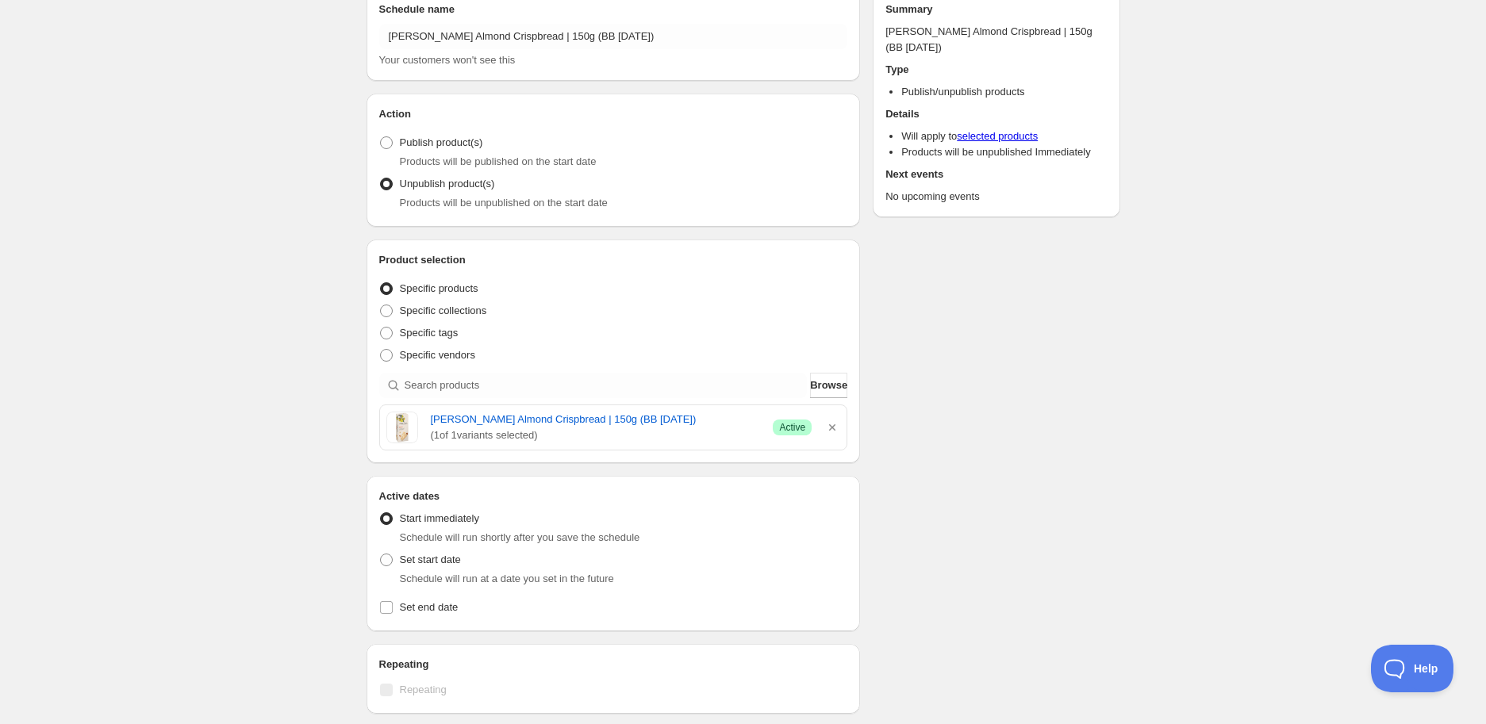
scroll to position [176, 0]
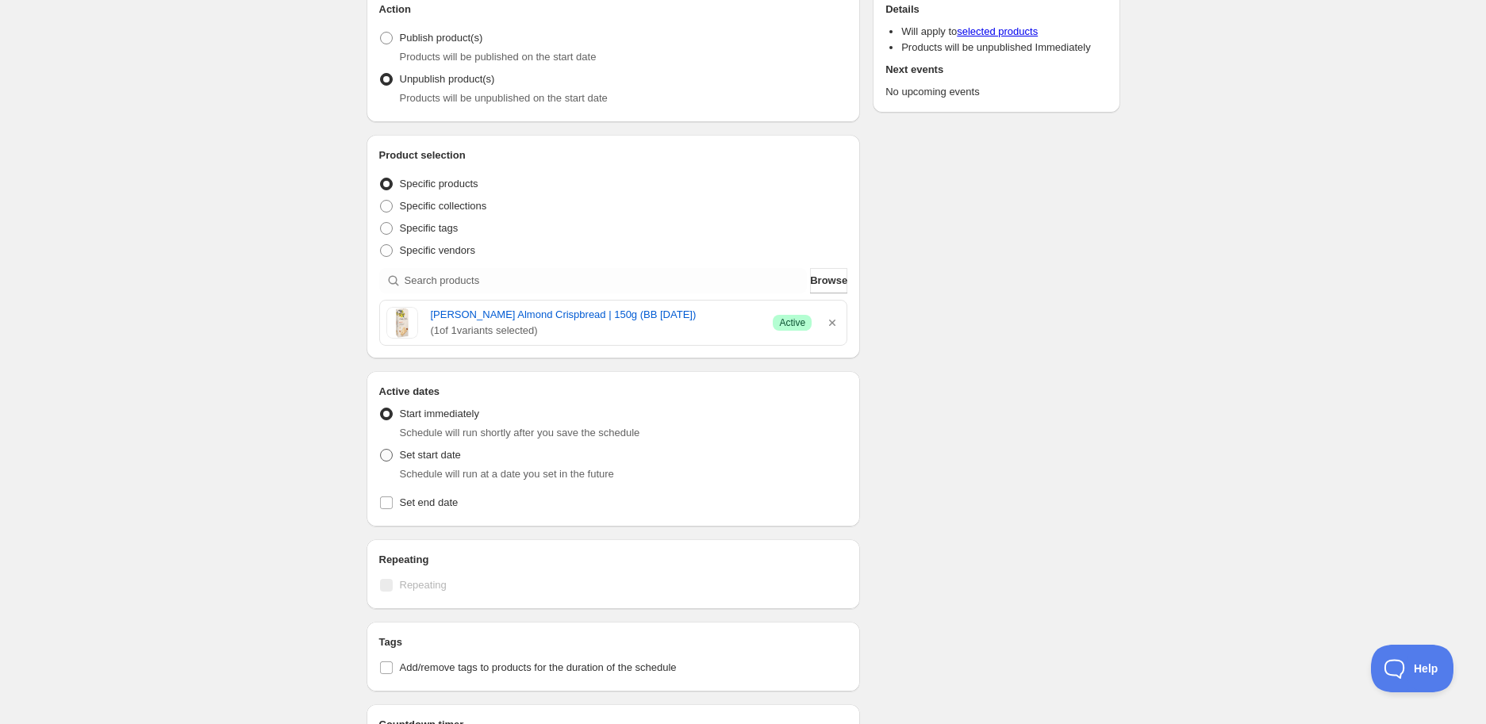
click at [402, 449] on span "Set start date" at bounding box center [430, 455] width 61 height 12
click at [381, 449] on input "Set start date" at bounding box center [380, 449] width 1 height 1
radio input "true"
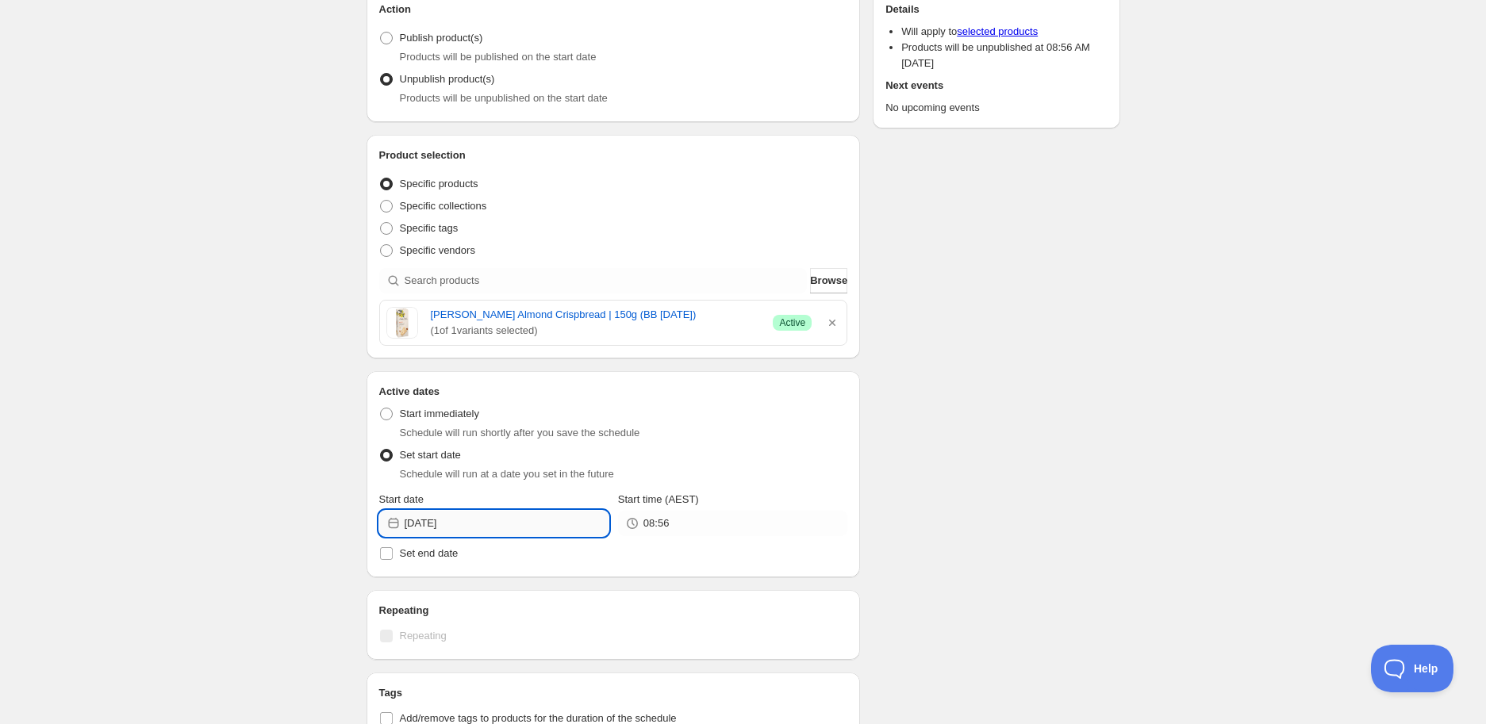
click at [557, 533] on input "[DATE]" at bounding box center [507, 523] width 204 height 25
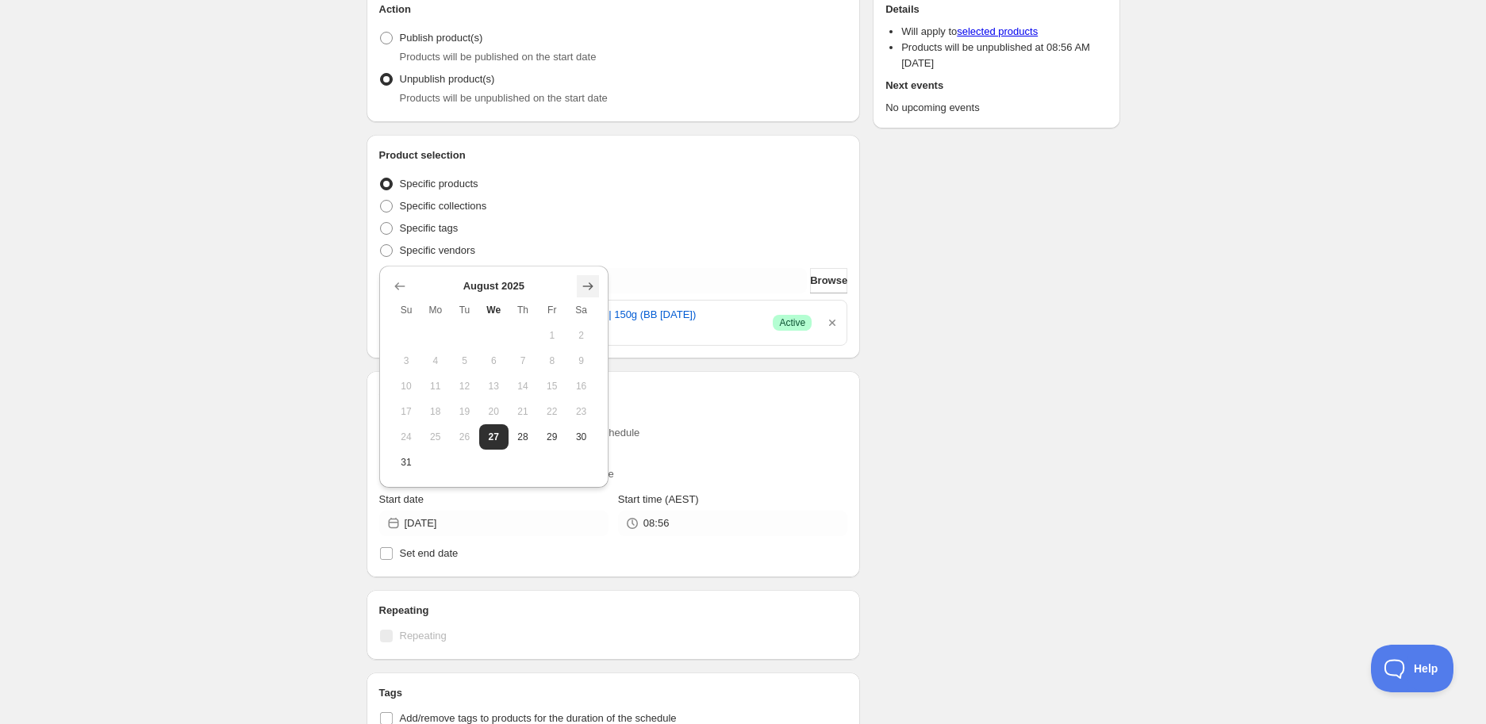
click at [591, 276] on button "Show next month, September 2025" at bounding box center [588, 286] width 22 height 22
click at [591, 276] on input "search" at bounding box center [606, 280] width 403 height 25
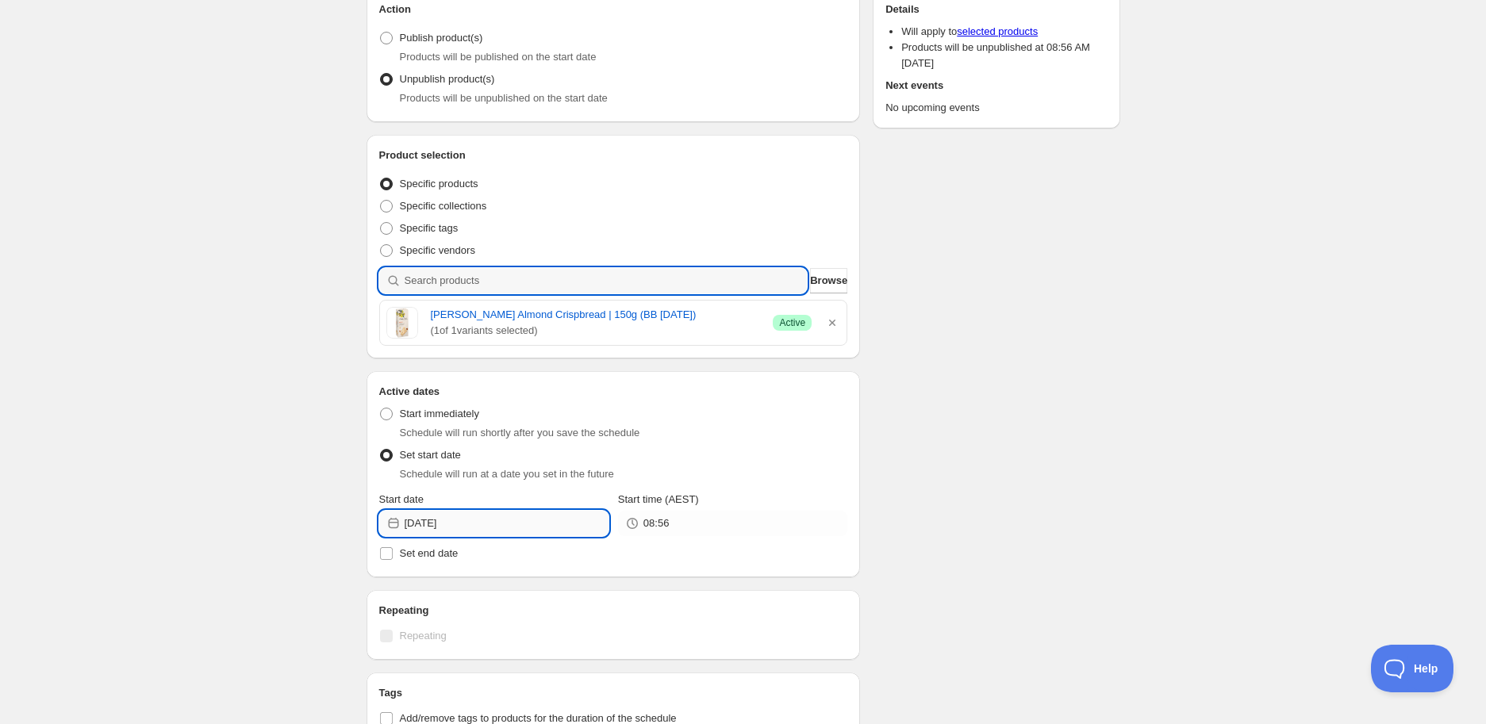
click at [482, 520] on input "[DATE]" at bounding box center [507, 523] width 204 height 25
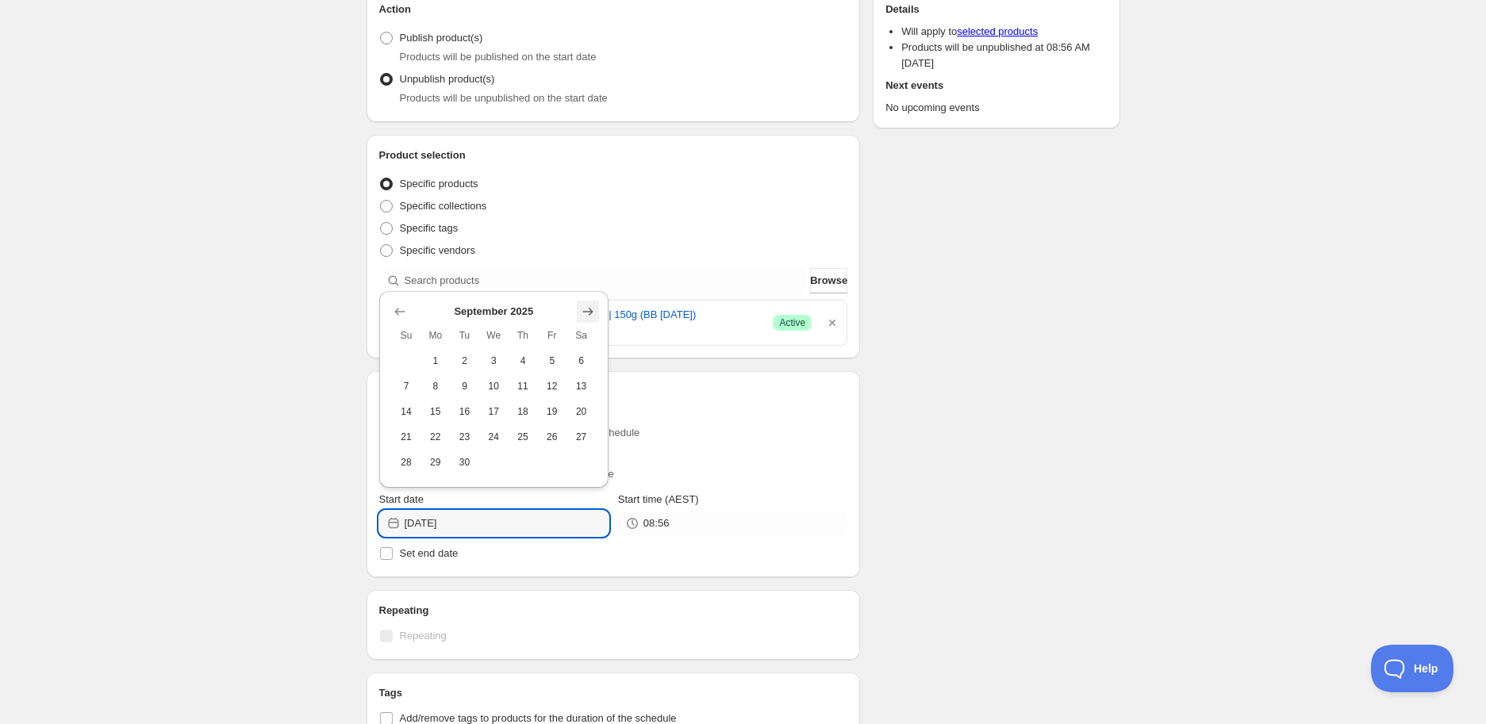
click at [590, 309] on icon "Show next month, October 2025" at bounding box center [588, 312] width 16 height 16
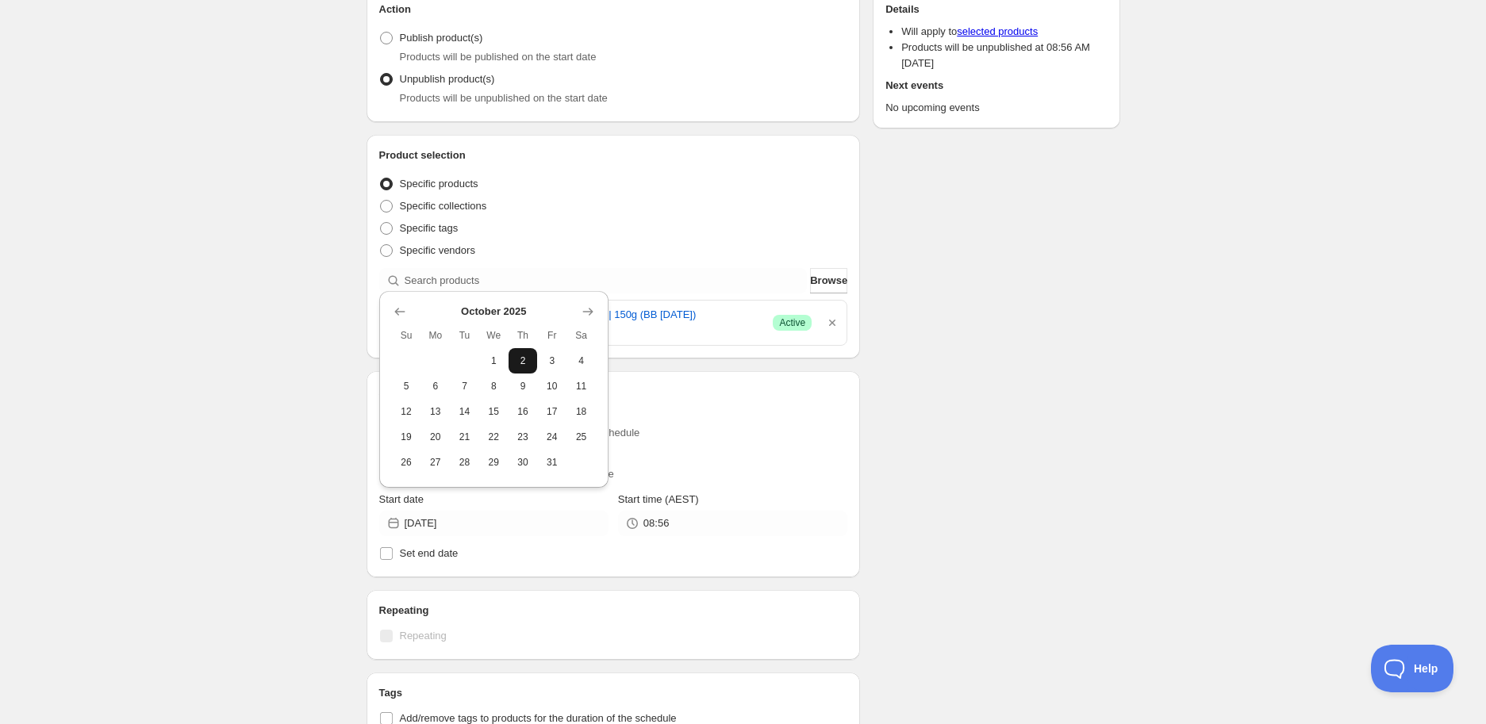
click at [526, 355] on span "2" at bounding box center [523, 361] width 17 height 13
type input "[DATE]"
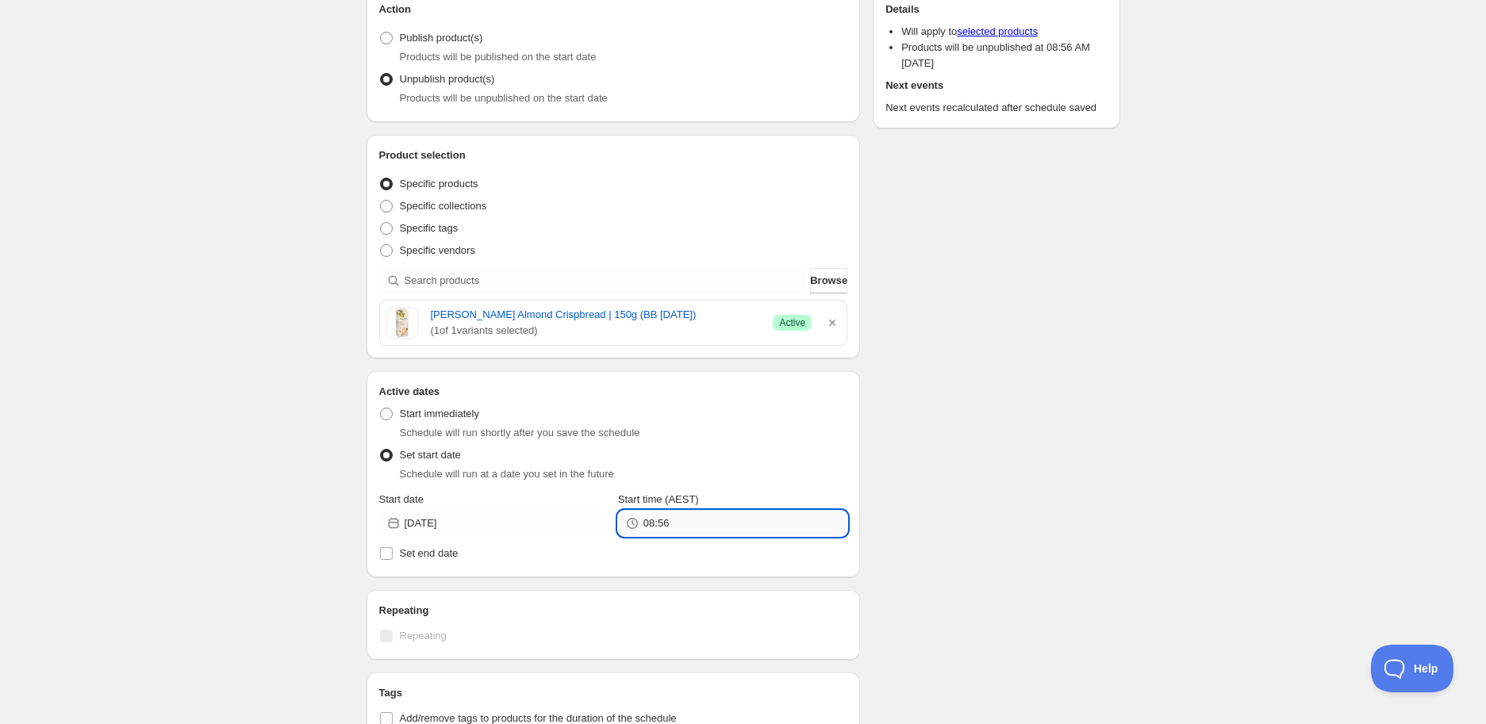
click at [678, 511] on input "08:56" at bounding box center [746, 523] width 204 height 25
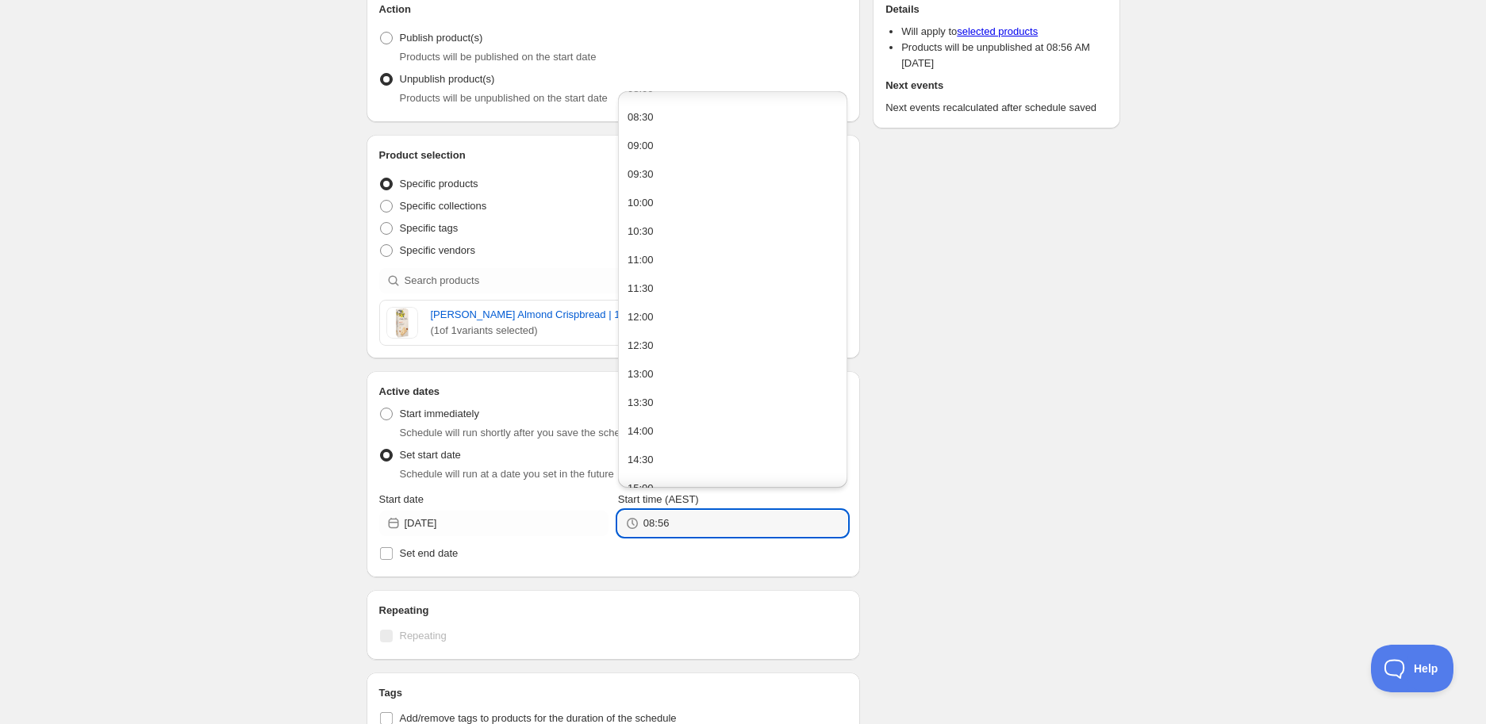
scroll to position [793, 0]
click at [662, 121] on button "14:00" at bounding box center [733, 114] width 220 height 25
type input "14:00"
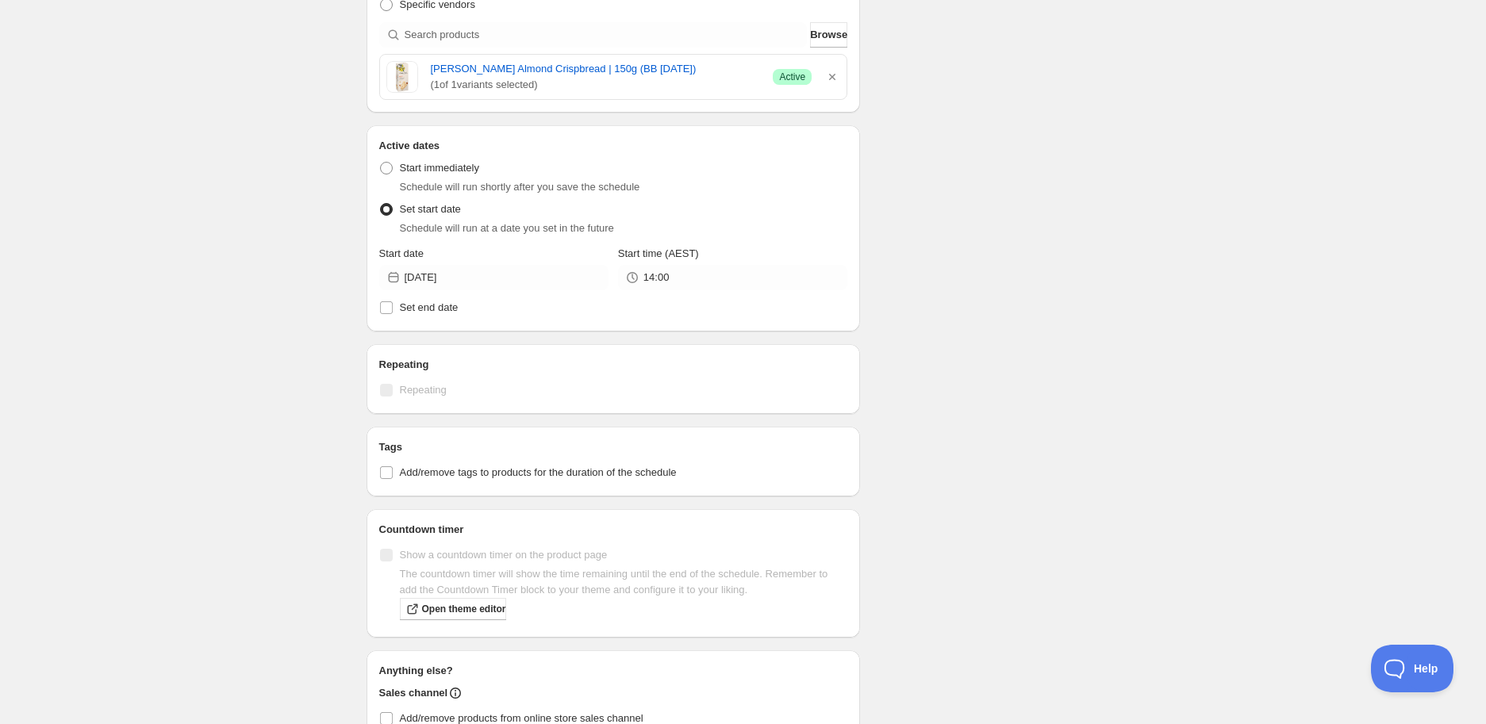
scroll to position [528, 0]
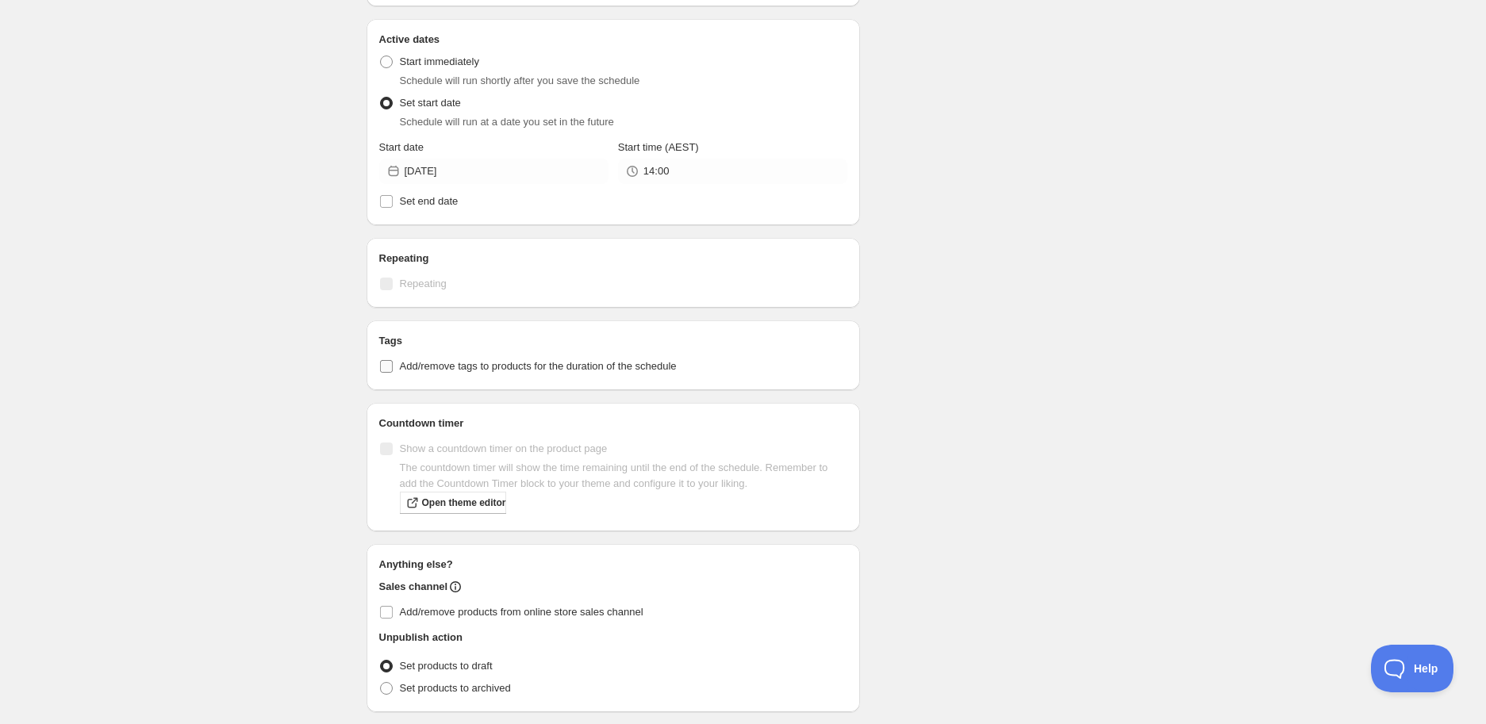
click at [434, 360] on span "Add/remove tags to products for the duration of the schedule" at bounding box center [538, 366] width 277 height 12
click at [393, 360] on input "Add/remove tags to products for the duration of the schedule" at bounding box center [386, 366] width 13 height 13
checkbox input "true"
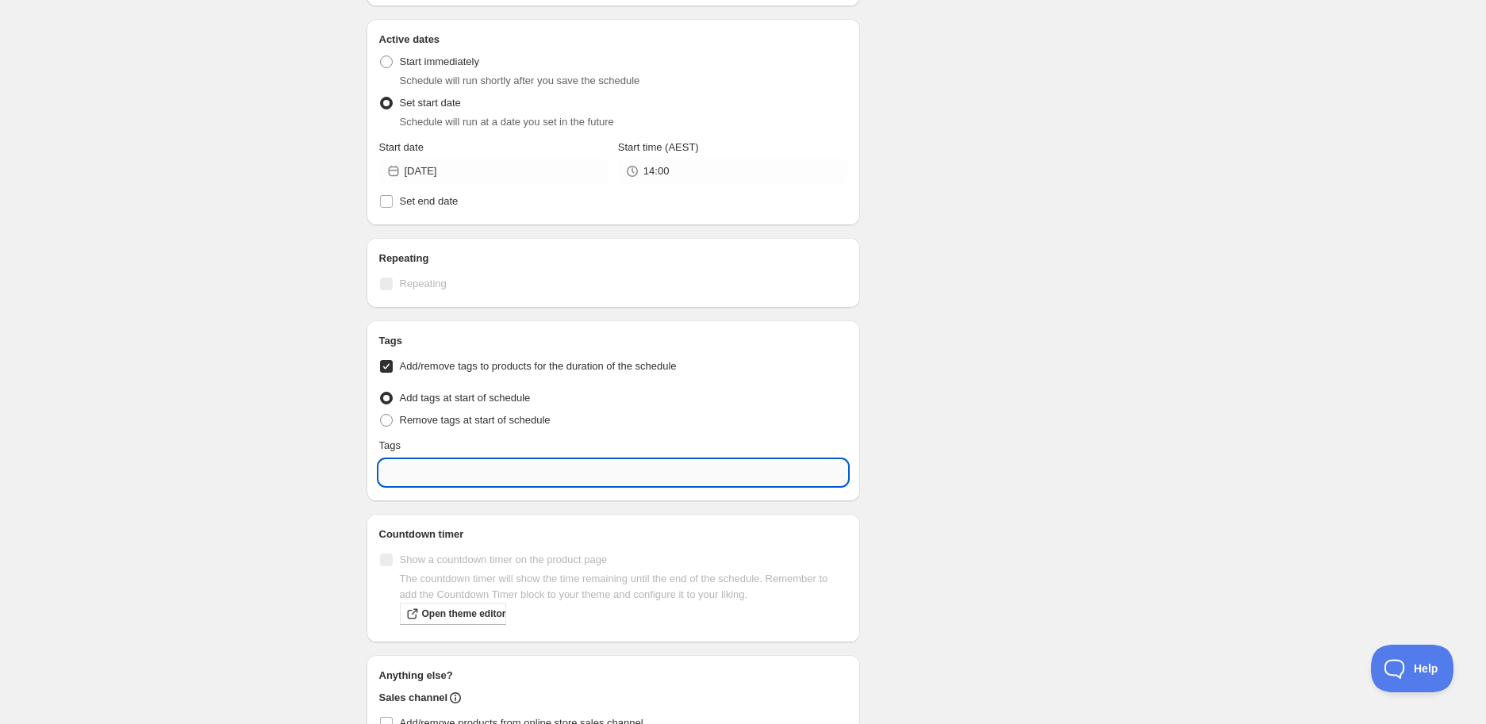
click at [438, 475] on input "text" at bounding box center [613, 472] width 469 height 25
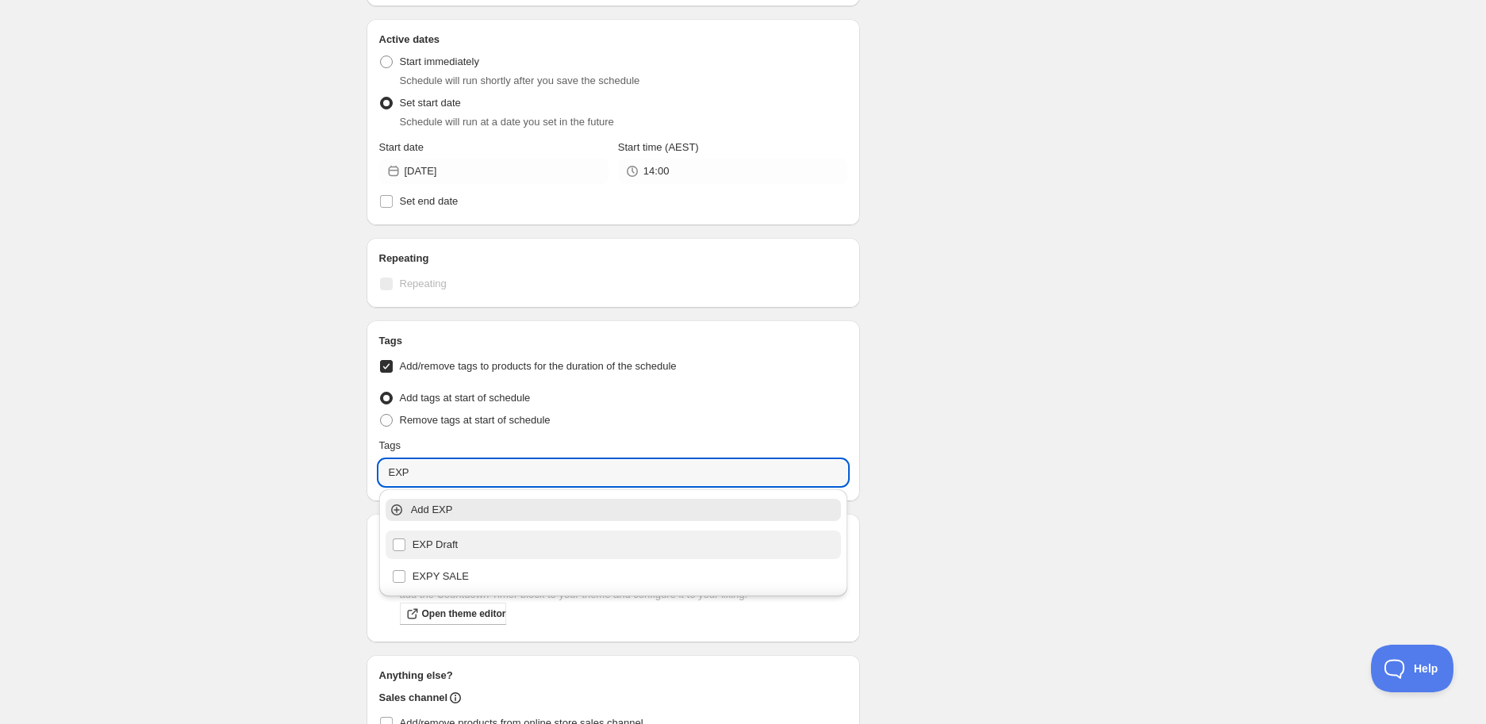
click at [431, 535] on div "EXP Draft" at bounding box center [614, 545] width 444 height 22
type input "EXP Draft"
checkbox input "true"
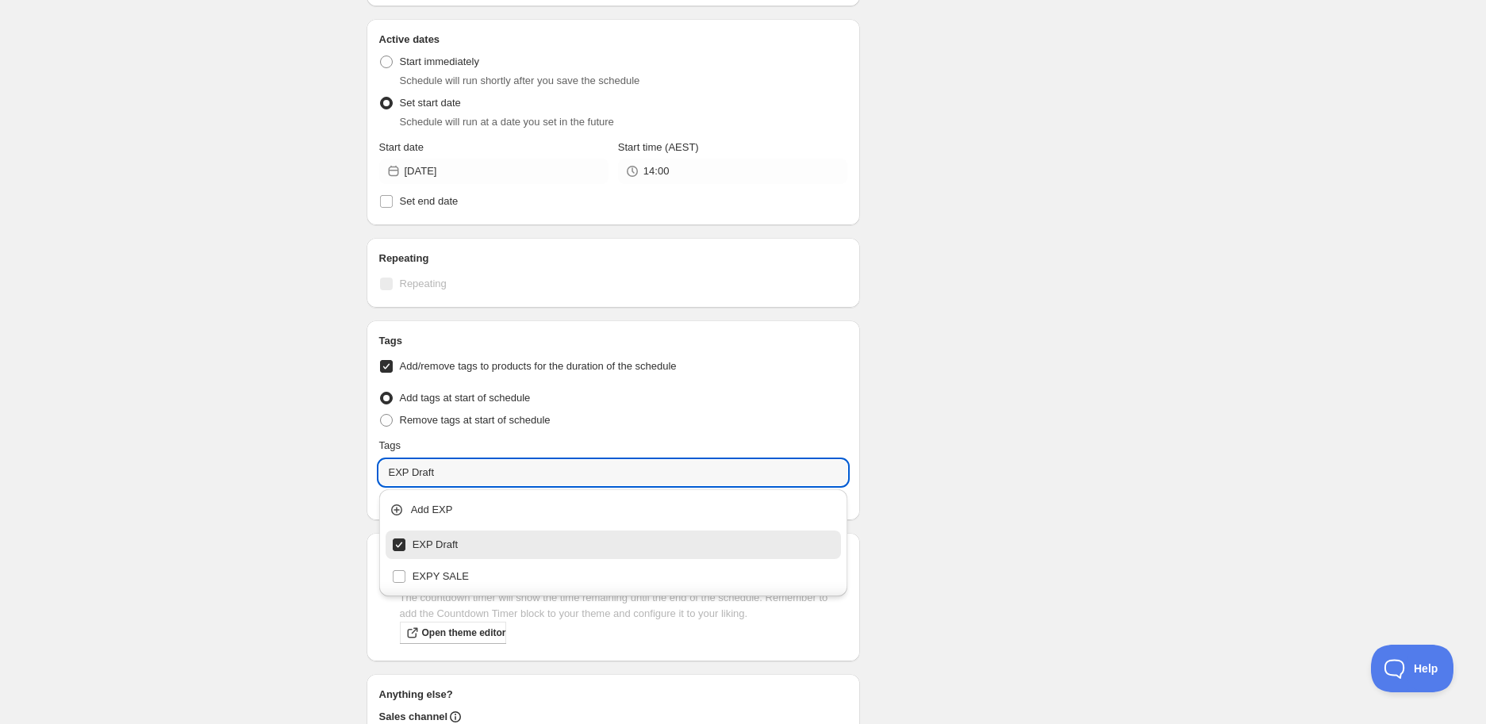
type input "EXP Draft"
click at [947, 352] on div "Schedule name [PERSON_NAME] Almond Crispbread | 150g (BB [DATE]) Your customers…" at bounding box center [737, 199] width 767 height 1360
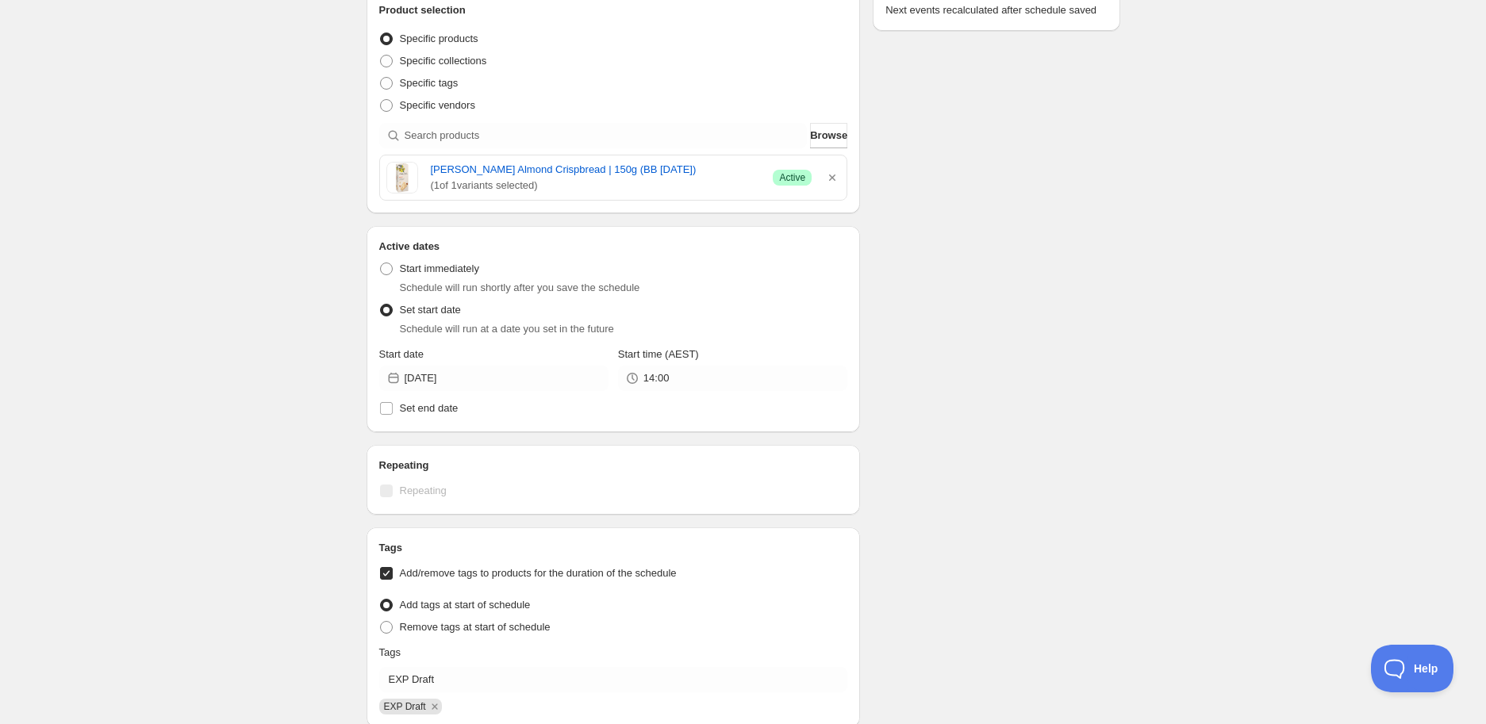
scroll to position [0, 0]
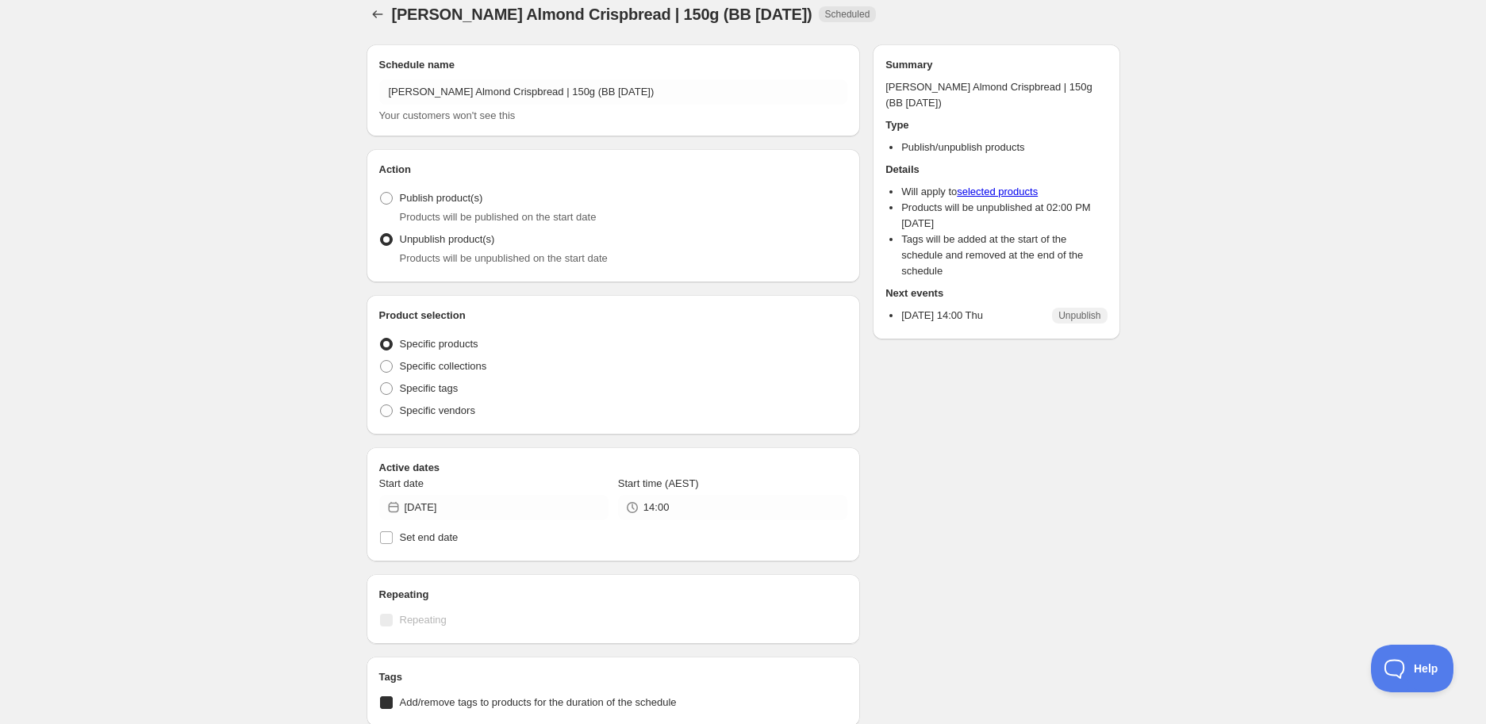
radio input "true"
checkbox input "true"
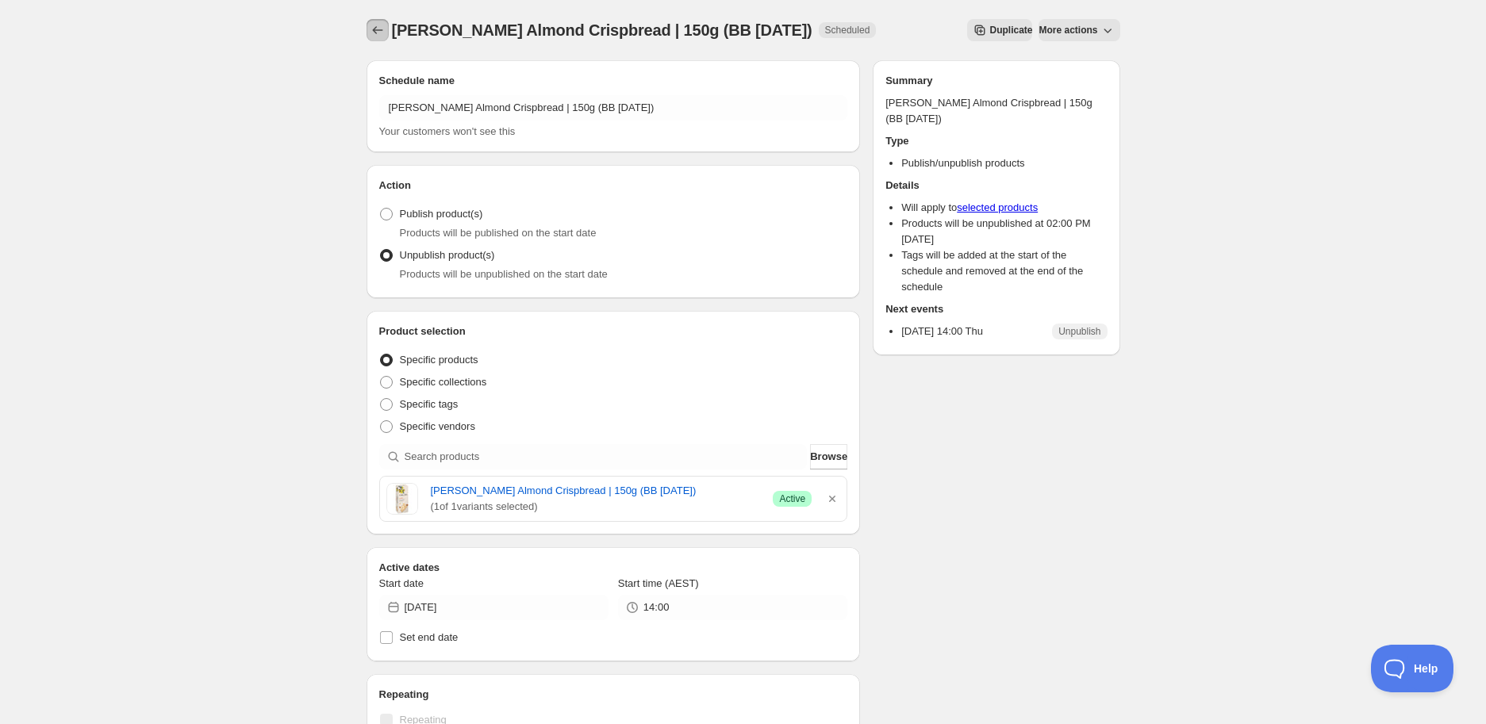
click at [382, 27] on icon "Schedules" at bounding box center [378, 30] width 16 height 16
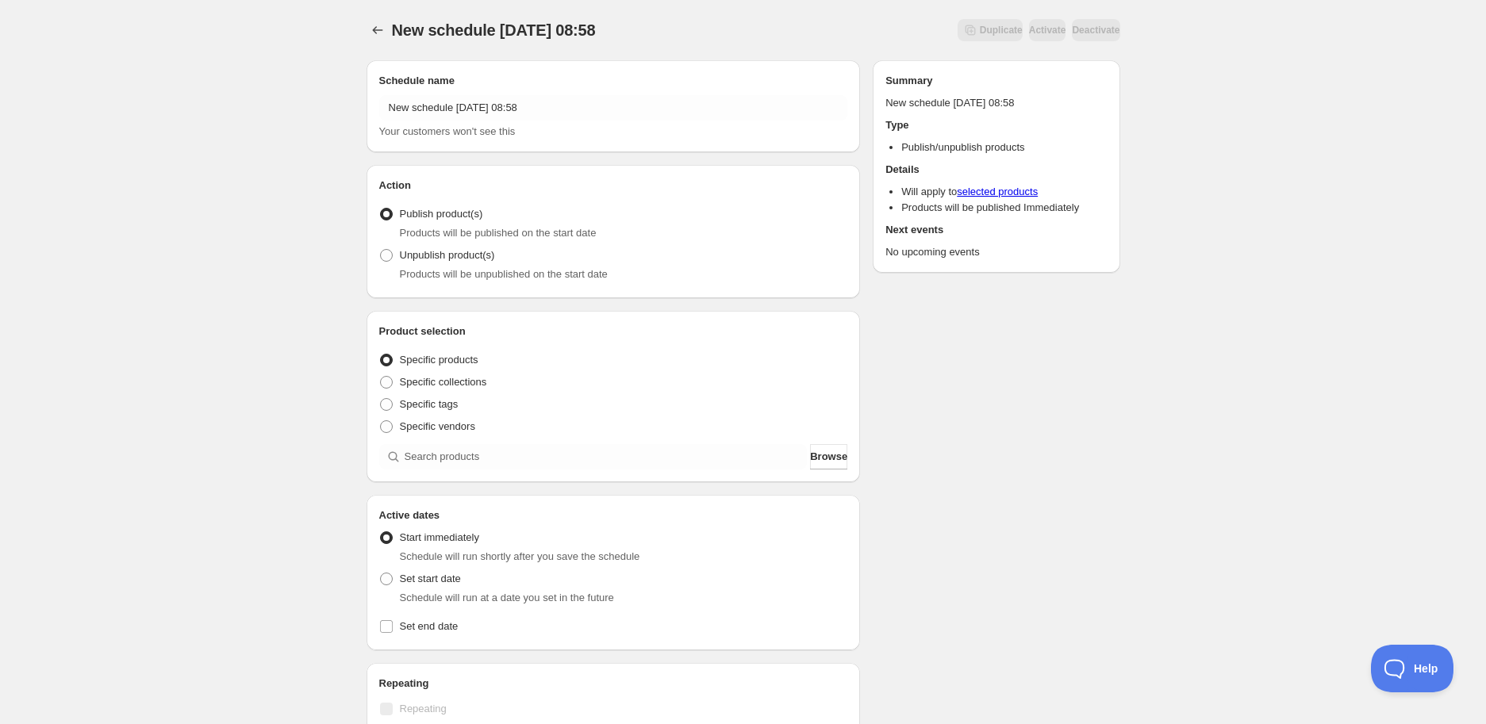
click at [464, 441] on div "Product selection Entity type Specific products Specific collections Specific t…" at bounding box center [613, 397] width 469 height 146
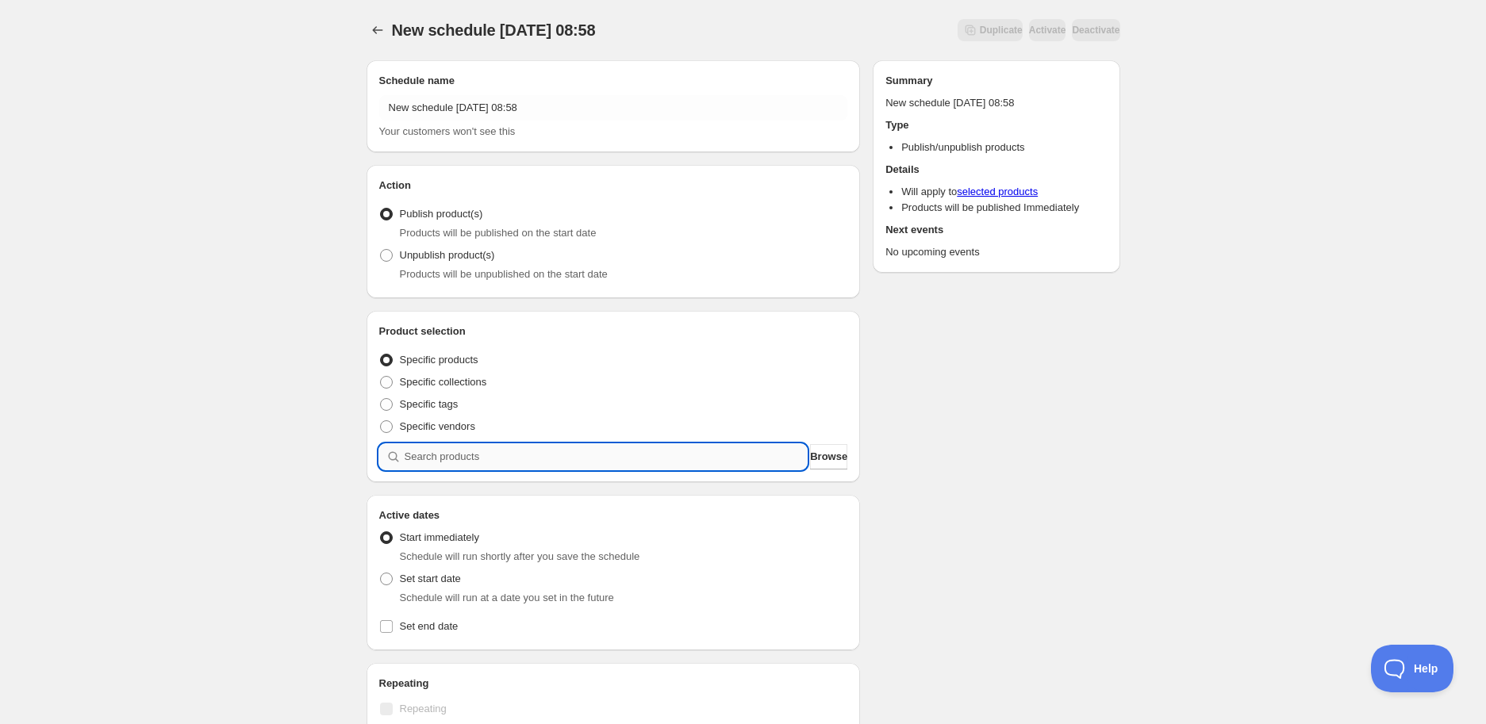
click at [474, 461] on input "search" at bounding box center [606, 456] width 403 height 25
paste input "search"
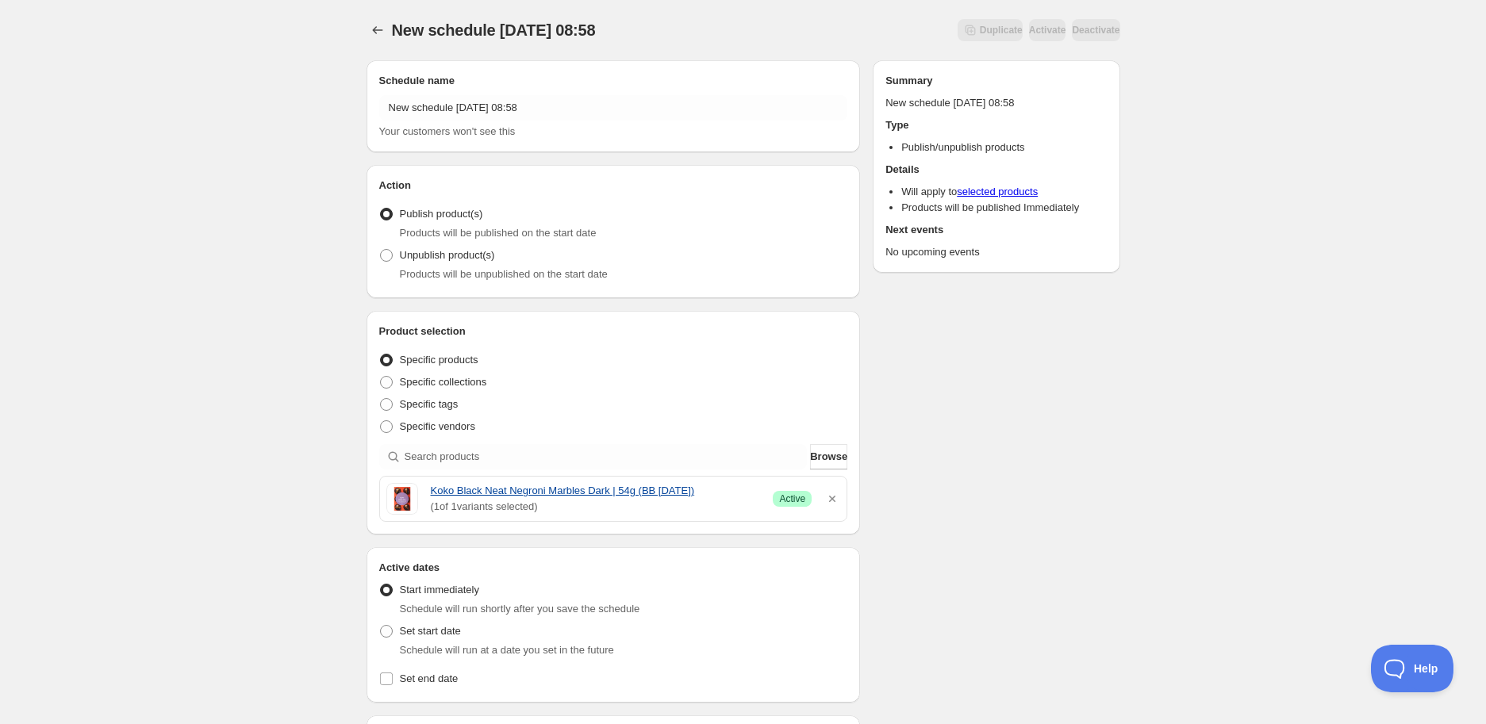
drag, startPoint x: 425, startPoint y: 491, endPoint x: 711, endPoint y: 490, distance: 286.5
click at [711, 490] on div "Koko Black Neat Negroni Marbles Dark | 54g (BB [DATE]) ( 1 of 1 variants select…" at bounding box center [613, 499] width 455 height 32
copy link "Koko Black Neat Negroni Marbles Dark | 54g (BB [DATE])"
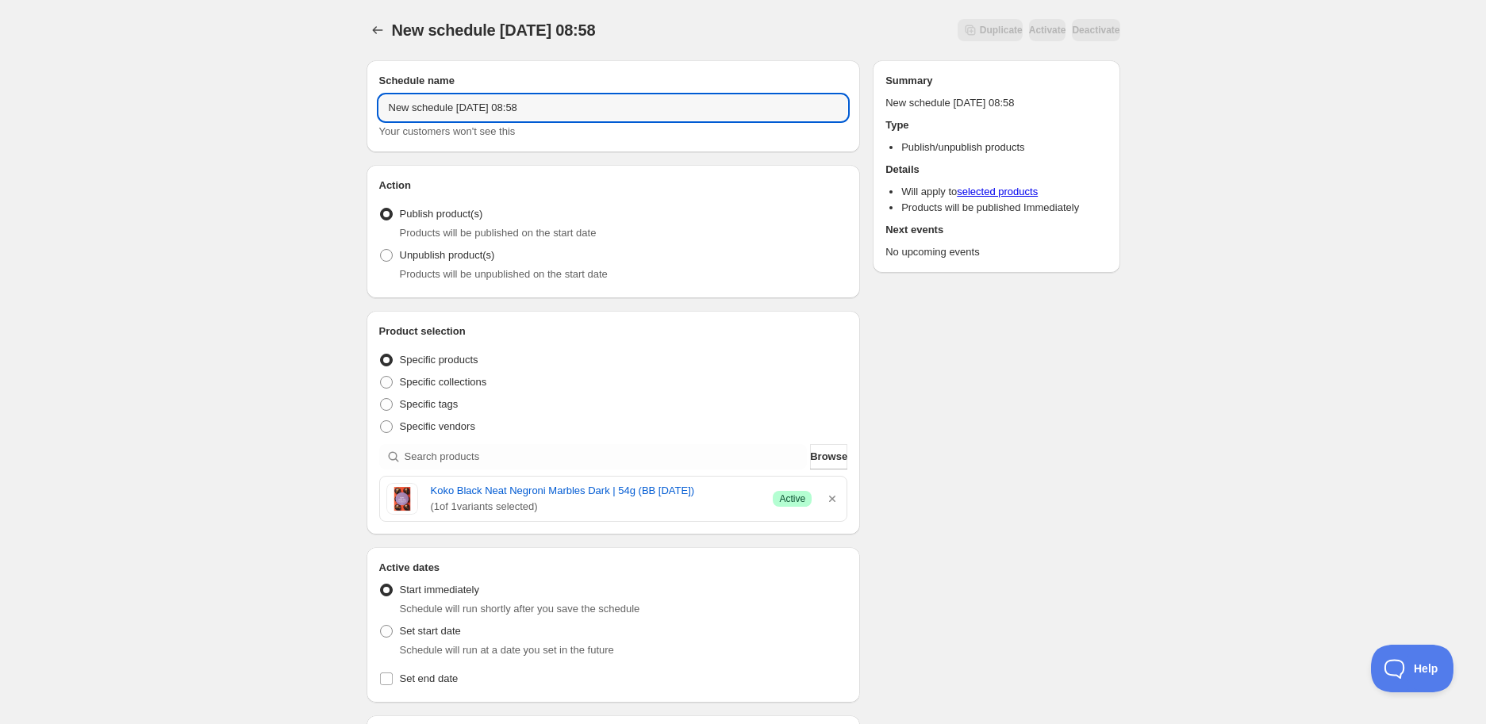
drag, startPoint x: 590, startPoint y: 112, endPoint x: 363, endPoint y: 131, distance: 227.7
click at [363, 131] on div "Schedule name New schedule [DATE] 08:58 Your customers won't see this Action Ac…" at bounding box center [737, 639] width 767 height 1182
paste input "Koko Black Neat Negroni Marbles Dark | 54g (BB [DATE])"
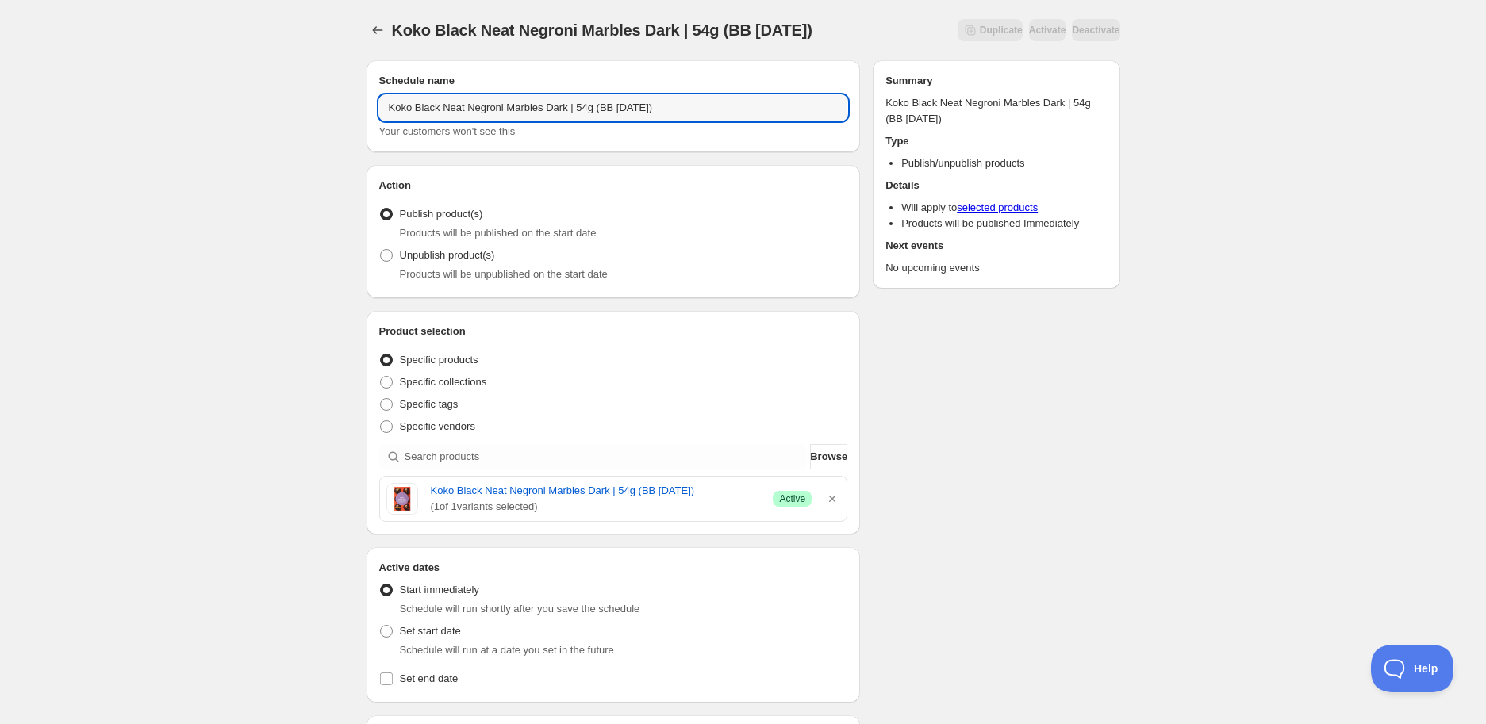
type input "Koko Black Neat Negroni Marbles Dark | 54g (BB [DATE])"
click at [437, 270] on span "Products will be unpublished on the start date" at bounding box center [504, 274] width 208 height 12
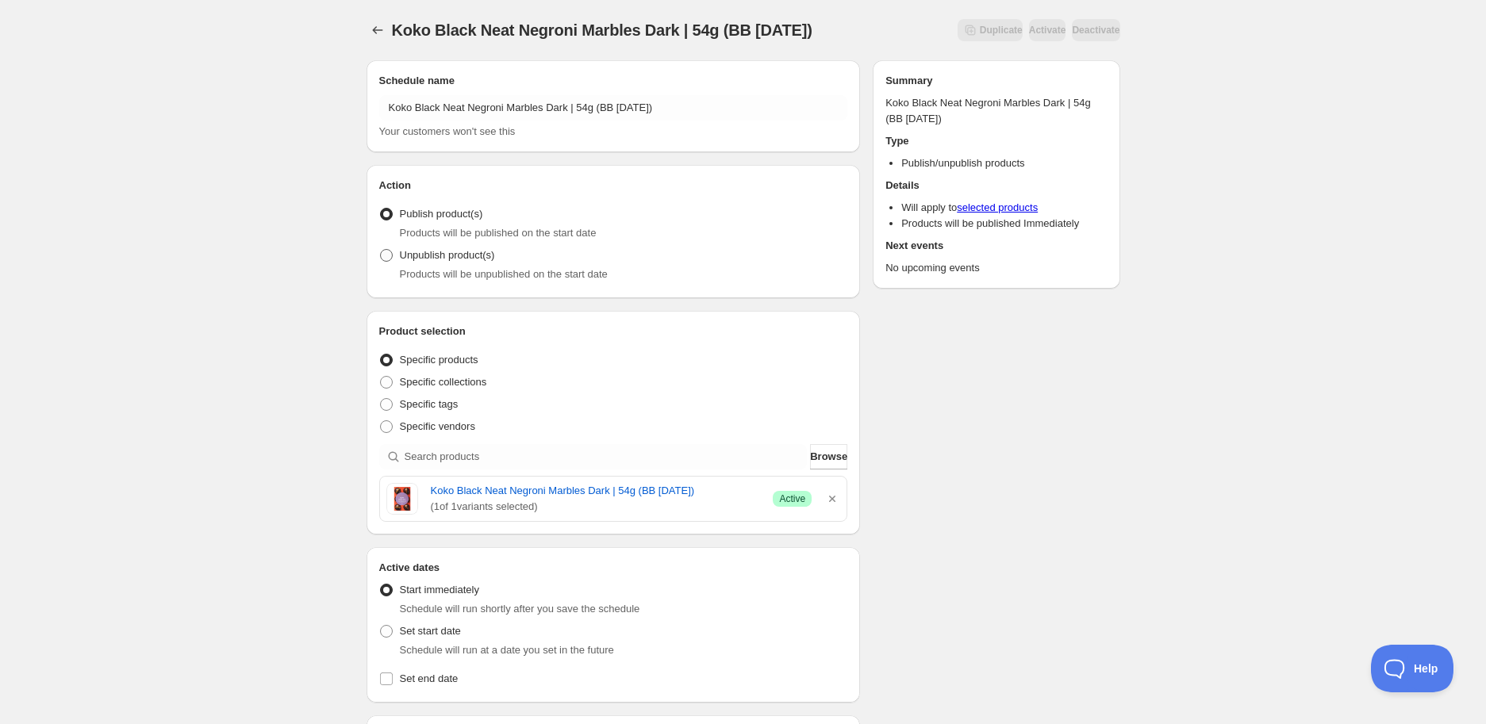
click at [426, 256] on span "Unpublish product(s)" at bounding box center [447, 255] width 95 height 12
click at [381, 250] on input "Unpublish product(s)" at bounding box center [380, 249] width 1 height 1
radio input "true"
click at [389, 633] on span at bounding box center [386, 631] width 13 height 13
click at [381, 626] on input "Set start date" at bounding box center [380, 625] width 1 height 1
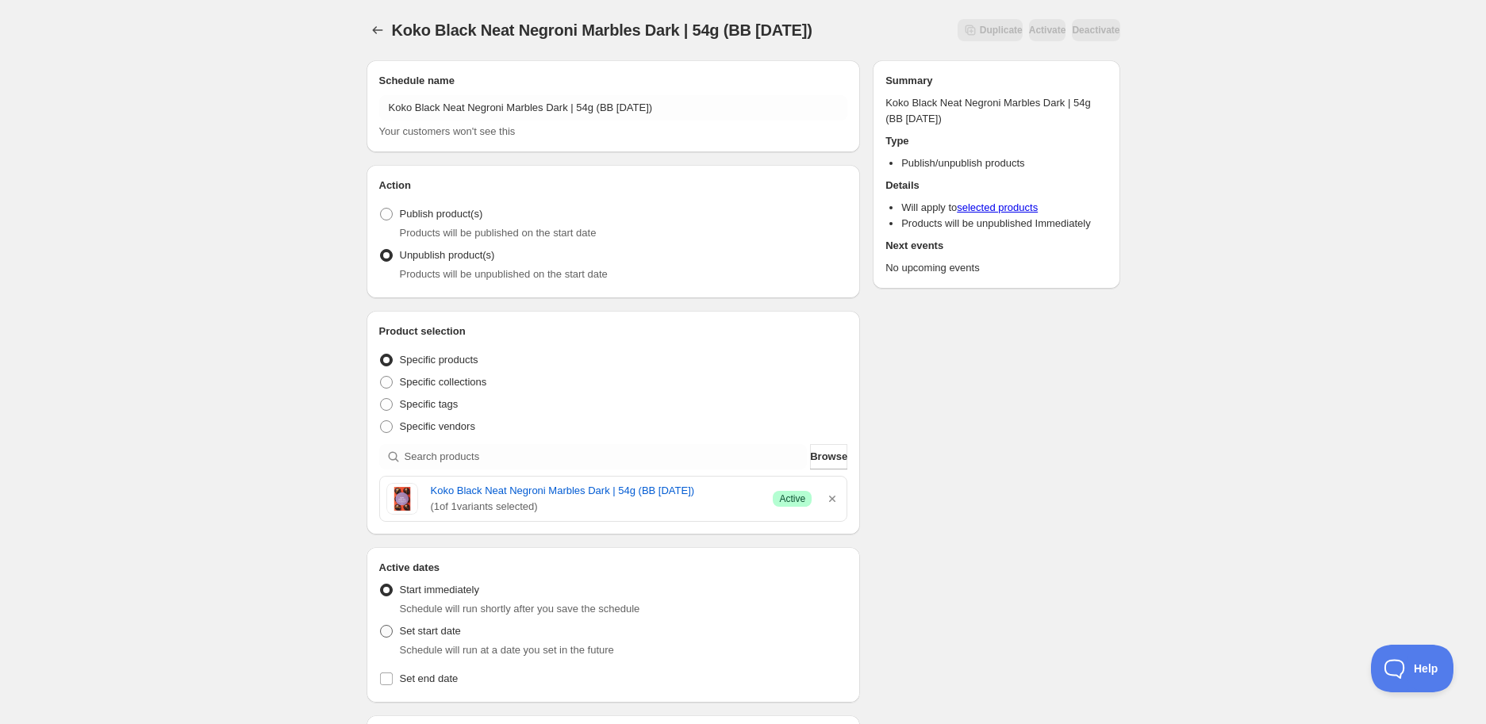
radio input "true"
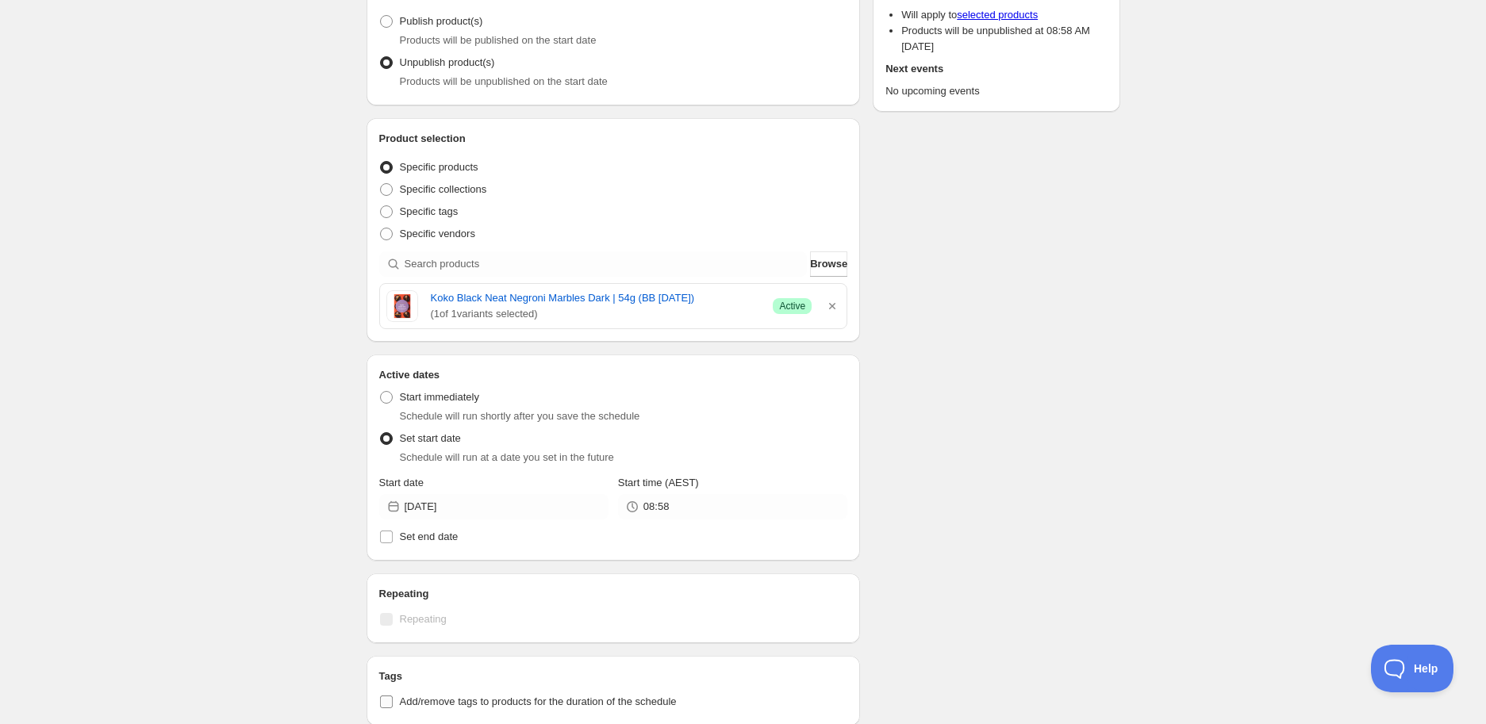
scroll to position [352, 0]
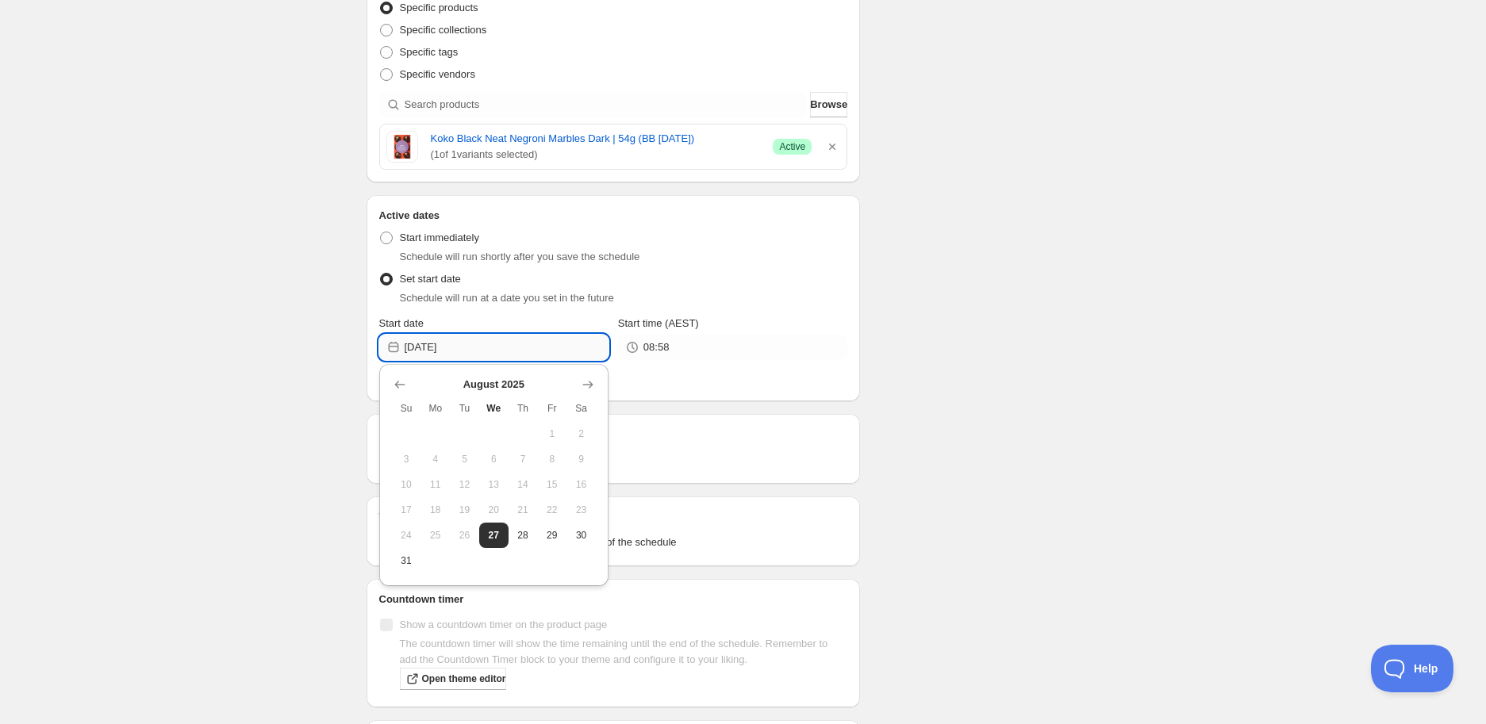
click at [494, 353] on input "[DATE]" at bounding box center [507, 347] width 204 height 25
click at [590, 385] on icon "Show next month, September 2025" at bounding box center [588, 385] width 16 height 16
click at [590, 385] on icon "Show next month, October 2025" at bounding box center [587, 385] width 10 height 8
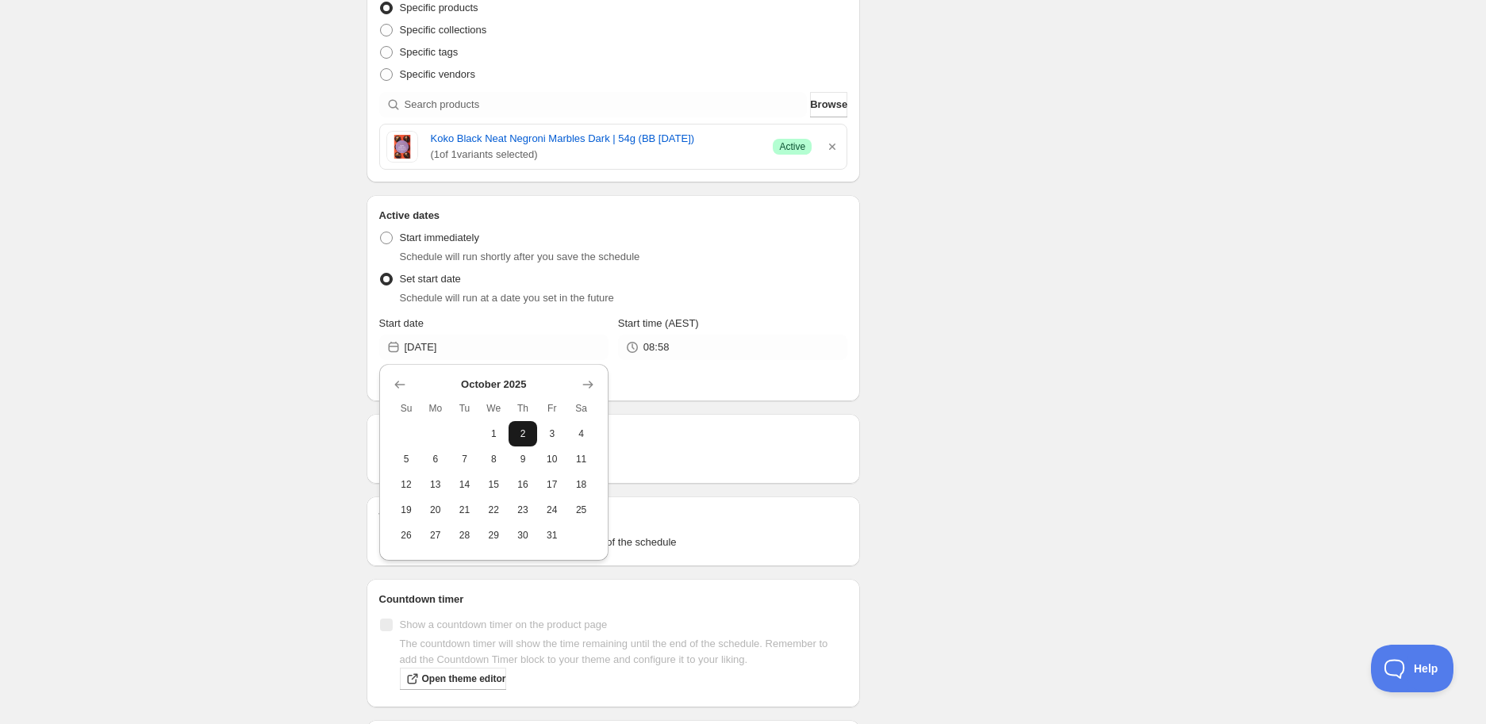
click at [525, 432] on span "2" at bounding box center [523, 434] width 17 height 13
type input "[DATE]"
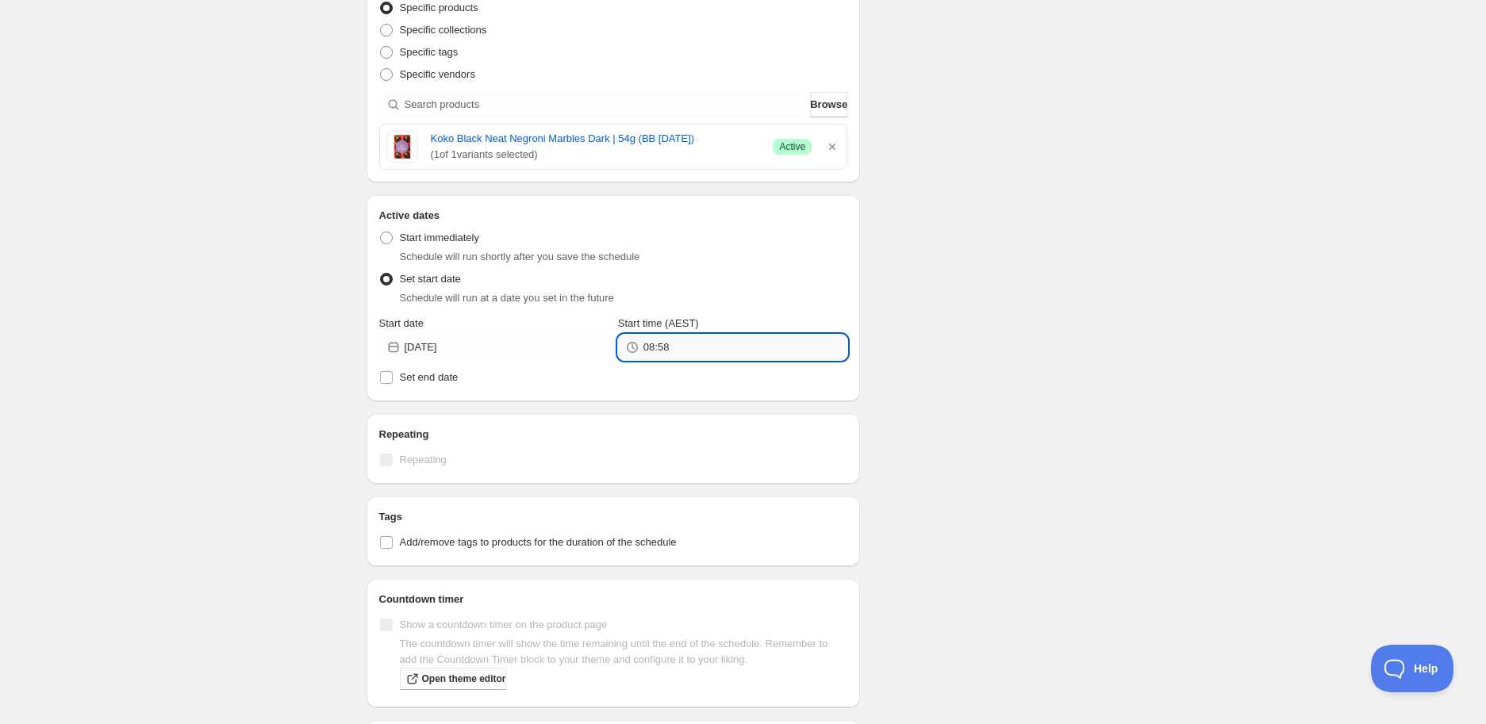
click at [675, 352] on input "08:58" at bounding box center [746, 347] width 204 height 25
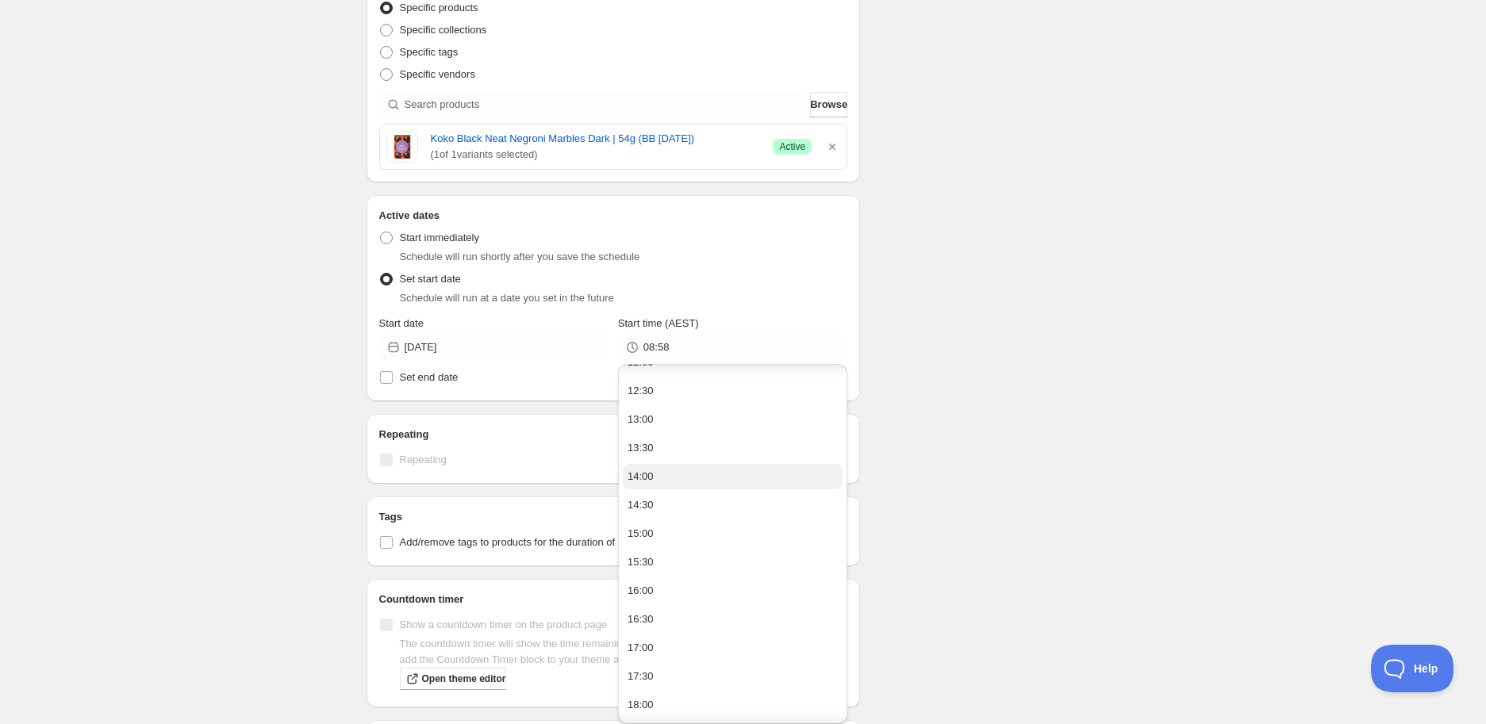
click at [682, 481] on button "14:00" at bounding box center [733, 476] width 220 height 25
type input "14:00"
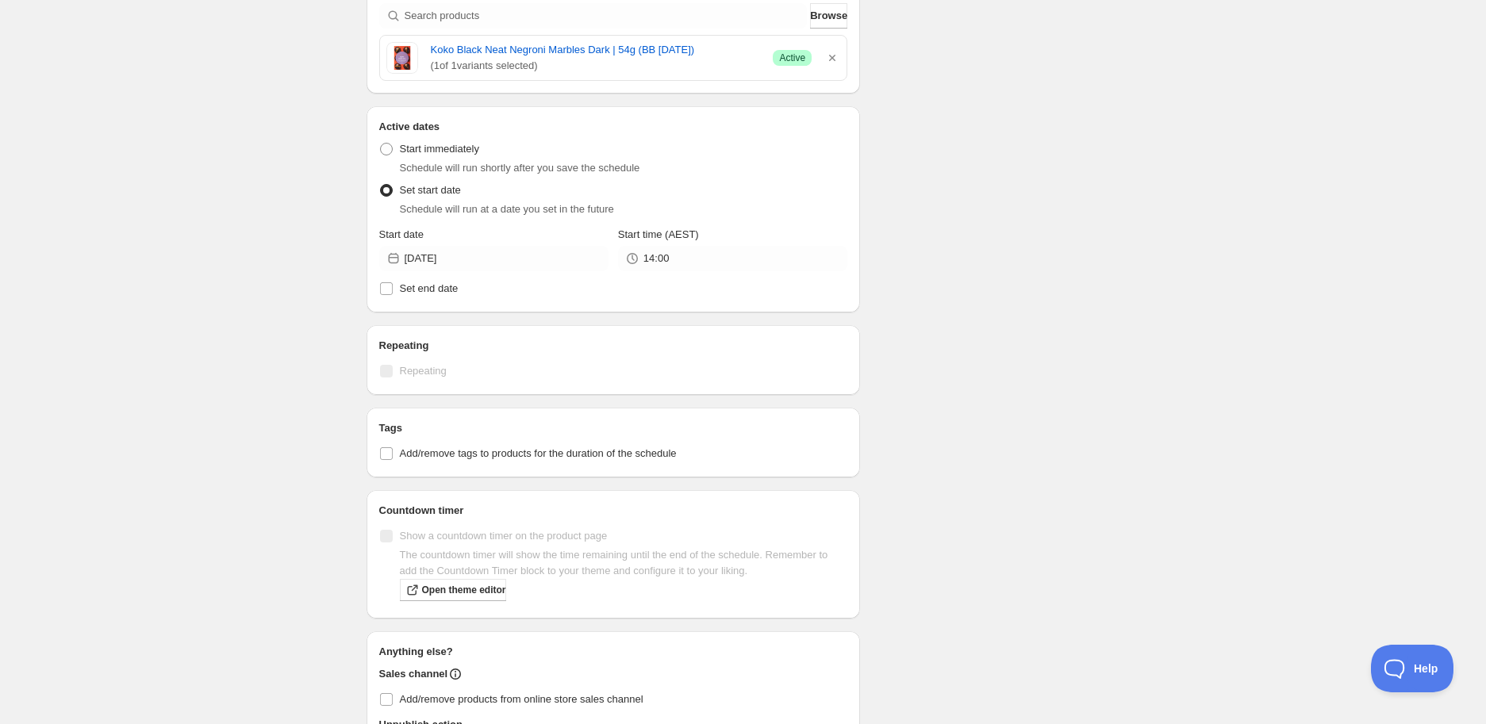
scroll to position [528, 0]
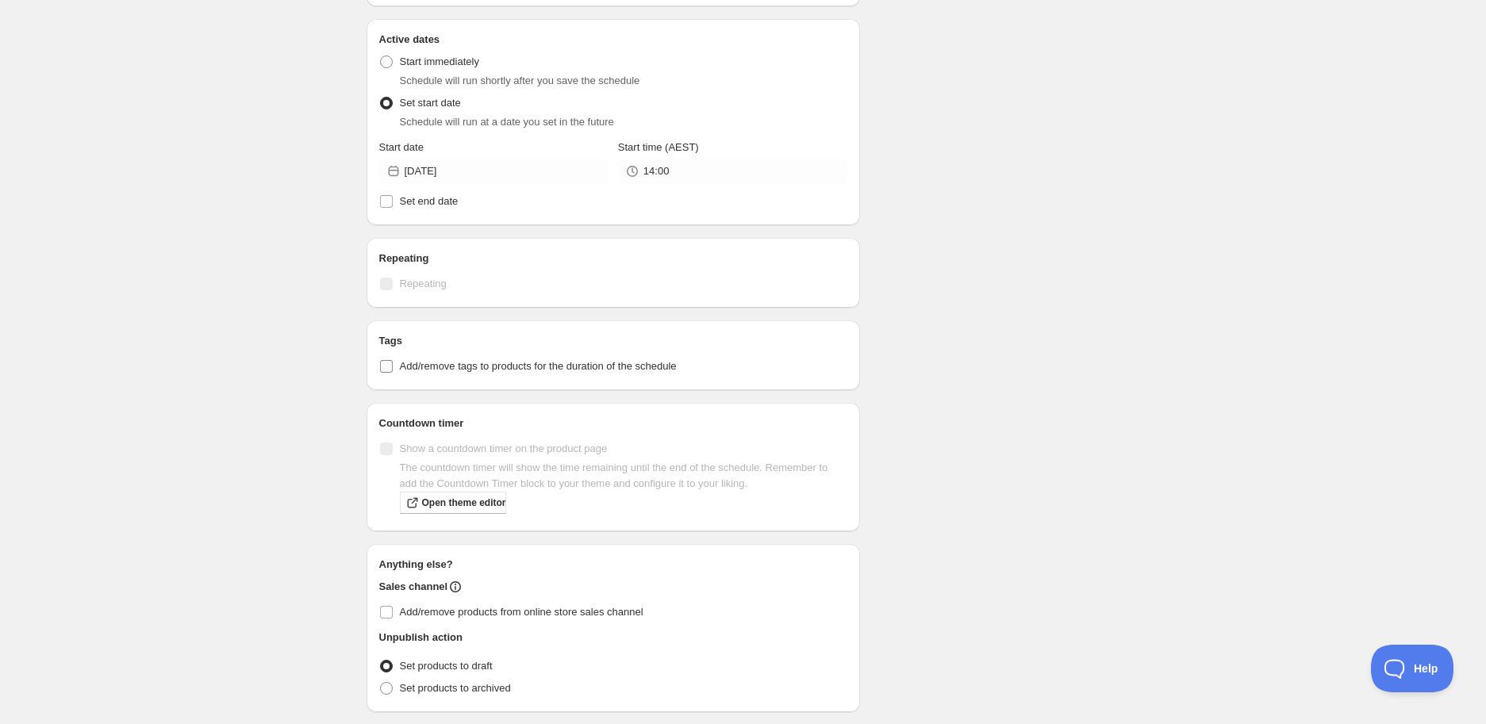
click at [480, 372] on span "Add/remove tags to products for the duration of the schedule" at bounding box center [538, 366] width 277 height 12
click at [393, 372] on input "Add/remove tags to products for the duration of the schedule" at bounding box center [386, 366] width 13 height 13
checkbox input "true"
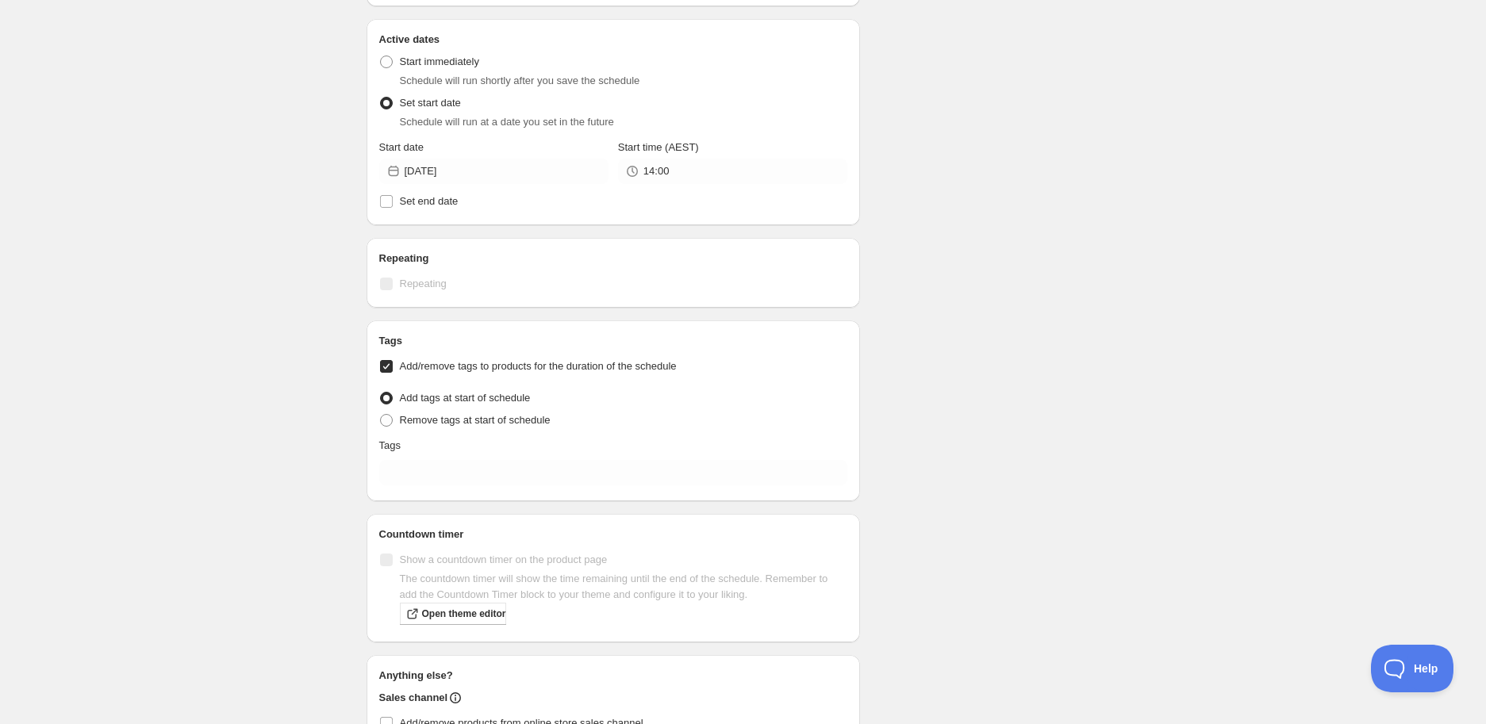
click at [493, 456] on div "Tags Add/remove tags to products for the duration of the schedule Tag type Add …" at bounding box center [613, 411] width 469 height 156
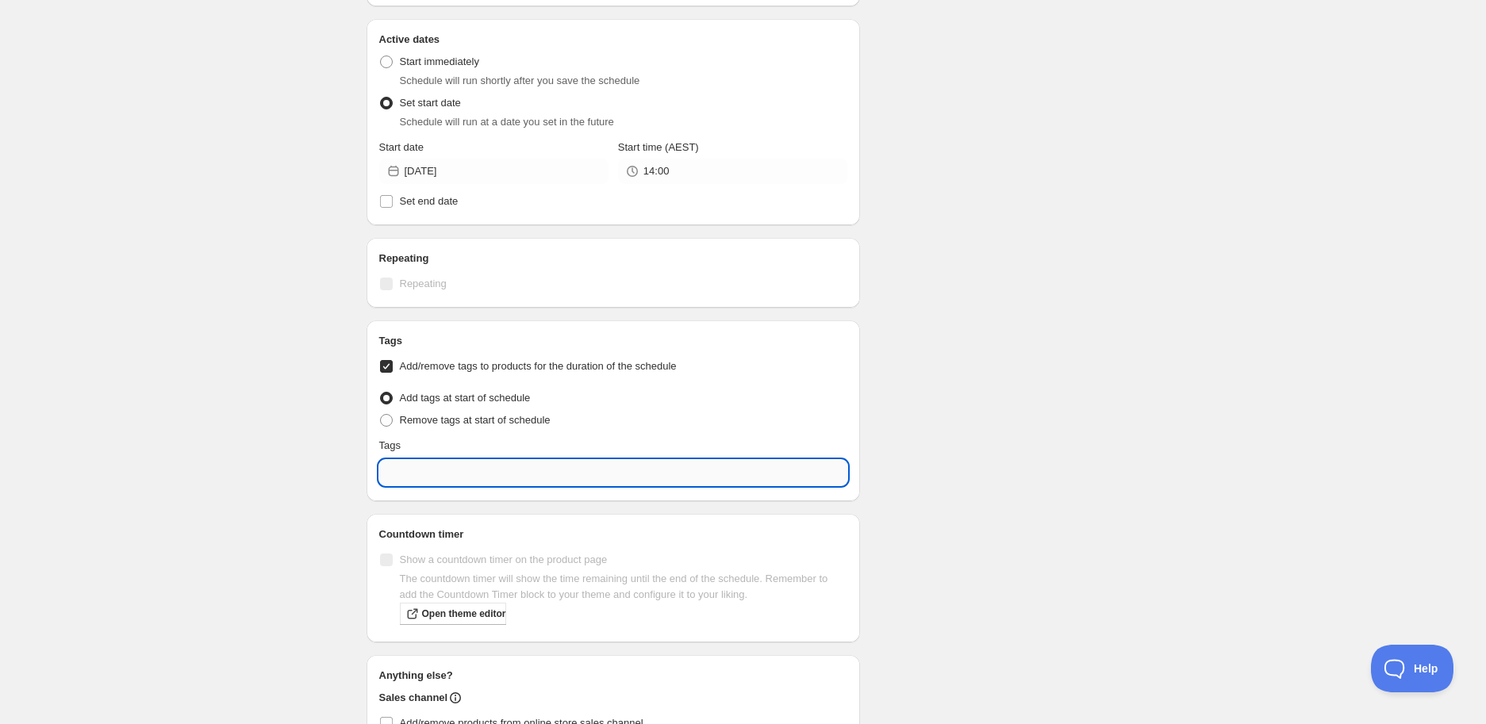
click at [498, 454] on div "Koko Black Neat Negroni Marbles Dark | 54g (BB [DATE]). This page is ready Koko…" at bounding box center [743, 182] width 1486 height 1420
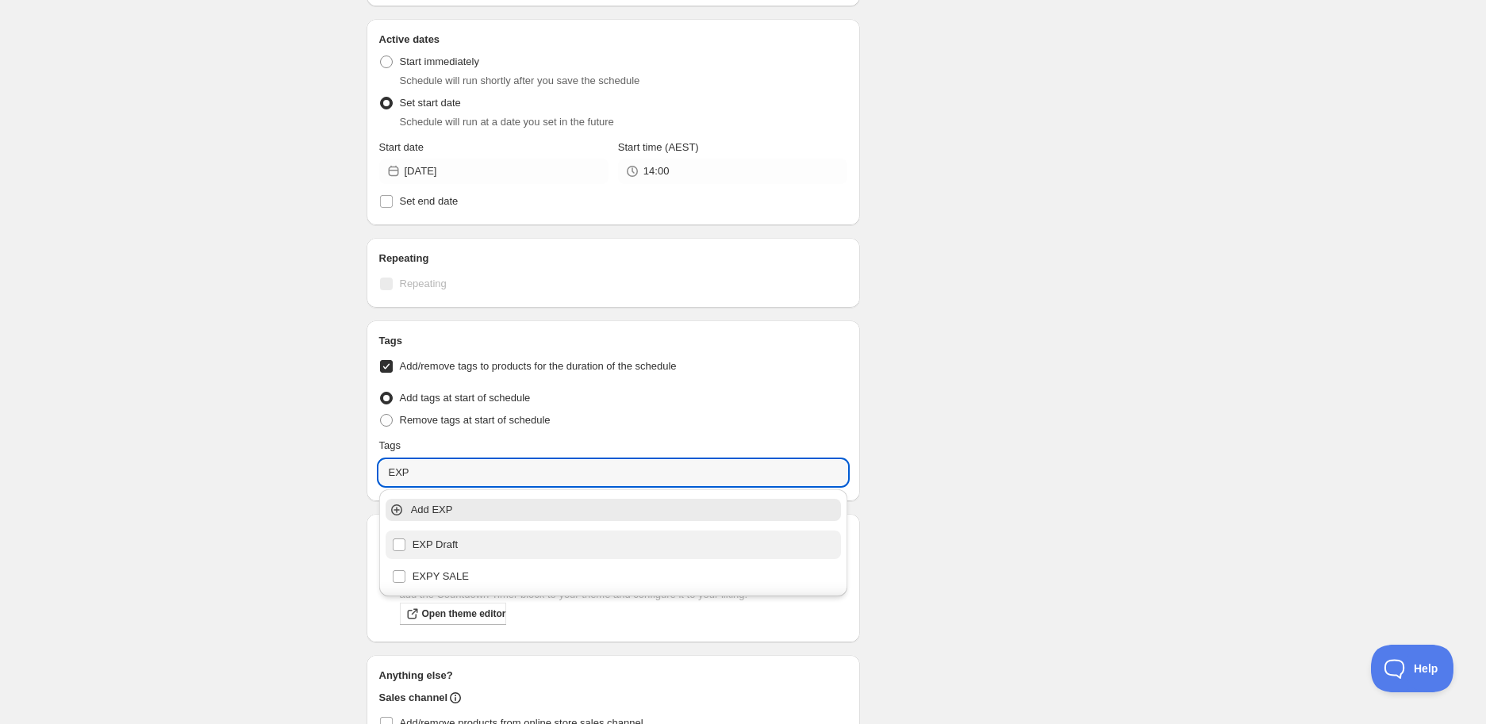
click at [542, 547] on div "EXP Draft" at bounding box center [614, 545] width 444 height 22
type input "EXP Draft"
checkbox input "true"
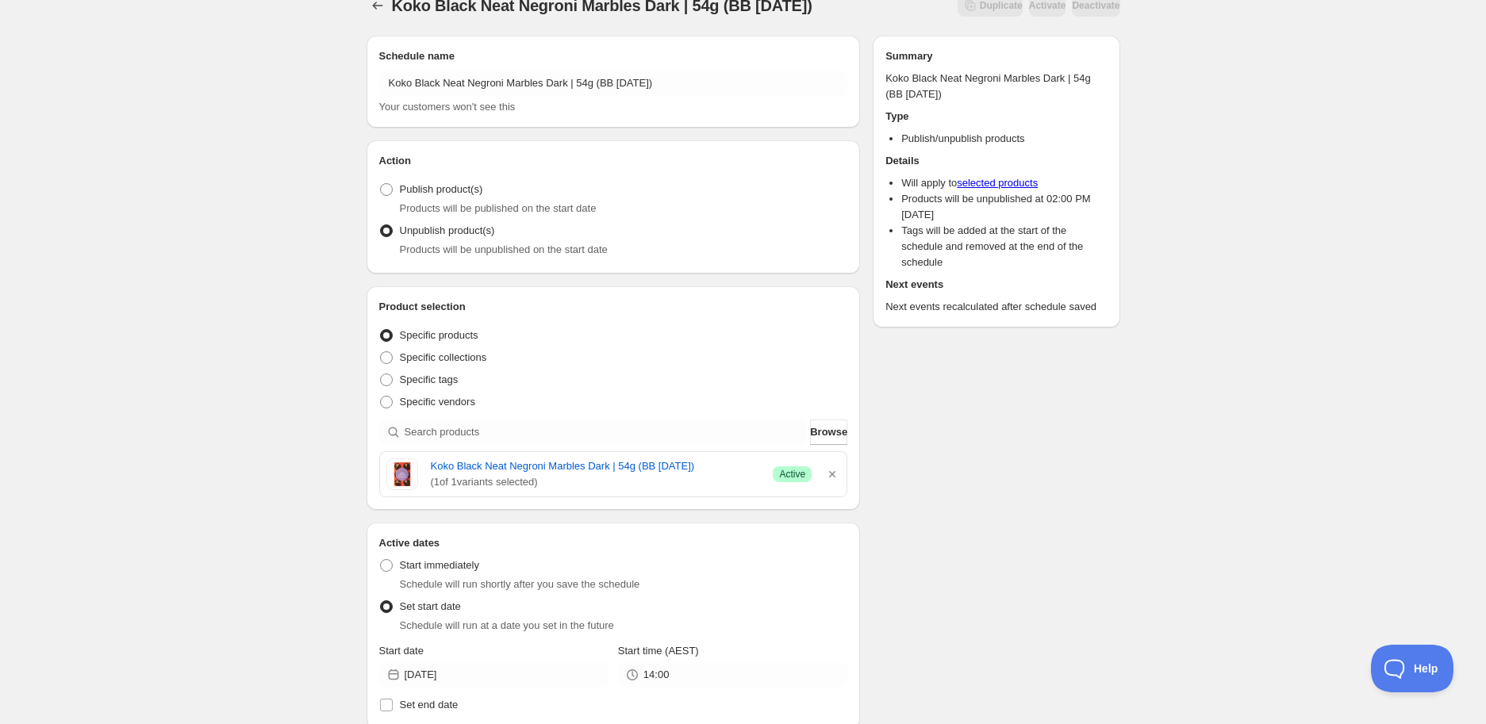
scroll to position [0, 0]
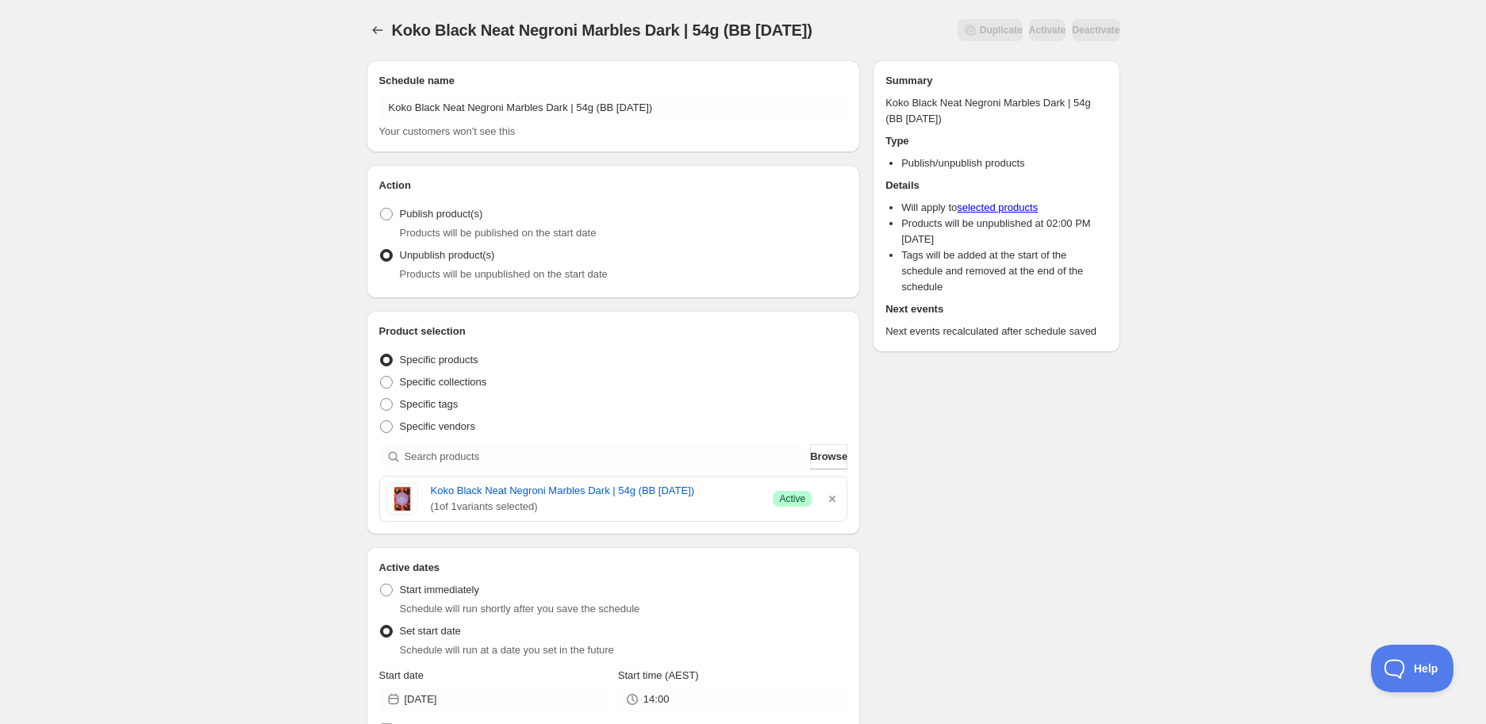
type input "EXP Draft"
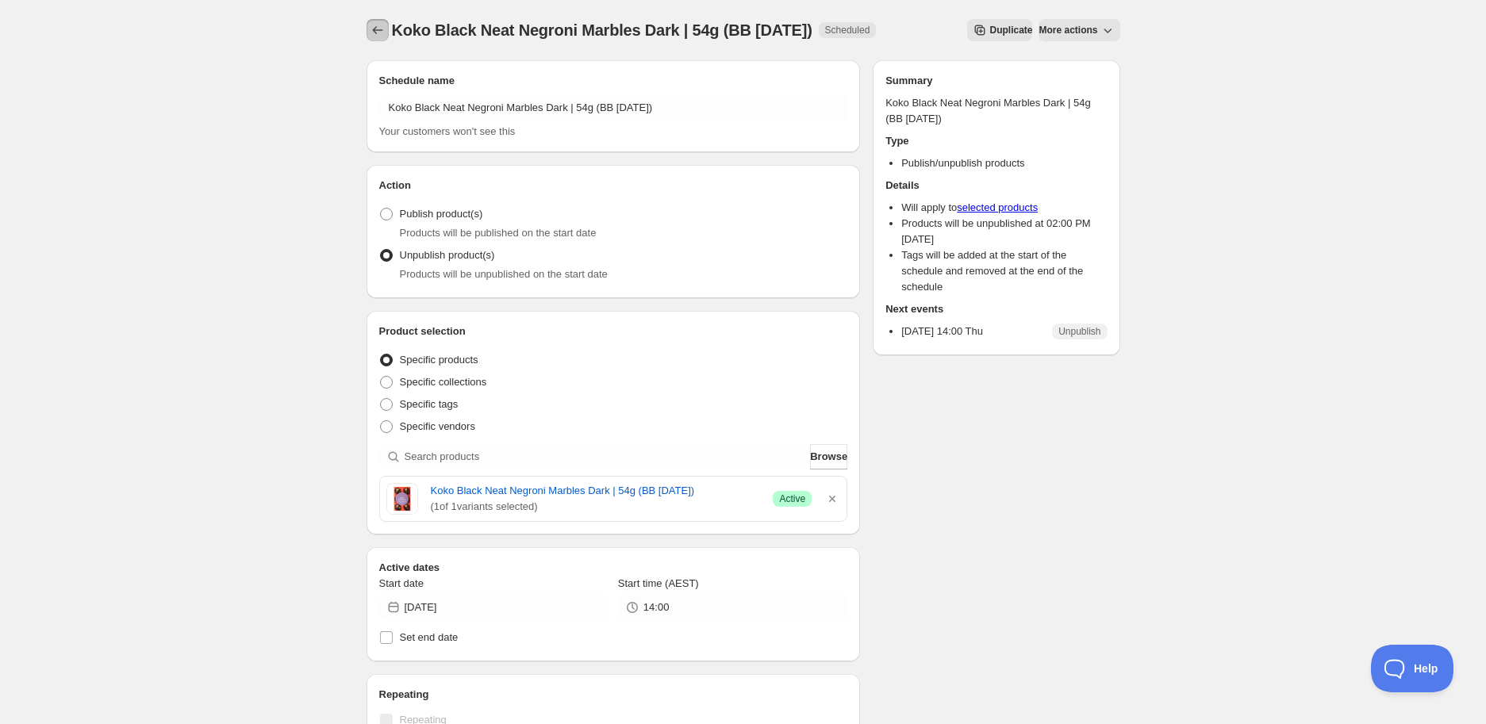
click at [371, 23] on icon "Schedules" at bounding box center [378, 30] width 16 height 16
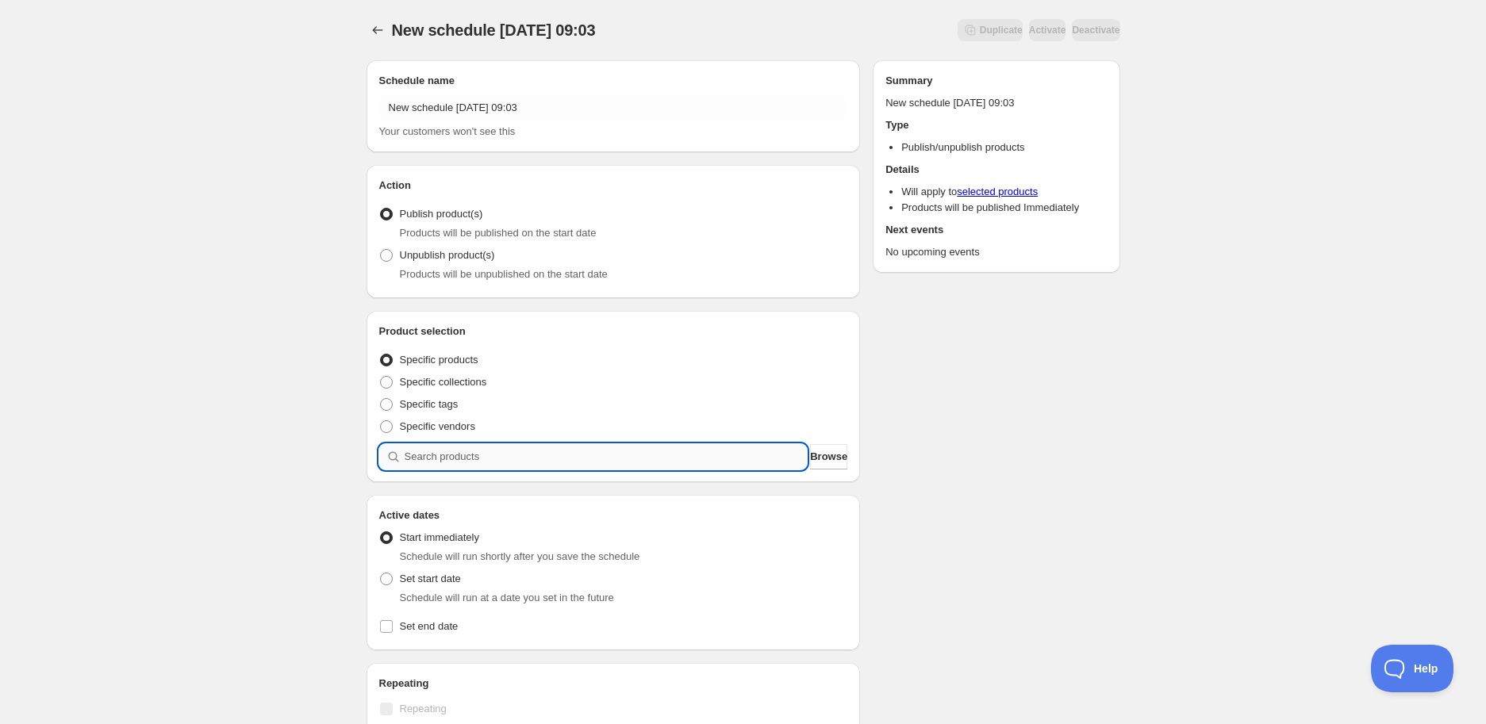
click at [501, 456] on input "search" at bounding box center [606, 456] width 403 height 25
paste input "search"
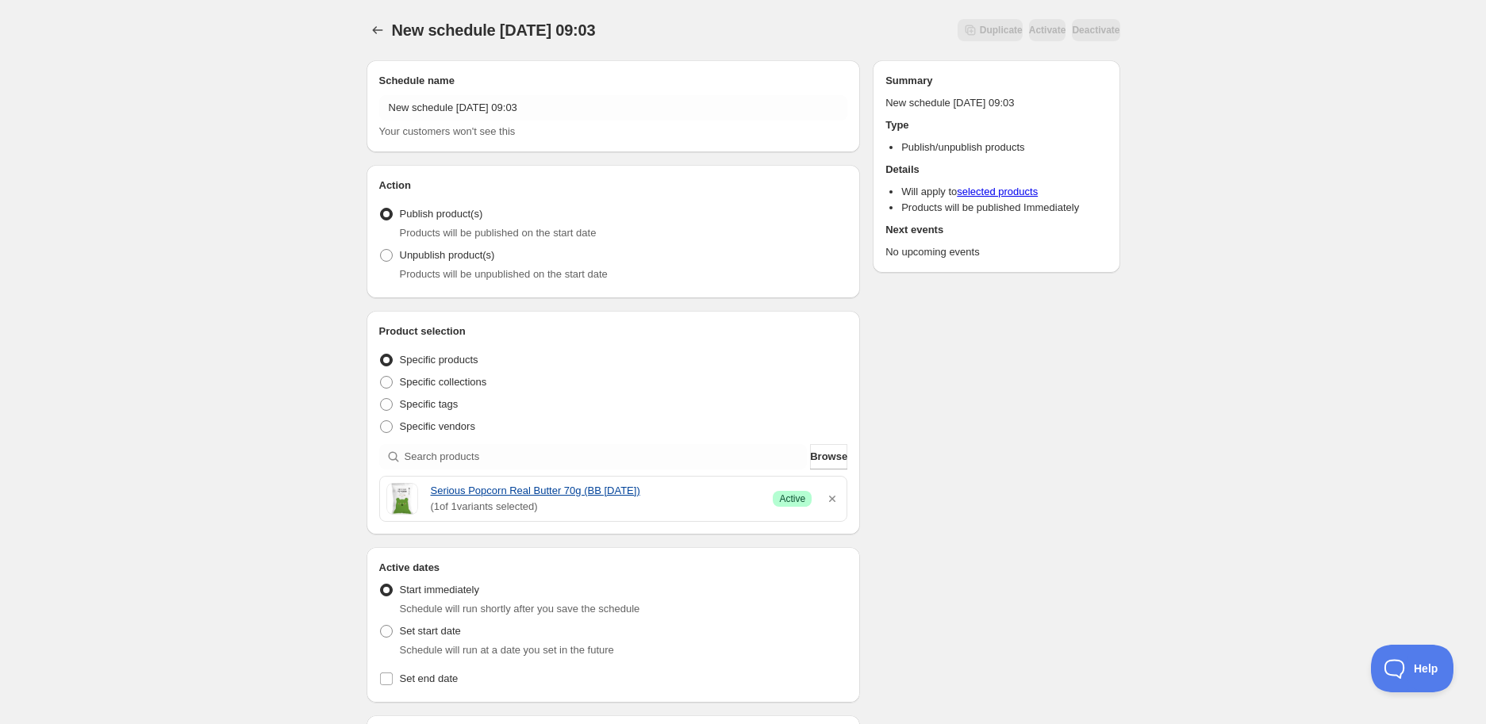
drag, startPoint x: 429, startPoint y: 491, endPoint x: 671, endPoint y: 489, distance: 242.0
click at [671, 489] on div "Serious Popcorn Real Butter 70g (BB [DATE]) ( 1 of 1 variants selected) Success…" at bounding box center [613, 499] width 455 height 32
copy link "Serious Popcorn Real Butter 70g (BB [DATE])"
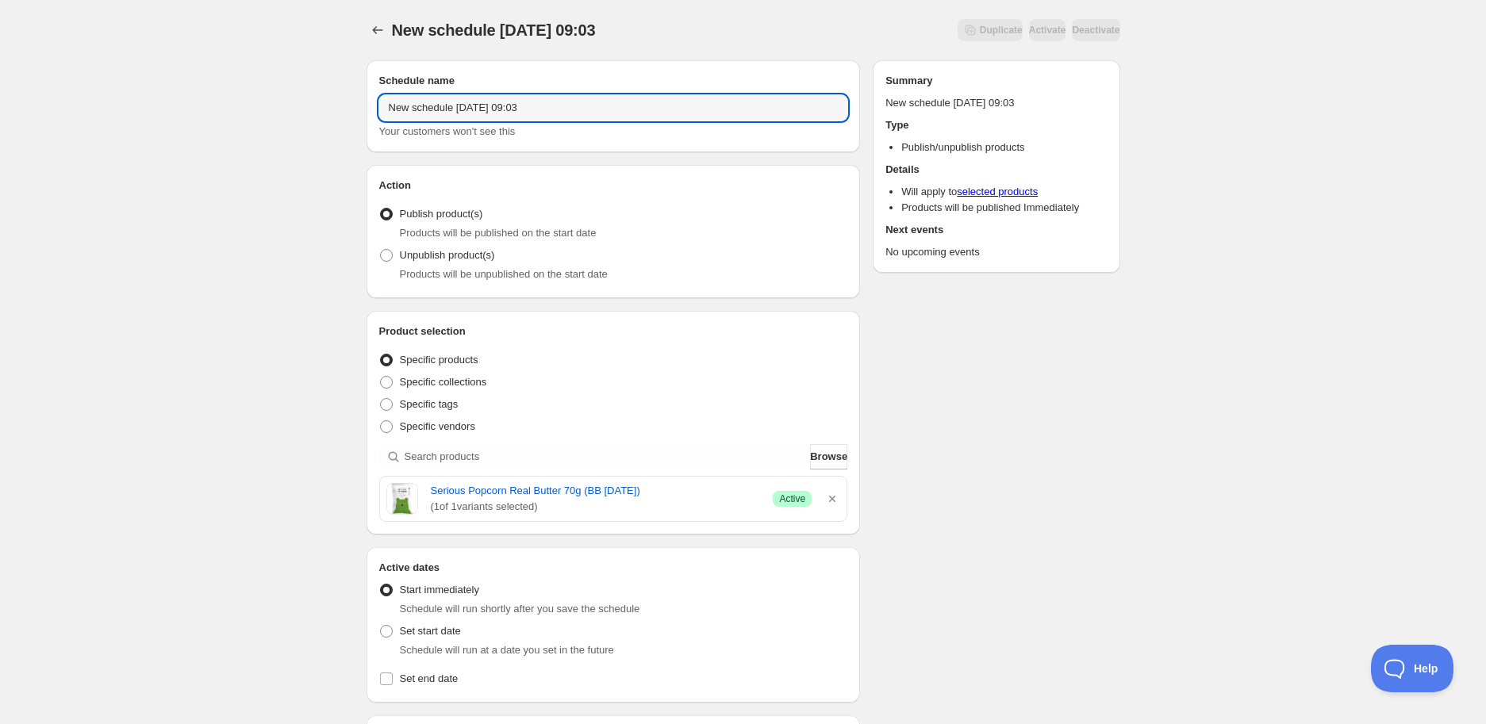
drag, startPoint x: 590, startPoint y: 94, endPoint x: 93, endPoint y: 79, distance: 497.7
click at [93, 79] on div "New schedule [DATE] 09:03. This page is ready New schedule [DATE] 09:03 Duplica…" at bounding box center [743, 631] width 1486 height 1262
paste input "Serious Popcorn Real Butter 70g (BB [DATE])"
type input "Serious Popcorn Real Butter 70g (BB [DATE])"
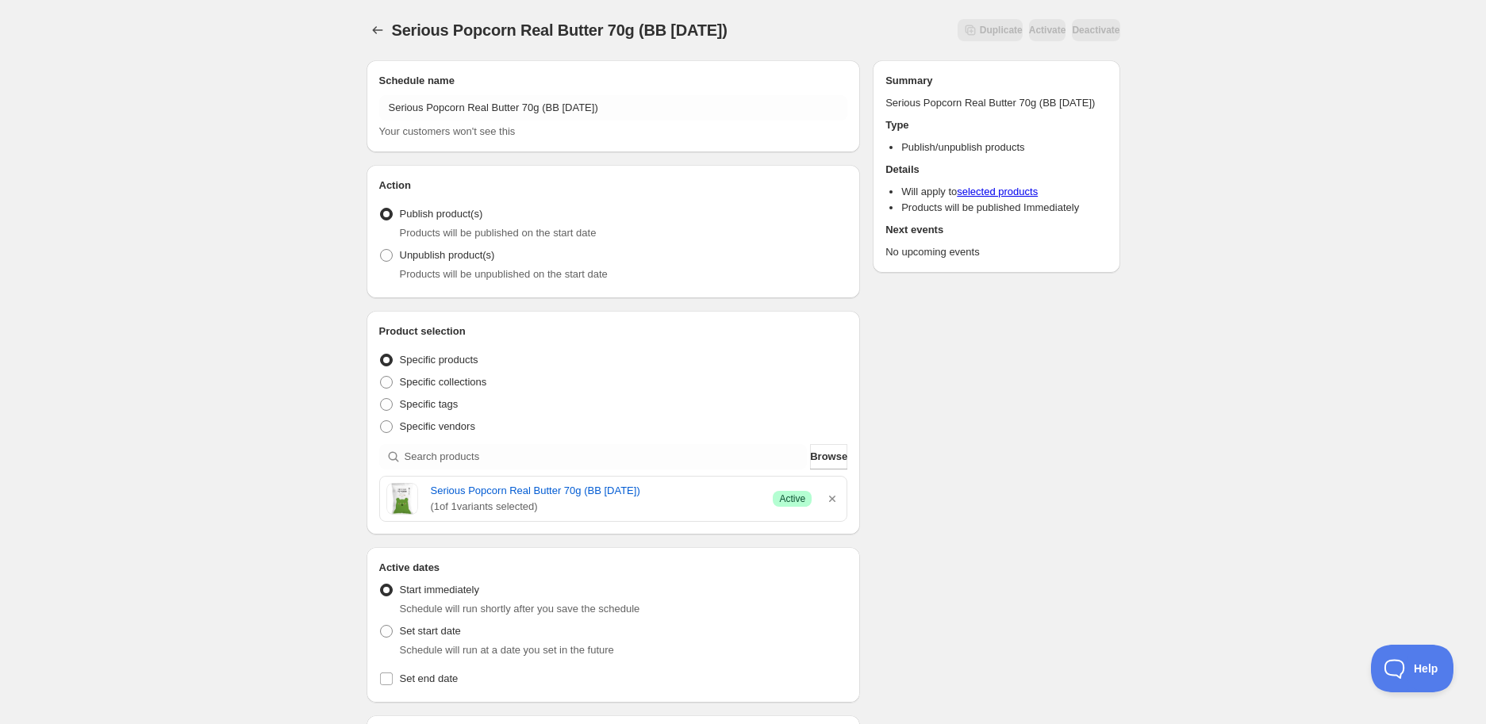
click at [427, 268] on span "Products will be unpublished on the start date" at bounding box center [504, 274] width 208 height 12
click at [424, 259] on span "Unpublish product(s)" at bounding box center [447, 255] width 95 height 12
click at [381, 250] on input "Unpublish product(s)" at bounding box center [380, 249] width 1 height 1
radio input "true"
click at [386, 631] on span at bounding box center [386, 631] width 13 height 13
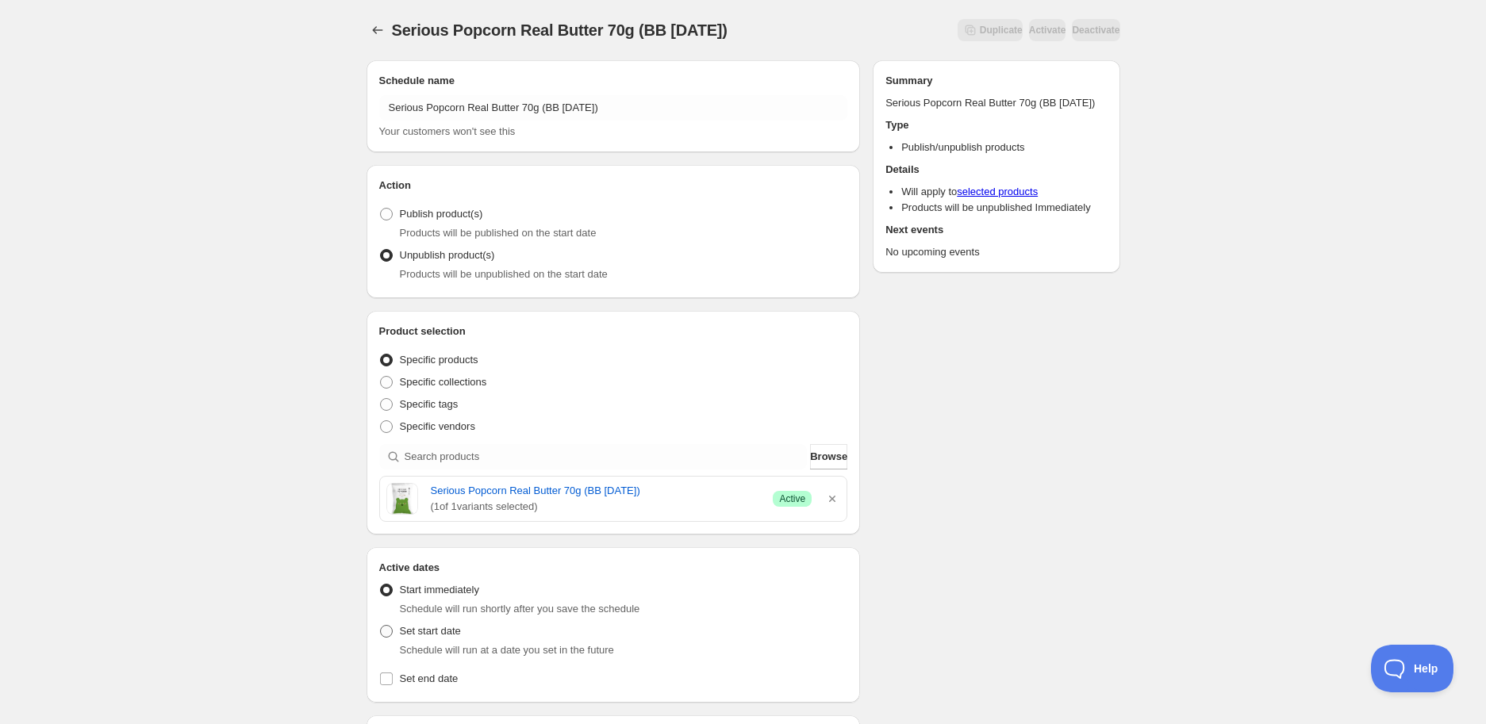
click at [381, 626] on input "Set start date" at bounding box center [380, 625] width 1 height 1
radio input "true"
click at [458, 707] on input "[DATE]" at bounding box center [507, 699] width 204 height 25
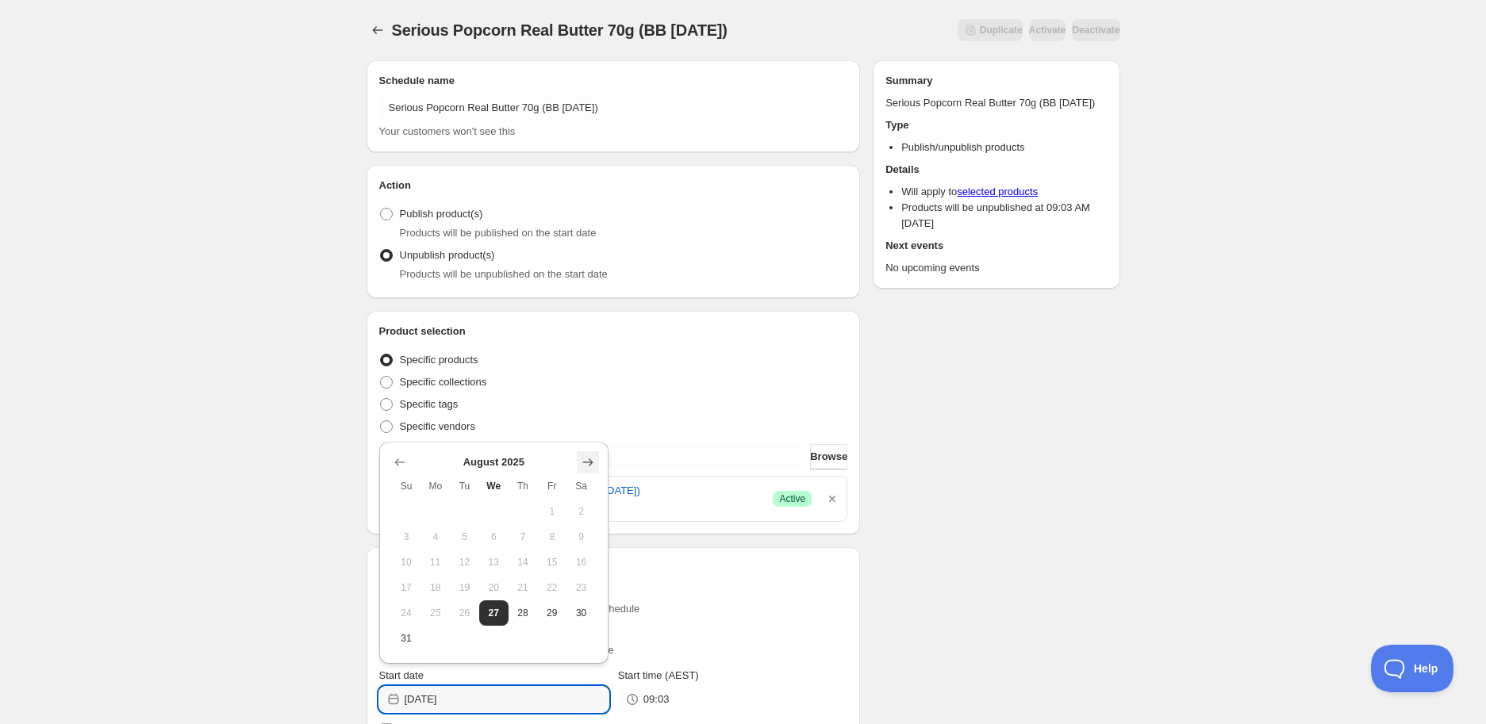
click at [580, 463] on icon "Show next month, September 2025" at bounding box center [588, 463] width 16 height 16
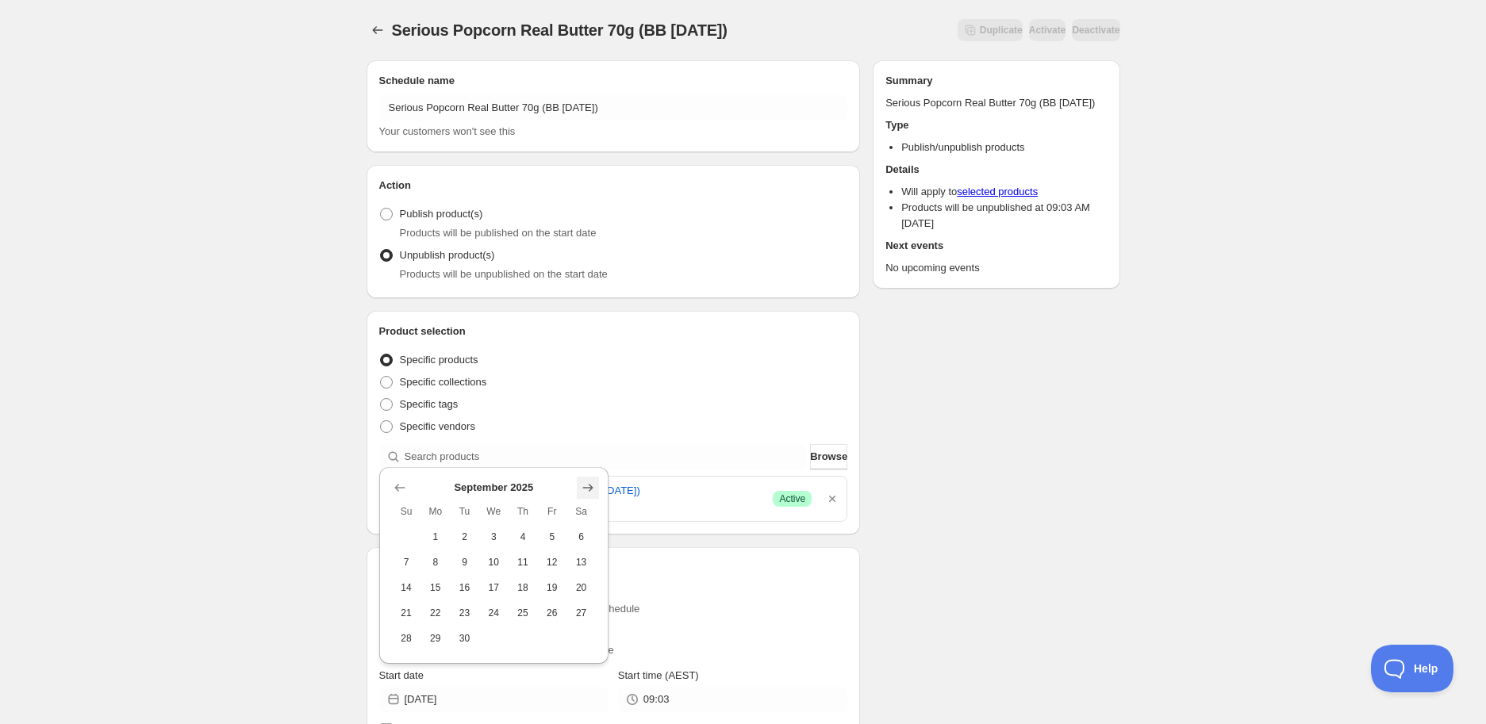
click at [590, 477] on button "Show next month, October 2025" at bounding box center [588, 488] width 22 height 22
click at [532, 534] on button "2" at bounding box center [523, 536] width 29 height 25
type input "[DATE]"
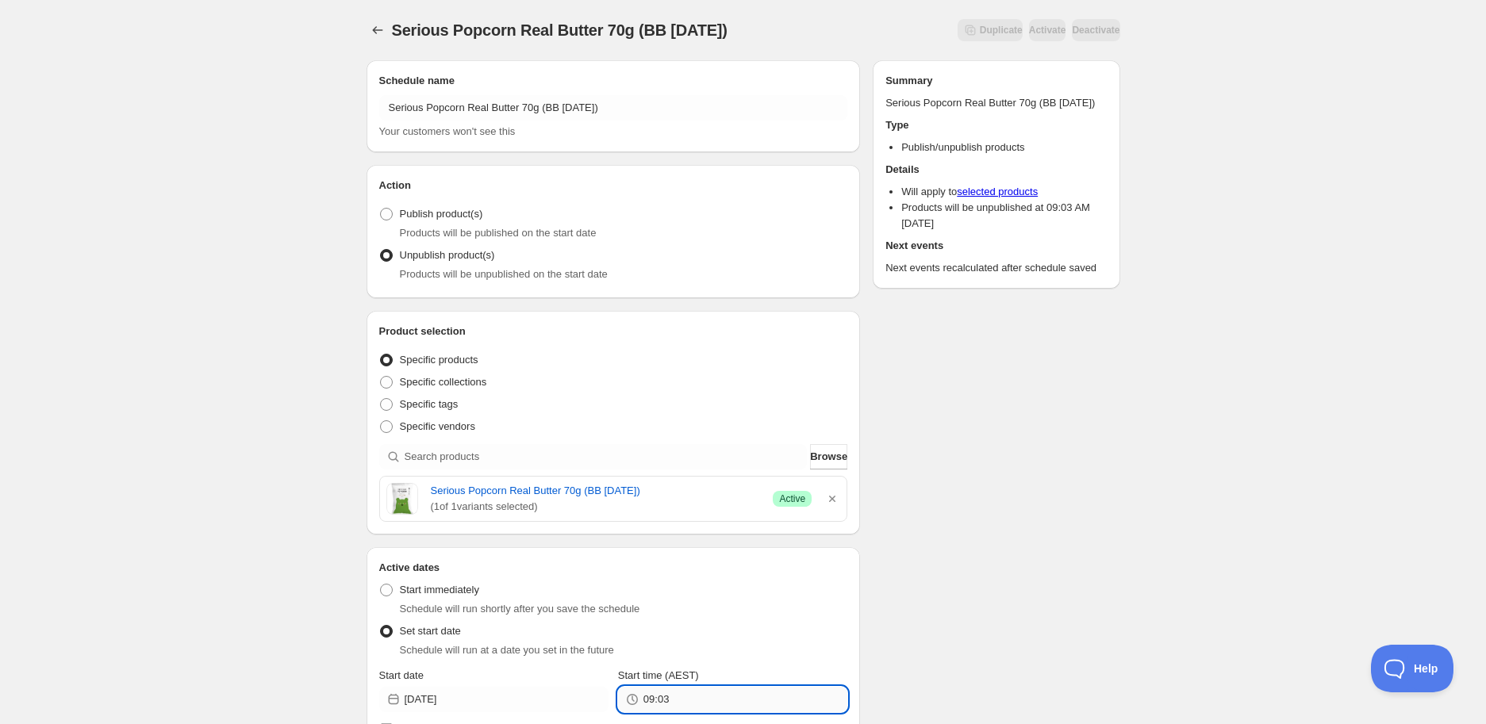
click at [681, 703] on input "09:03" at bounding box center [746, 699] width 204 height 25
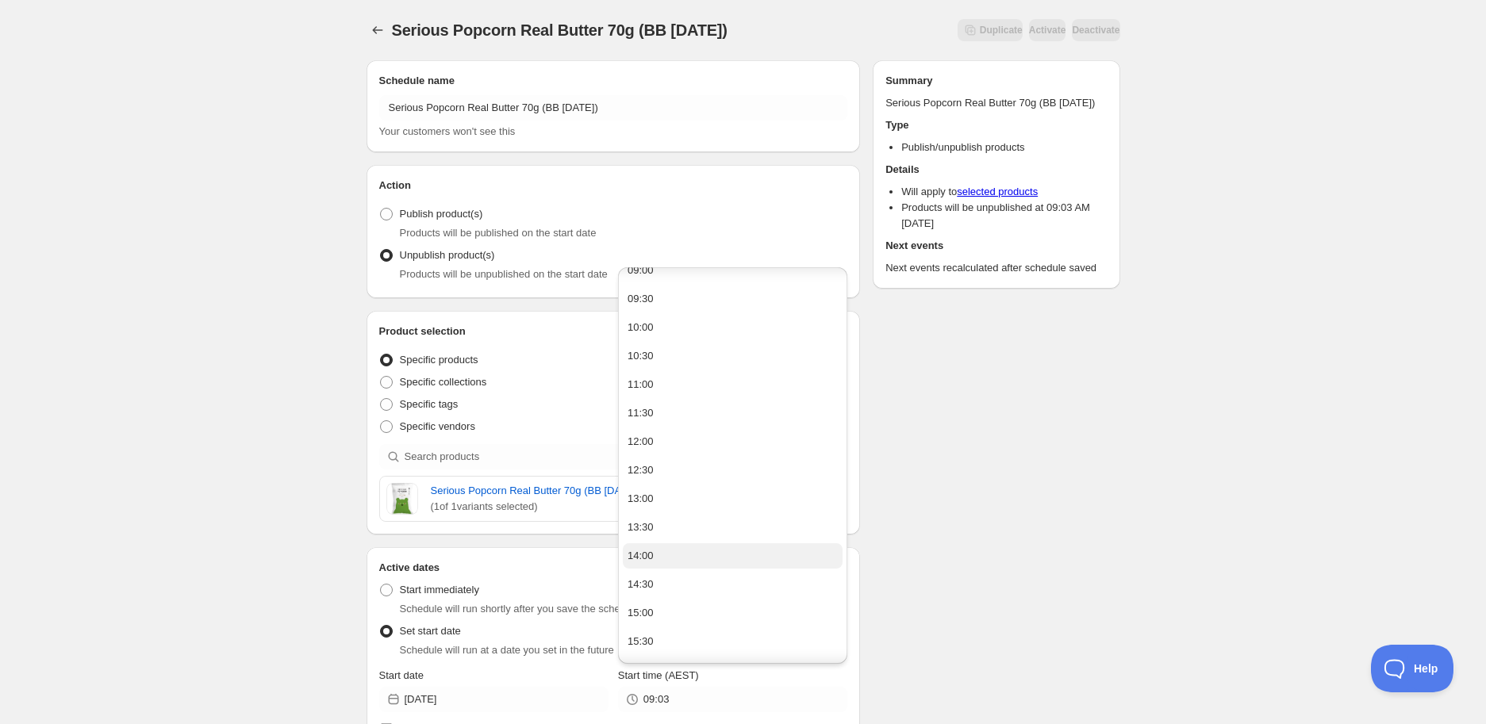
click at [676, 559] on button "14:00" at bounding box center [733, 556] width 220 height 25
type input "14:00"
click at [992, 527] on div "Schedule name Serious Popcorn Real Butter 70g (BB [DATE]) Your customers won't …" at bounding box center [737, 663] width 767 height 1230
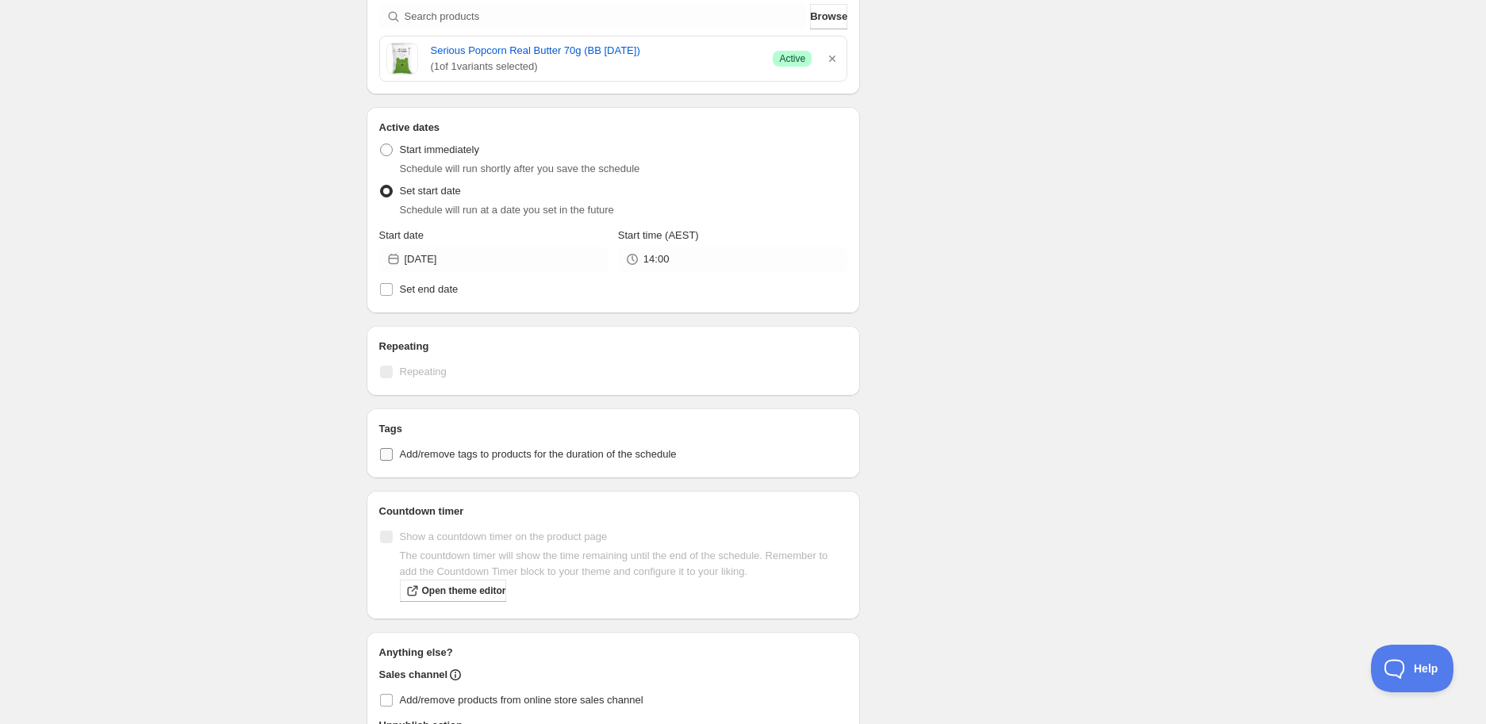
drag, startPoint x: 391, startPoint y: 441, endPoint x: 402, endPoint y: 454, distance: 16.4
click at [392, 440] on div "Tags Add/remove tags to products for the duration of the schedule" at bounding box center [613, 443] width 469 height 44
click at [419, 464] on label "Add/remove tags to products for the duration of the schedule" at bounding box center [613, 455] width 469 height 22
click at [393, 461] on input "Add/remove tags to products for the duration of the schedule" at bounding box center [386, 454] width 13 height 13
checkbox input "true"
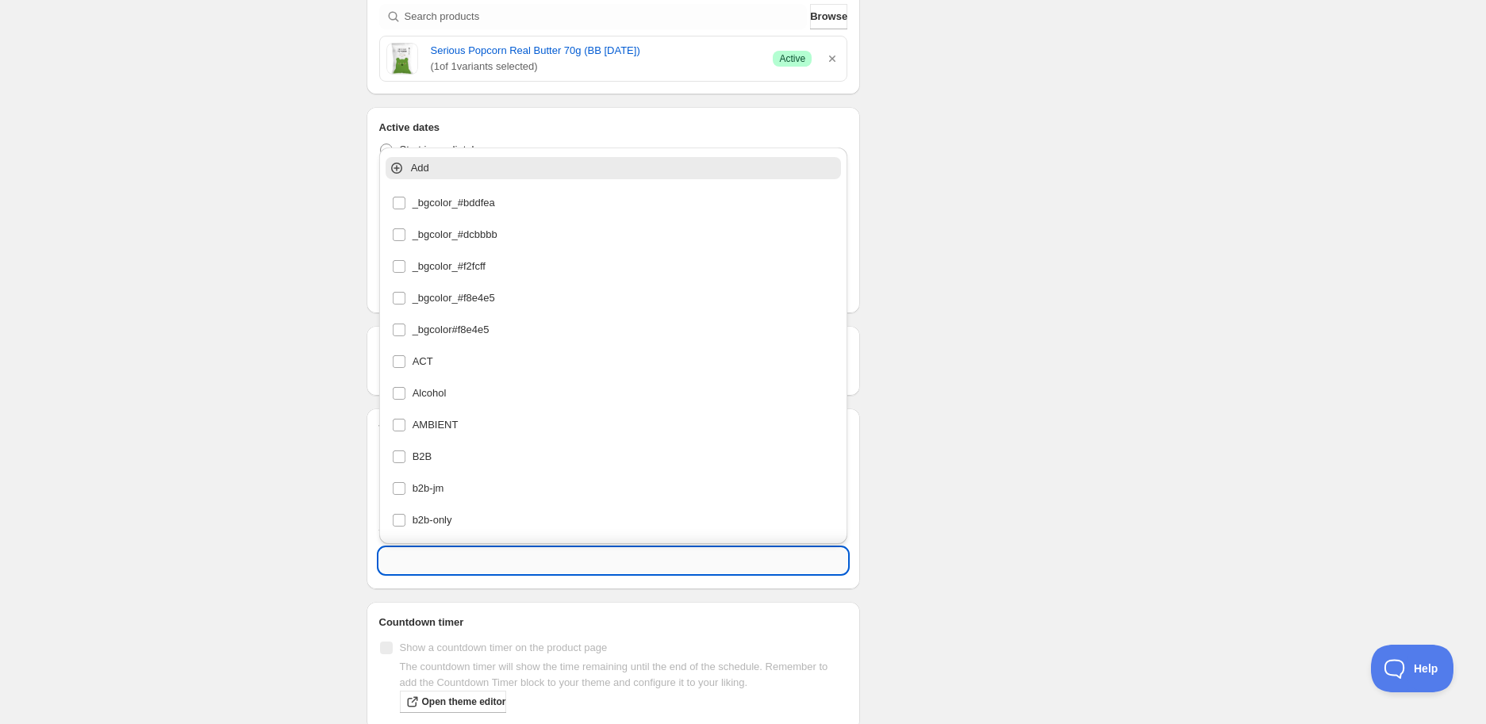
click at [418, 555] on input "text" at bounding box center [613, 560] width 469 height 25
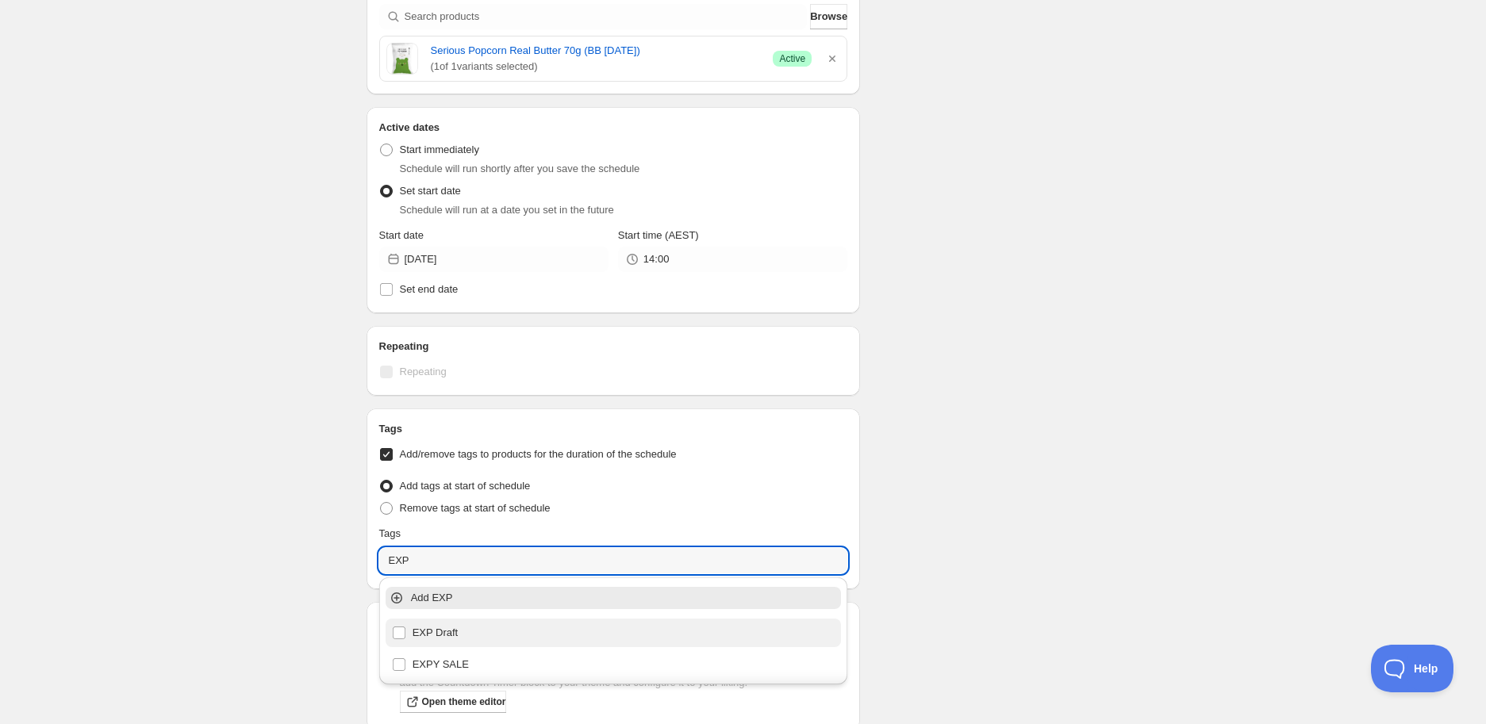
click at [508, 637] on div "EXP Draft" at bounding box center [614, 633] width 444 height 22
type input "EXP Draft"
checkbox input "true"
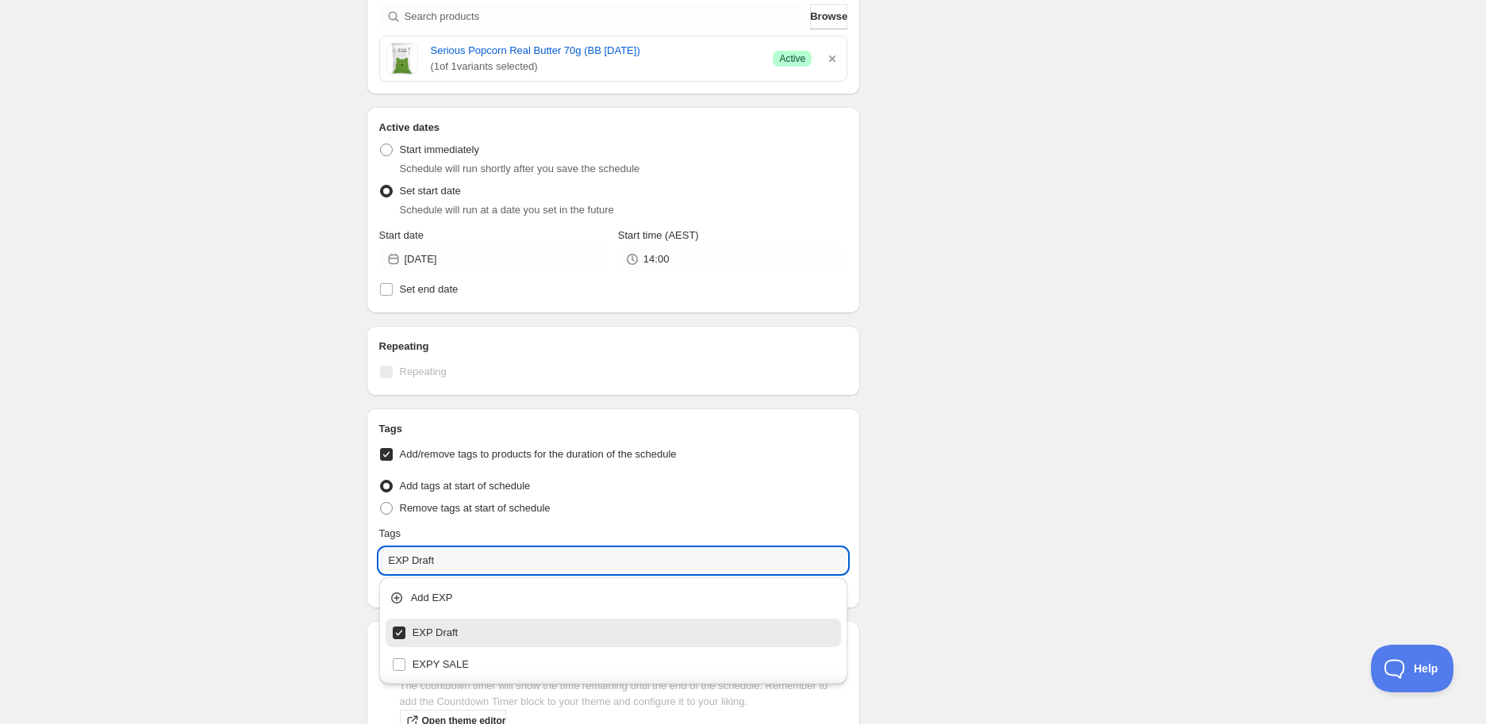
type input "EXP Draft"
click at [1101, 490] on div "Schedule name Serious Popcorn Real Butter 70g (BB [DATE]) Your customers won't …" at bounding box center [737, 287] width 767 height 1360
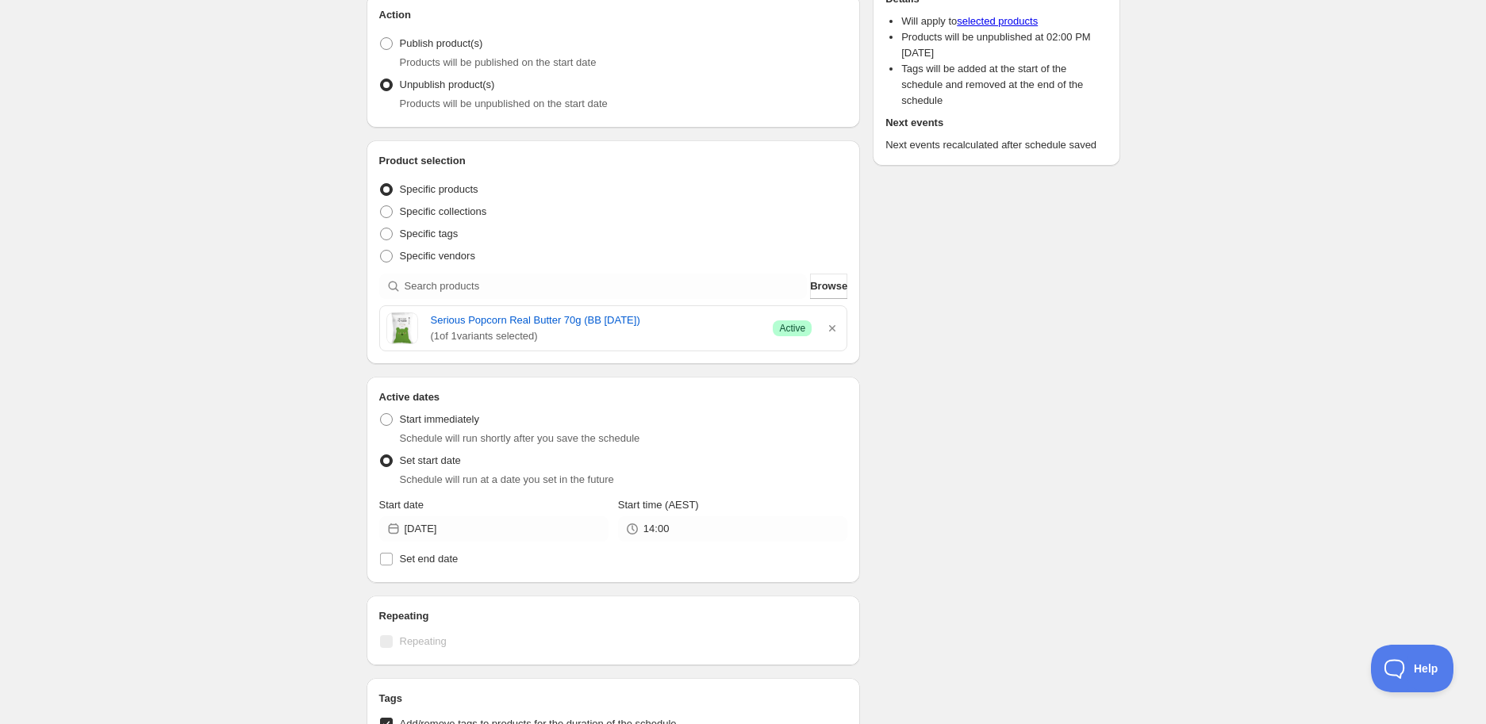
scroll to position [0, 0]
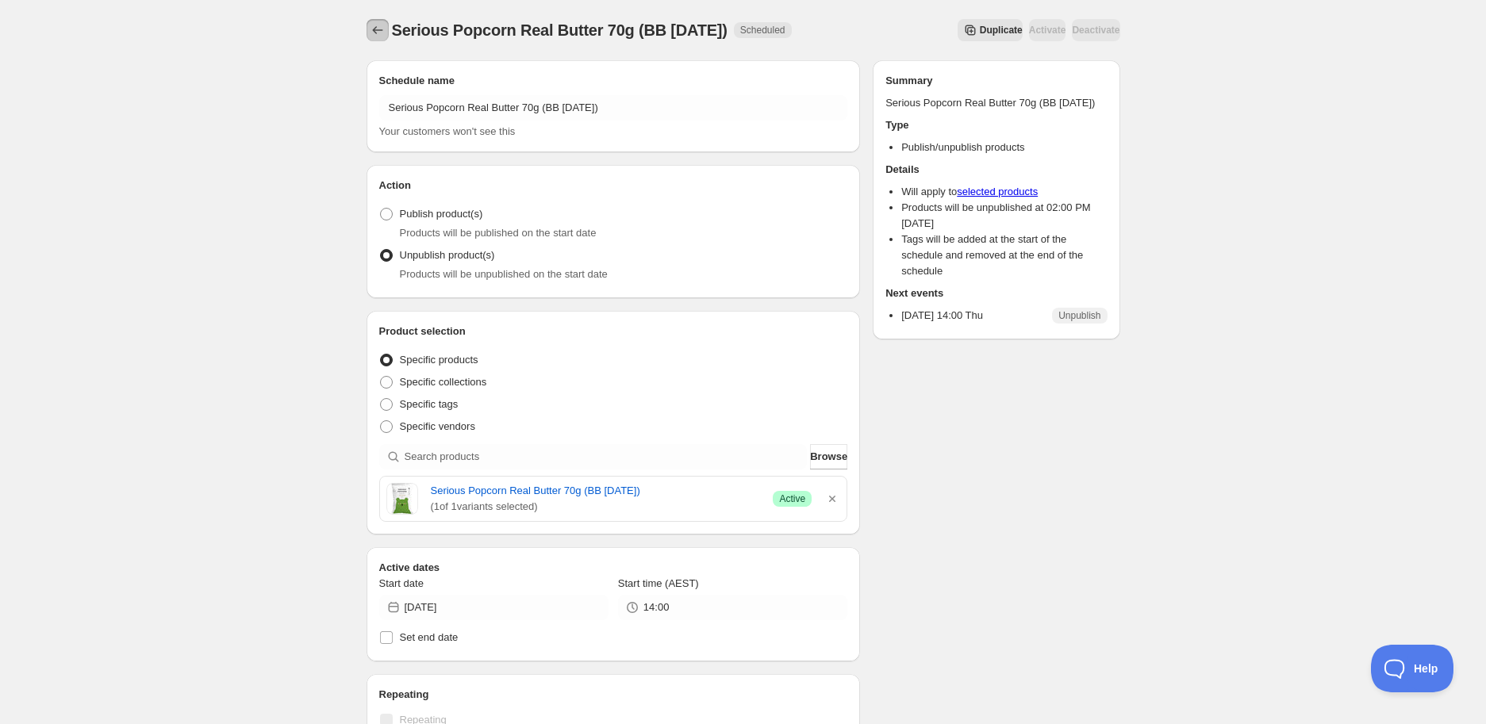
click at [370, 29] on icon "Schedules" at bounding box center [378, 30] width 16 height 16
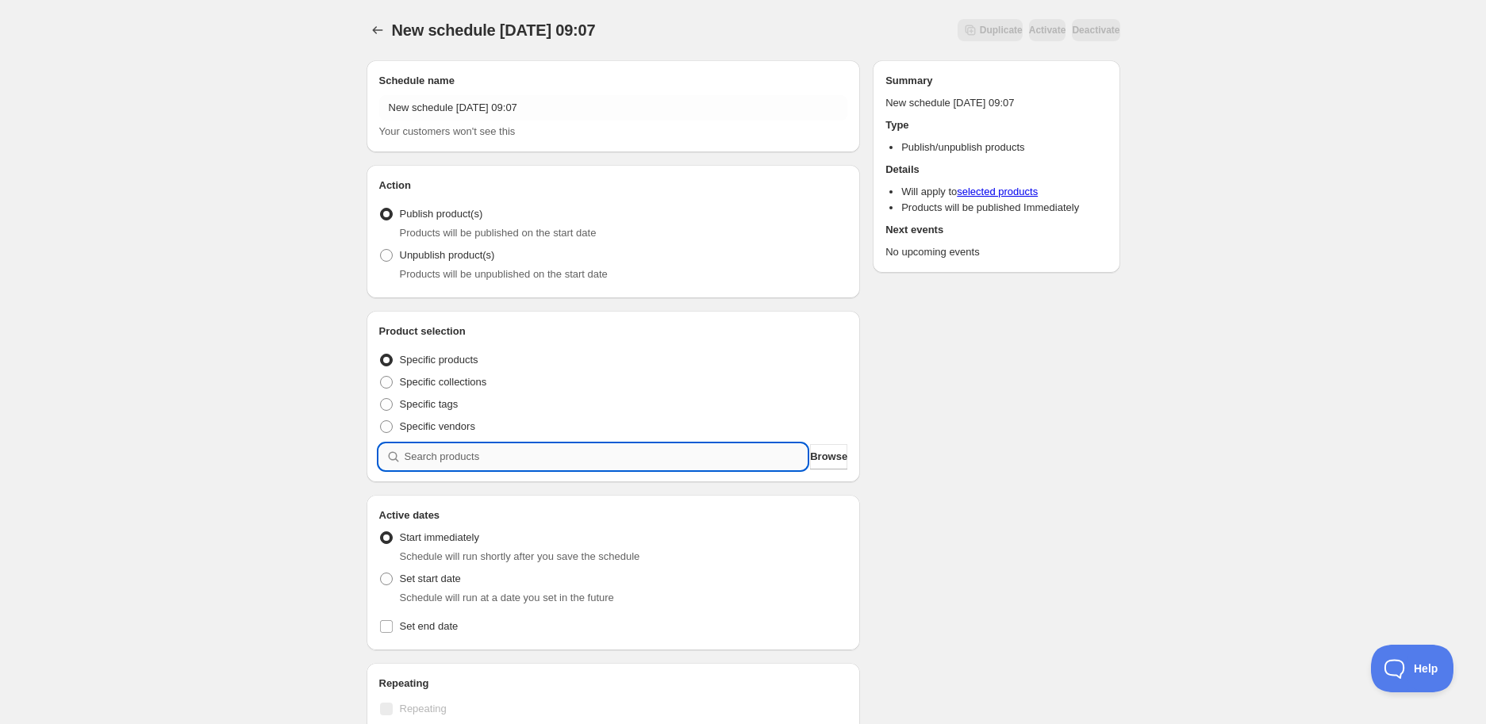
click at [462, 463] on input "search" at bounding box center [606, 456] width 403 height 25
paste input "search"
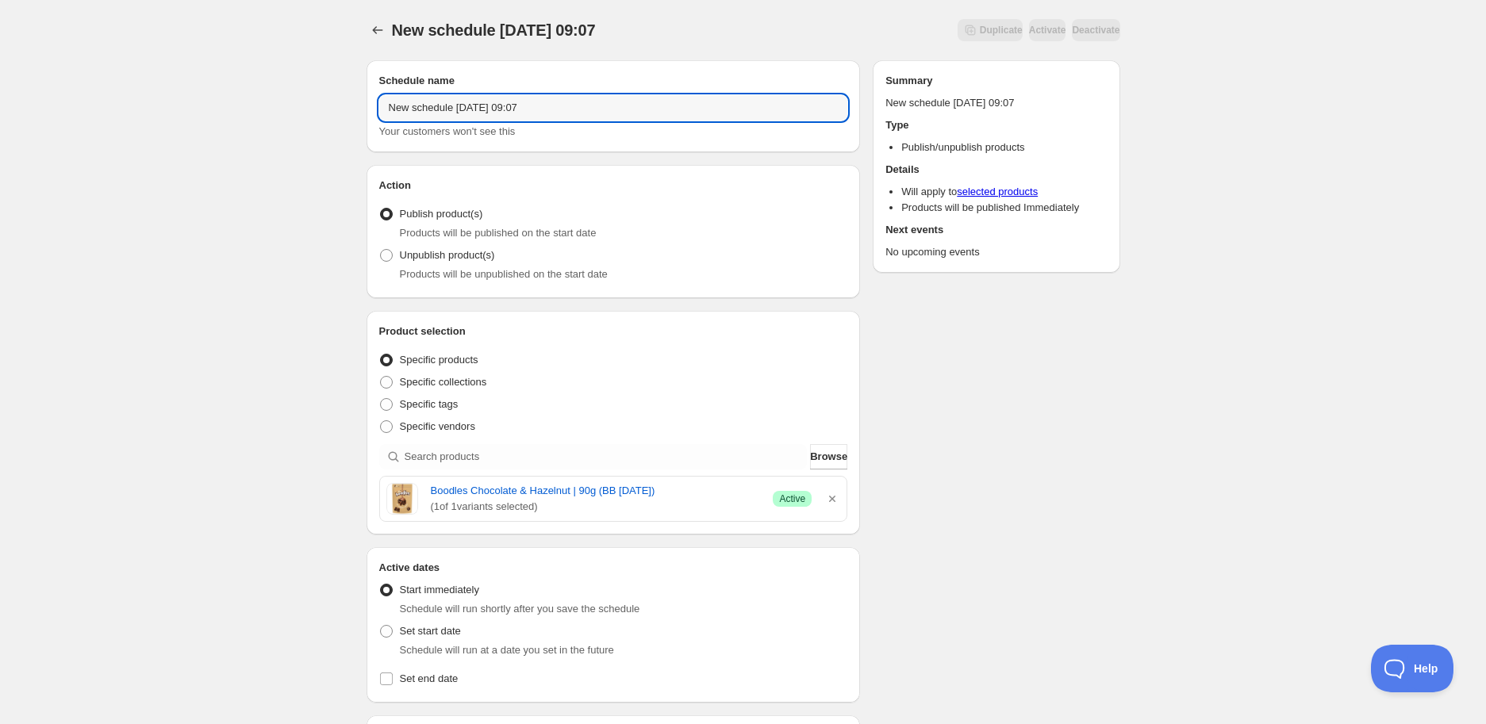
drag, startPoint x: 558, startPoint y: 112, endPoint x: -194, endPoint y: 111, distance: 752.2
click at [0, 111] on html "New schedule [DATE] 09:07. This page is ready New schedule [DATE] 09:07 Duplica…" at bounding box center [743, 362] width 1486 height 724
paste input "STK007912"
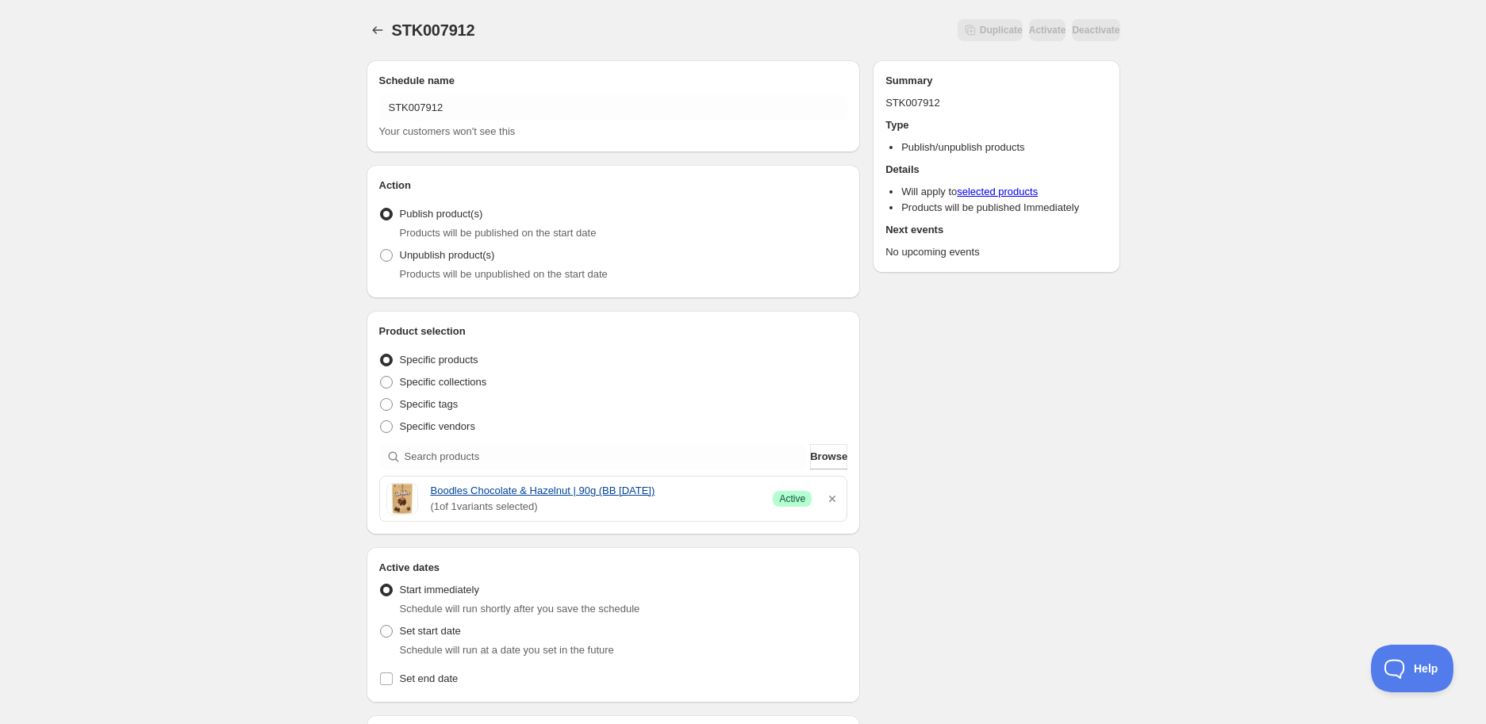
drag, startPoint x: 424, startPoint y: 491, endPoint x: 701, endPoint y: 494, distance: 276.9
click at [701, 494] on div "Boodles Chocolate & Hazelnut | 90g (BB [DATE]) ( 1 of 1 variants selected) Succ…" at bounding box center [613, 499] width 455 height 32
copy link "Boodles Chocolate & Hazelnut | 90g (BB [DATE])"
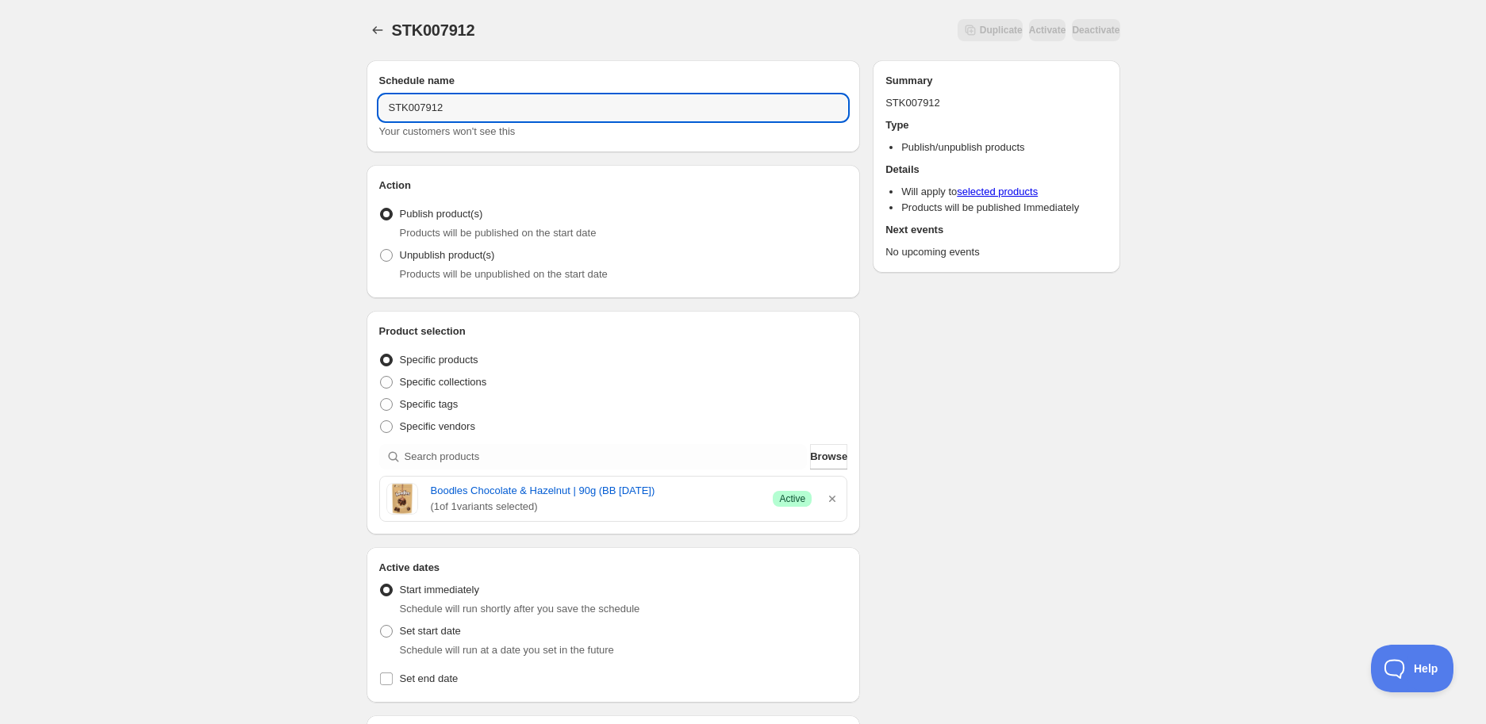
drag, startPoint x: 477, startPoint y: 99, endPoint x: 210, endPoint y: 85, distance: 267.0
click at [210, 85] on div "STK007912. This page is ready STK007912 Duplicate Activate Deactivate More acti…" at bounding box center [743, 631] width 1486 height 1262
paste input "Boodles Chocolate & Hazelnut | 90g (BB [DATE])"
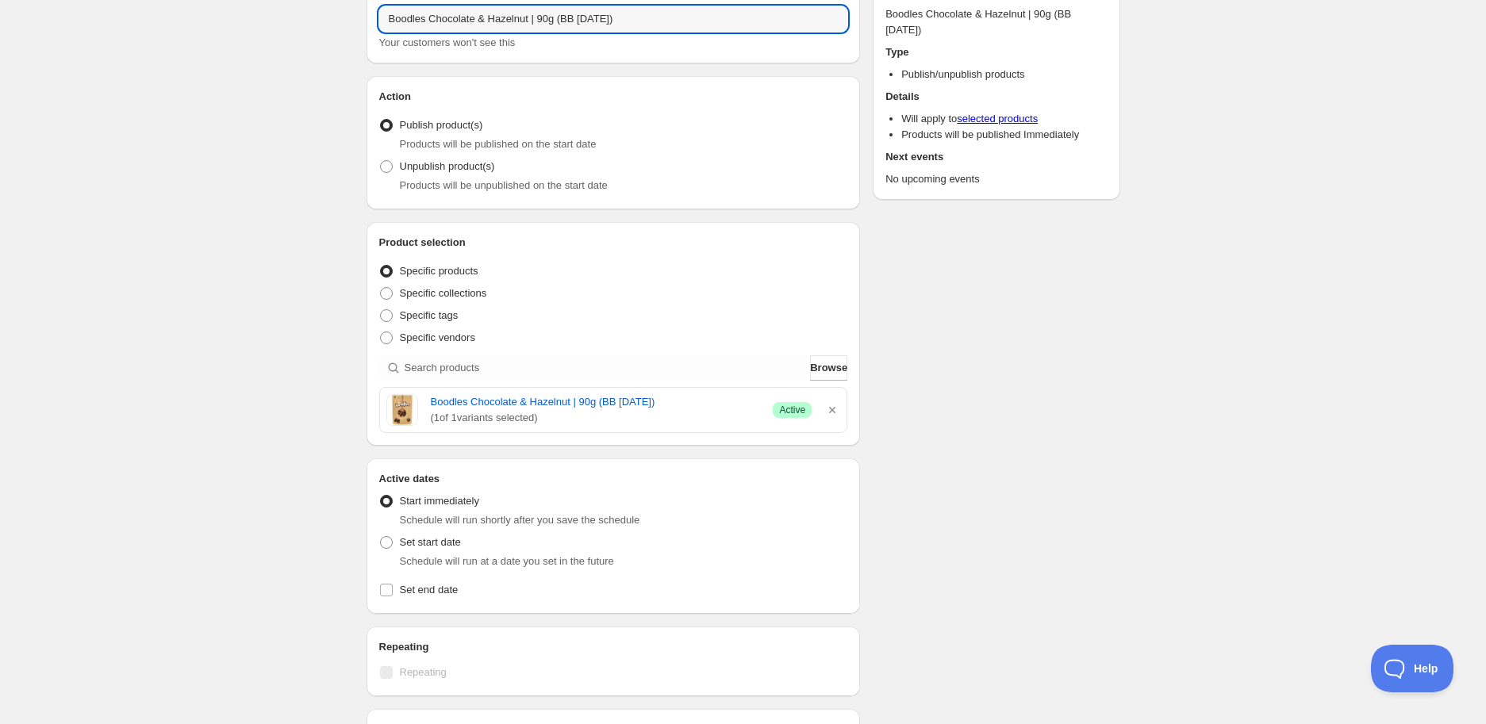
scroll to position [264, 0]
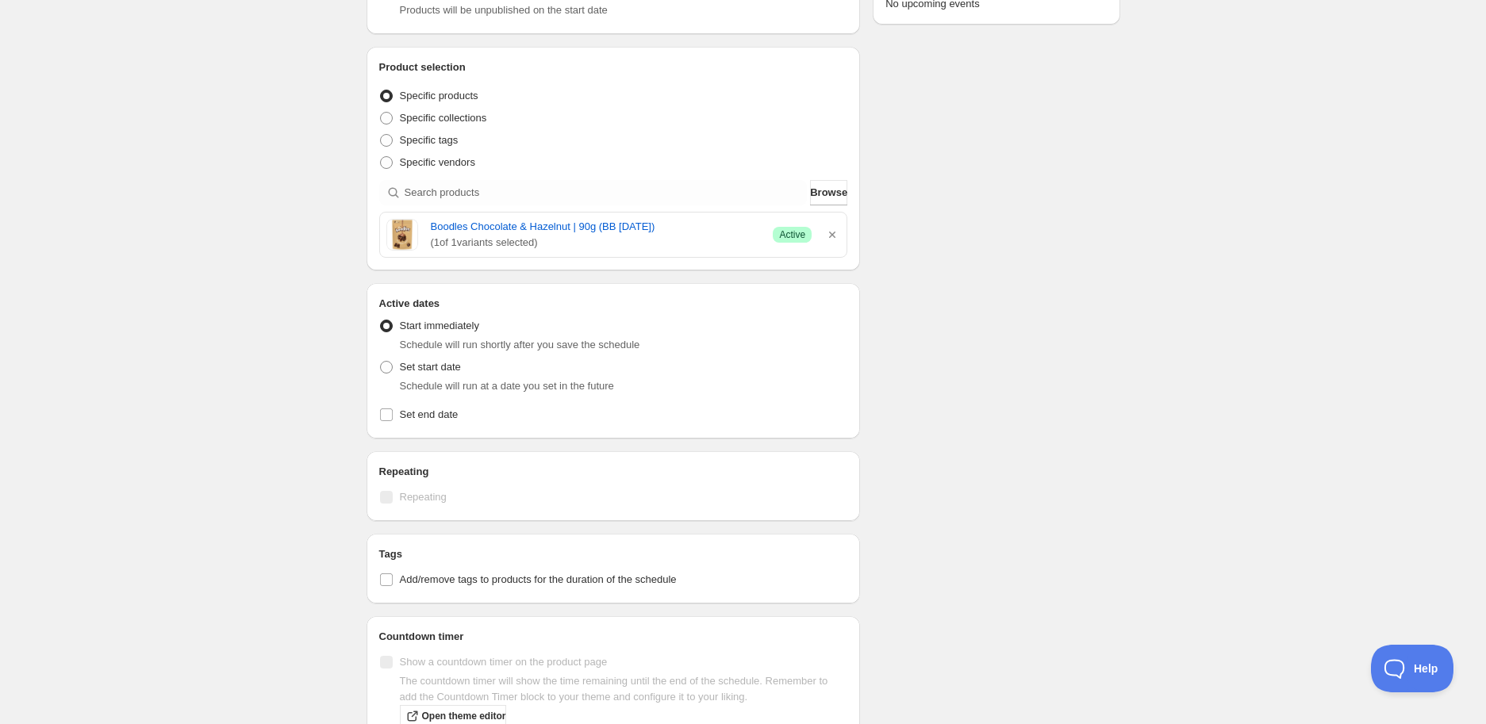
type input "Boodles Chocolate & Hazelnut | 90g (BB [DATE])"
click at [431, 353] on li "Start immediately Schedule will run shortly after you save the schedule" at bounding box center [613, 335] width 469 height 41
click at [421, 368] on span "Set start date" at bounding box center [430, 367] width 61 height 12
click at [381, 362] on input "Set start date" at bounding box center [380, 361] width 1 height 1
radio input "true"
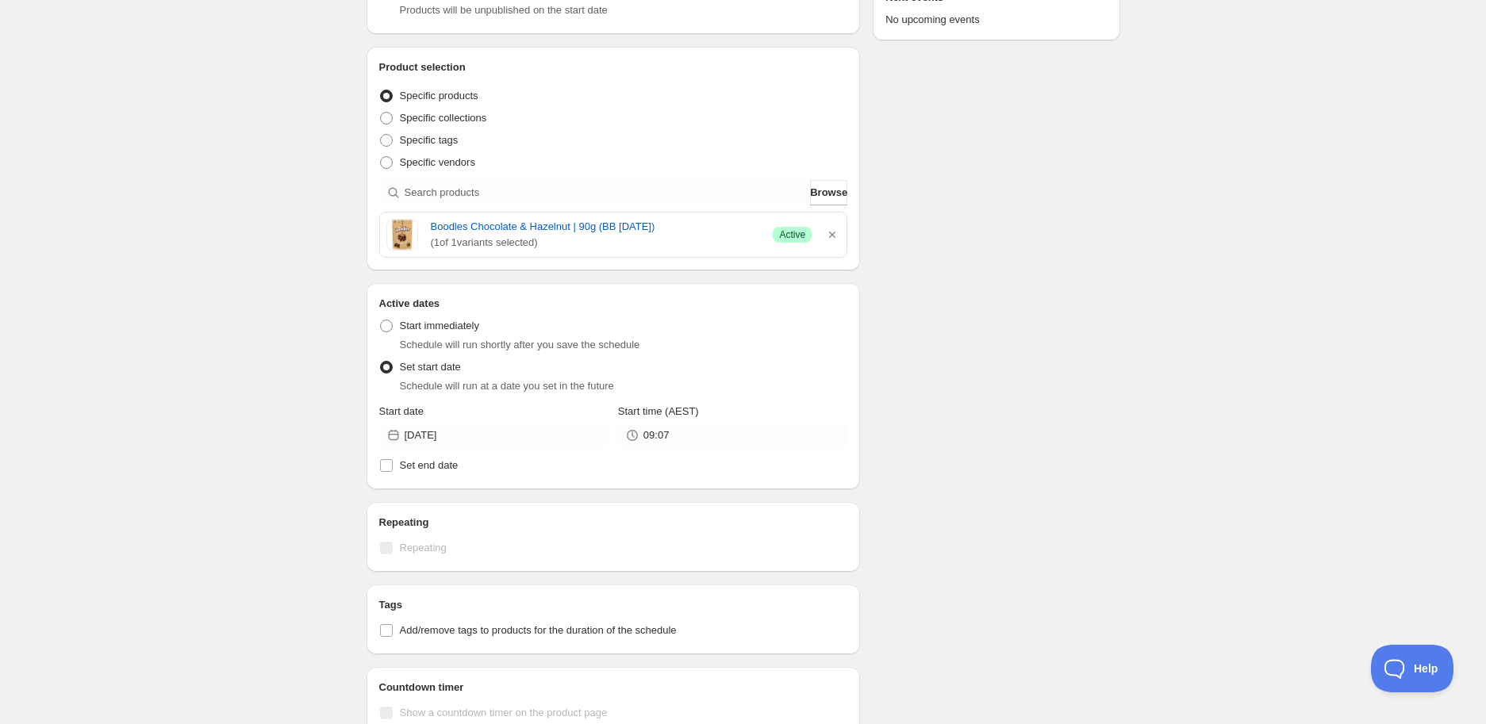
click at [453, 417] on div "Start date" at bounding box center [493, 412] width 229 height 16
click at [484, 438] on input "[DATE]" at bounding box center [507, 435] width 204 height 25
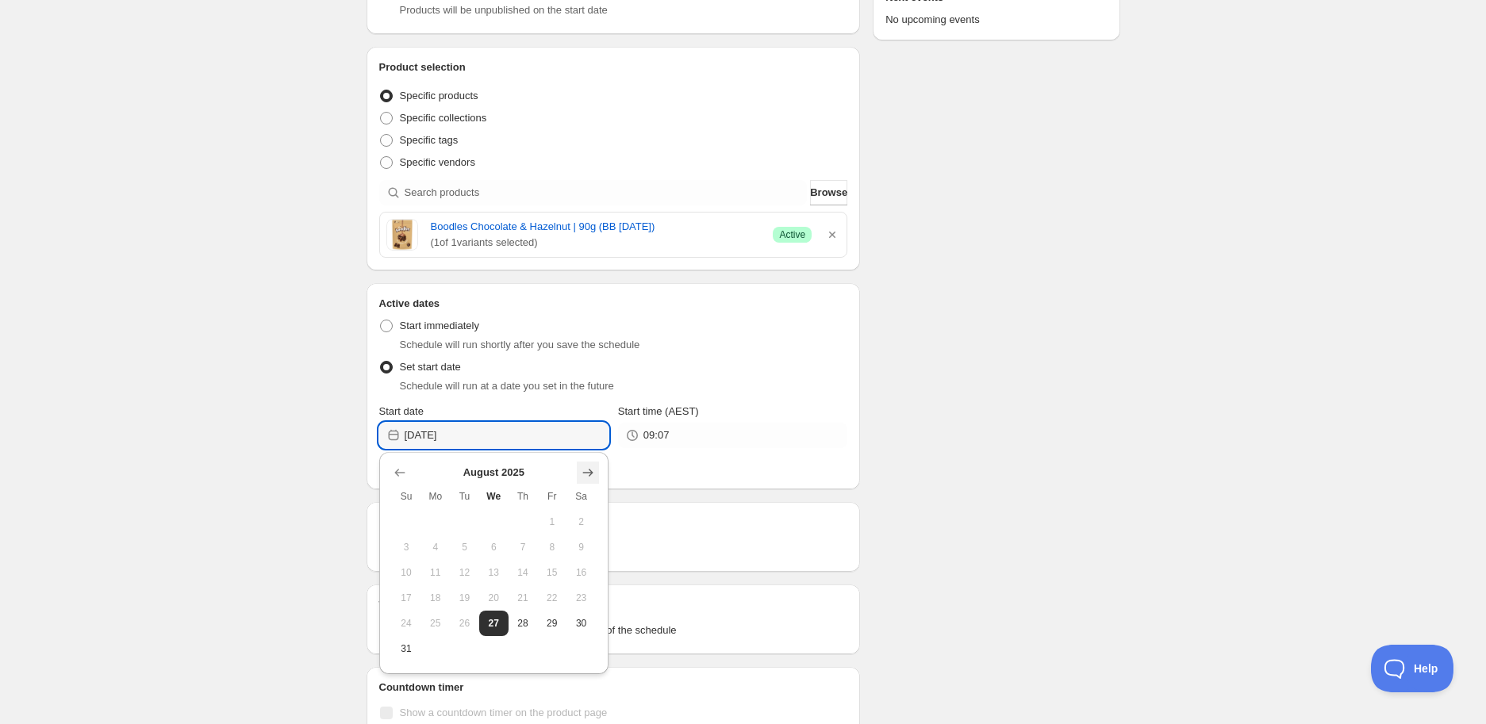
click at [585, 470] on icon "Show next month, September 2025" at bounding box center [588, 473] width 16 height 16
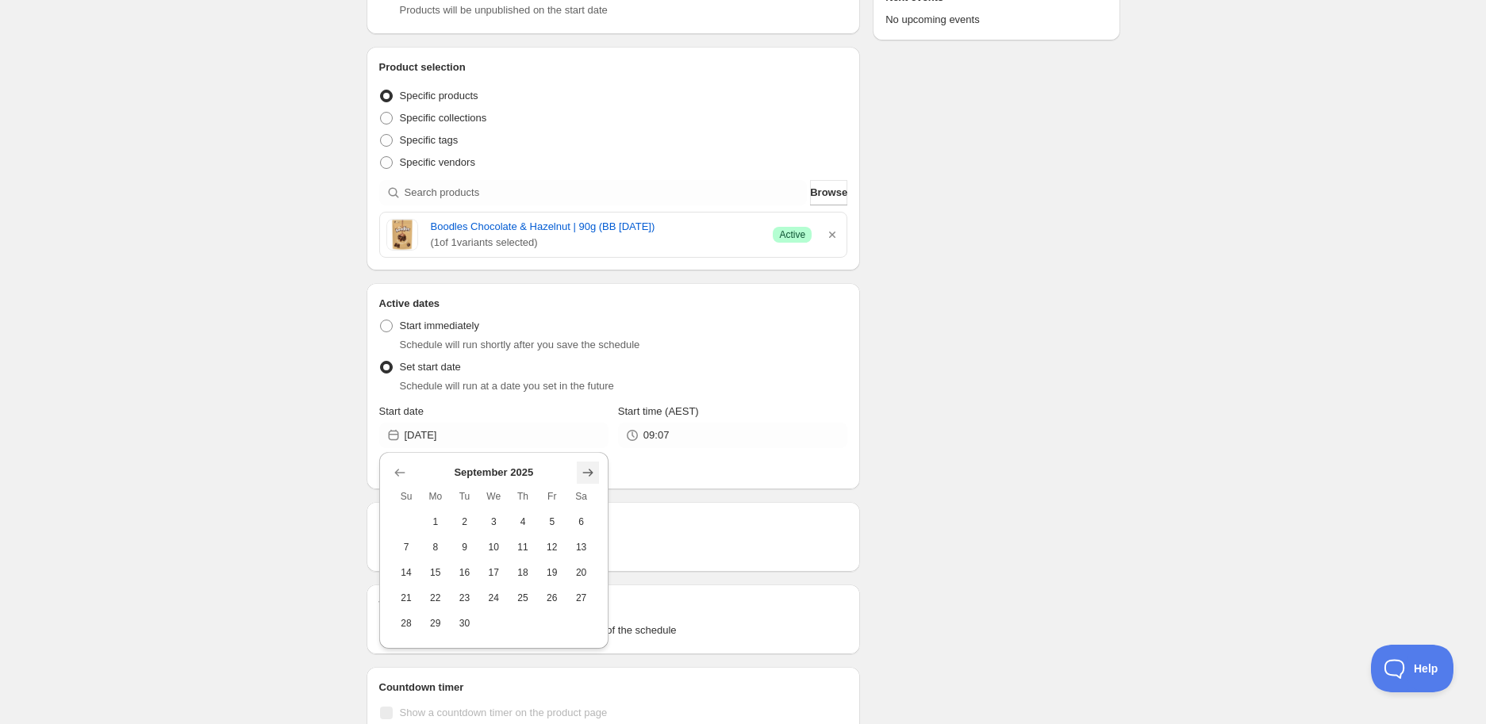
click at [588, 470] on icon "Show next month, October 2025" at bounding box center [588, 473] width 16 height 16
click at [522, 518] on span "2" at bounding box center [523, 522] width 17 height 13
type input "[DATE]"
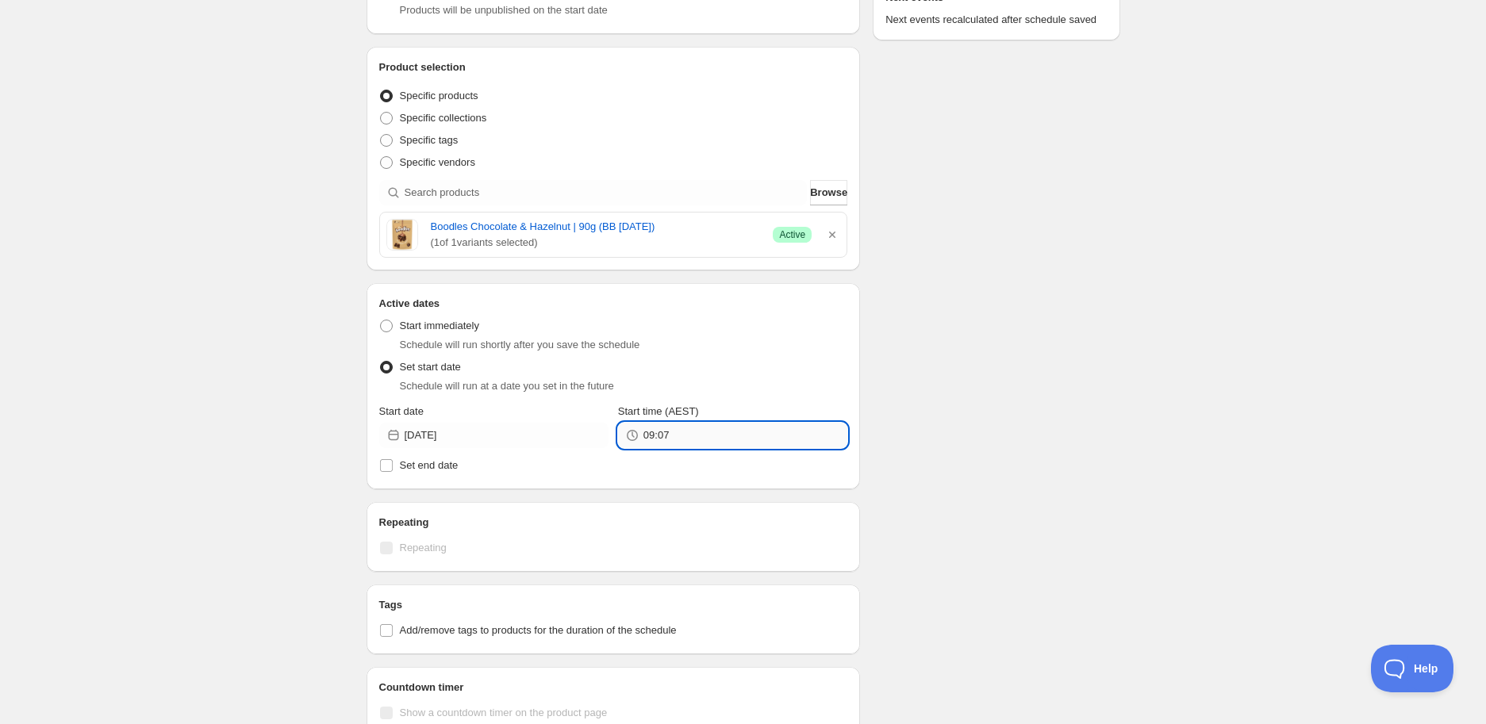
click at [649, 444] on input "09:07" at bounding box center [746, 435] width 204 height 25
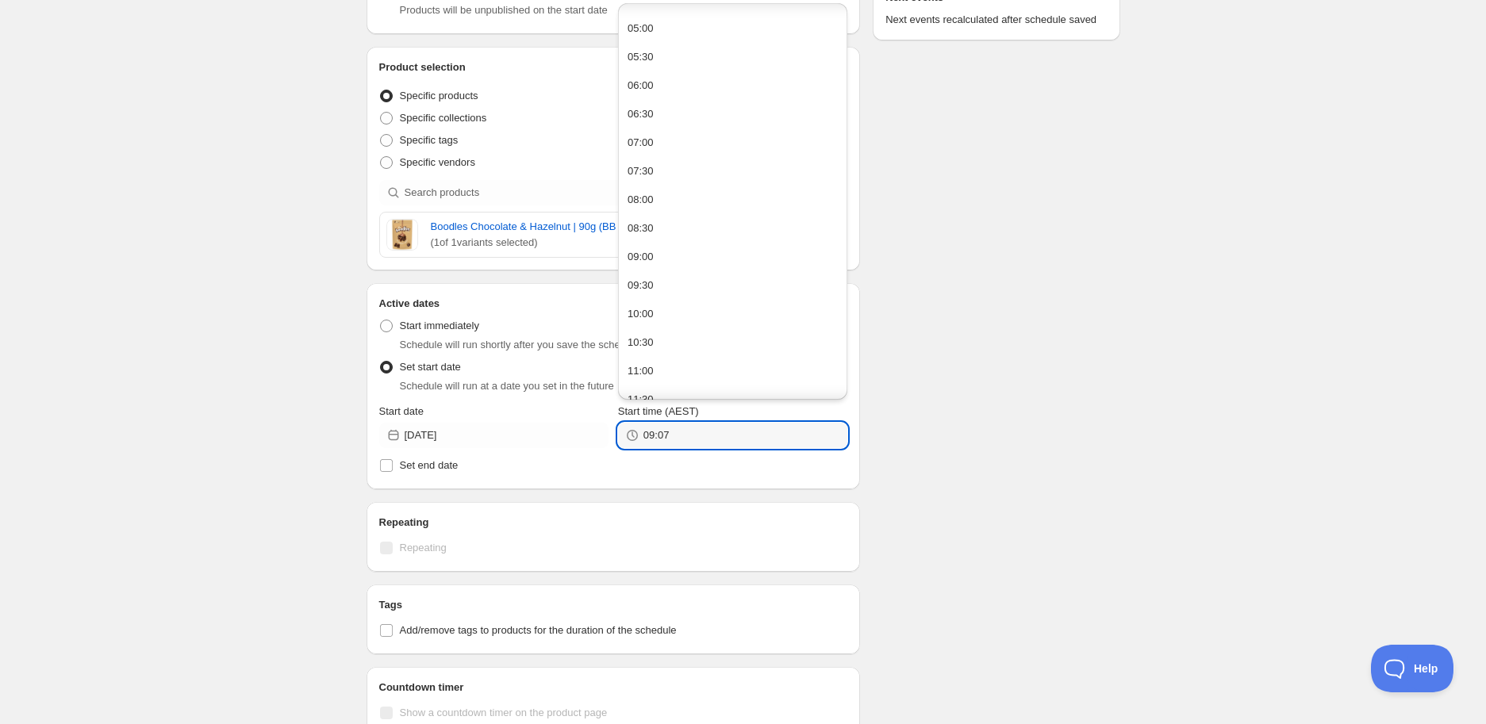
scroll to position [440, 0]
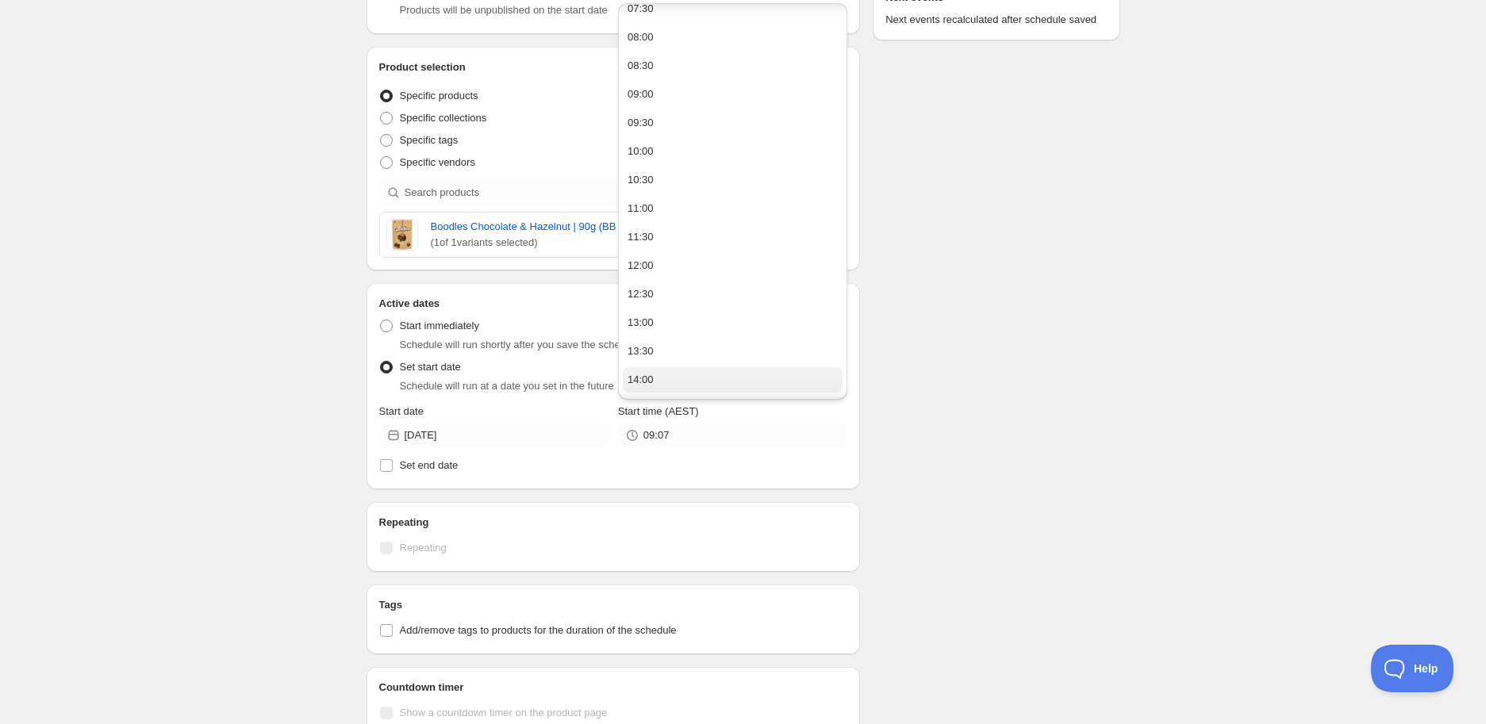
click at [674, 374] on button "14:00" at bounding box center [733, 379] width 220 height 25
type input "14:00"
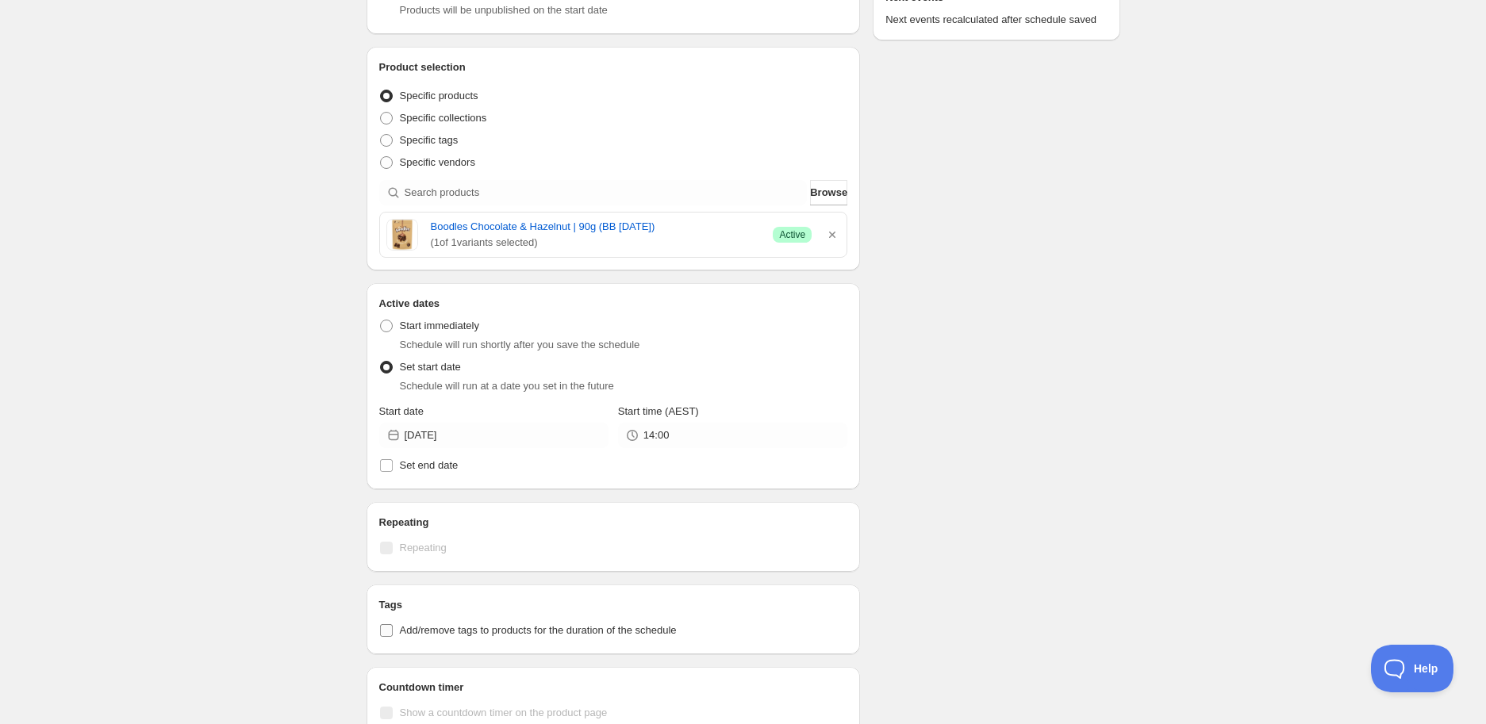
click at [451, 632] on span "Add/remove tags to products for the duration of the schedule" at bounding box center [538, 630] width 277 height 12
click at [393, 632] on input "Add/remove tags to products for the duration of the schedule" at bounding box center [386, 630] width 13 height 13
checkbox input "true"
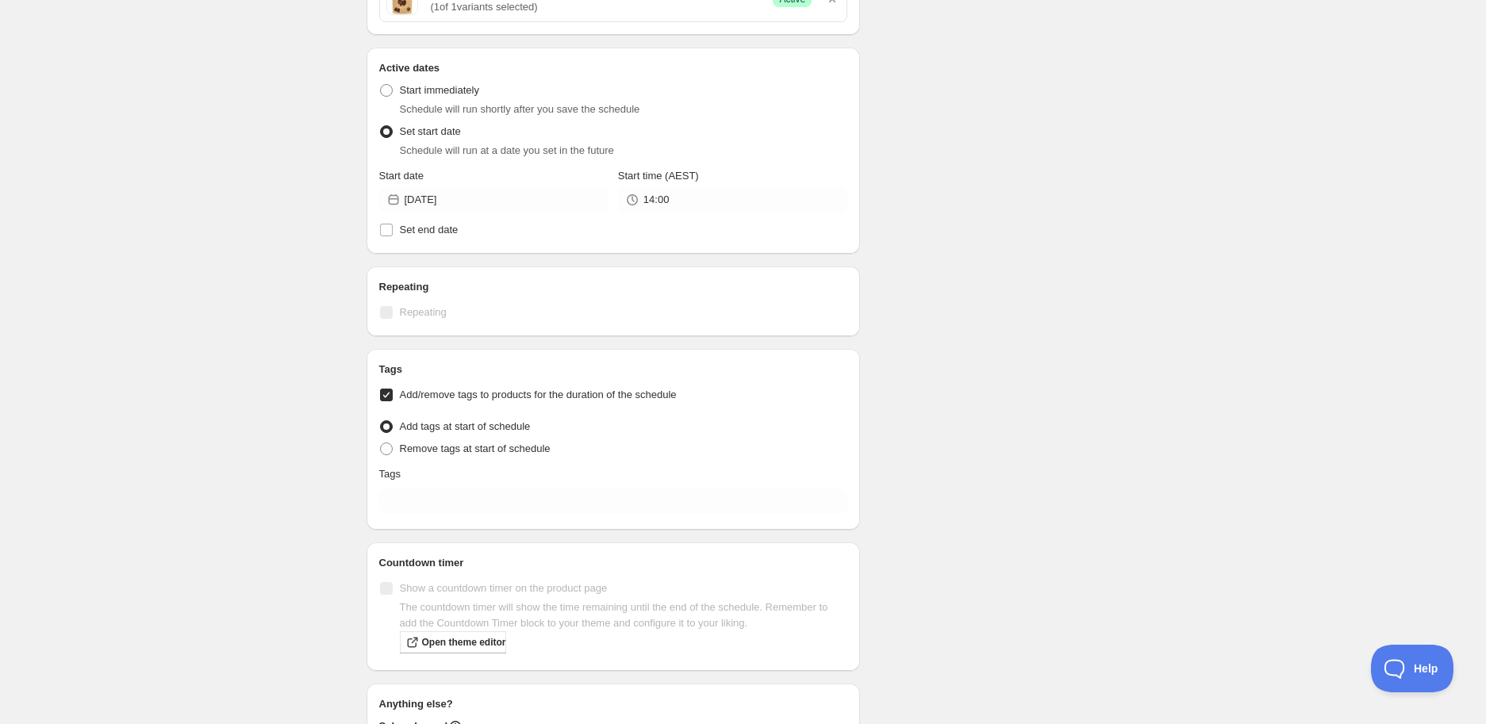
scroll to position [617, 0]
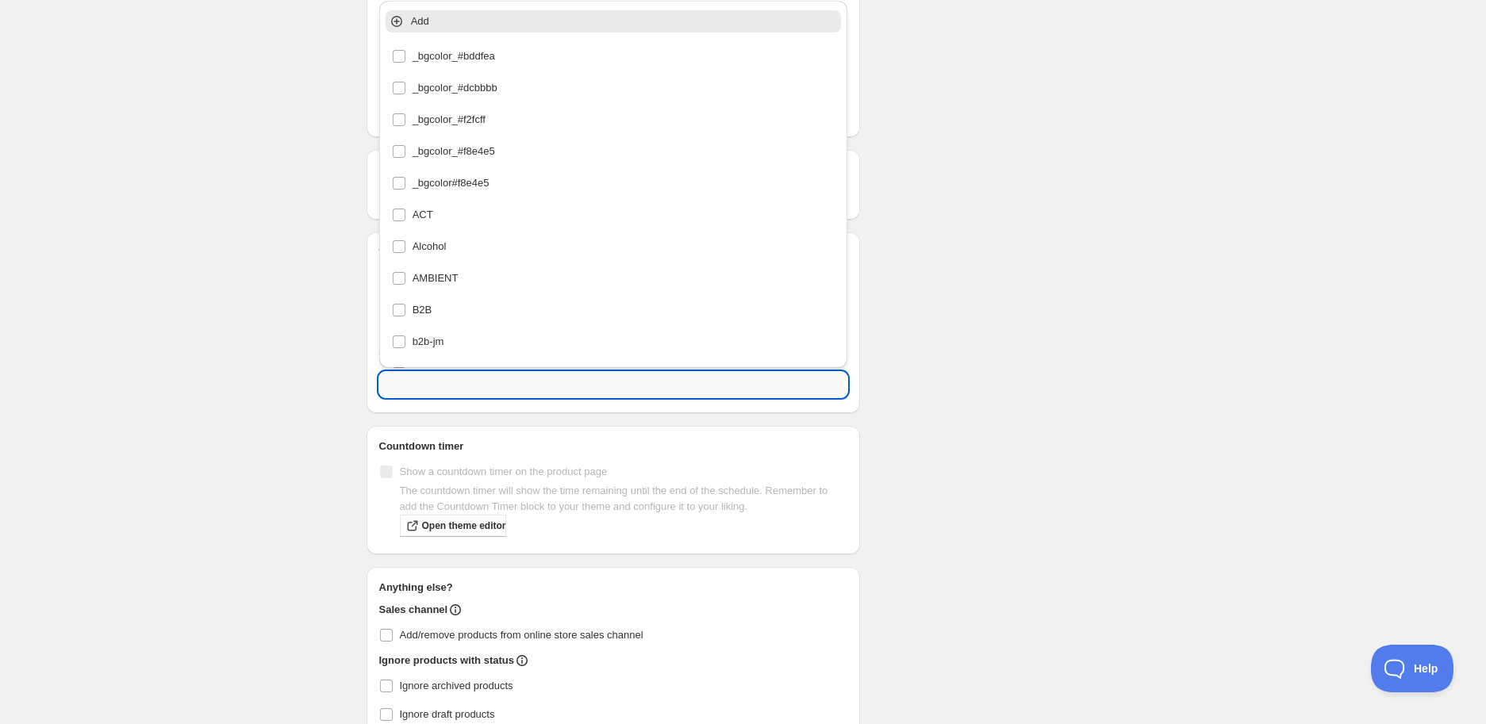
click at [435, 386] on input "text" at bounding box center [613, 384] width 469 height 25
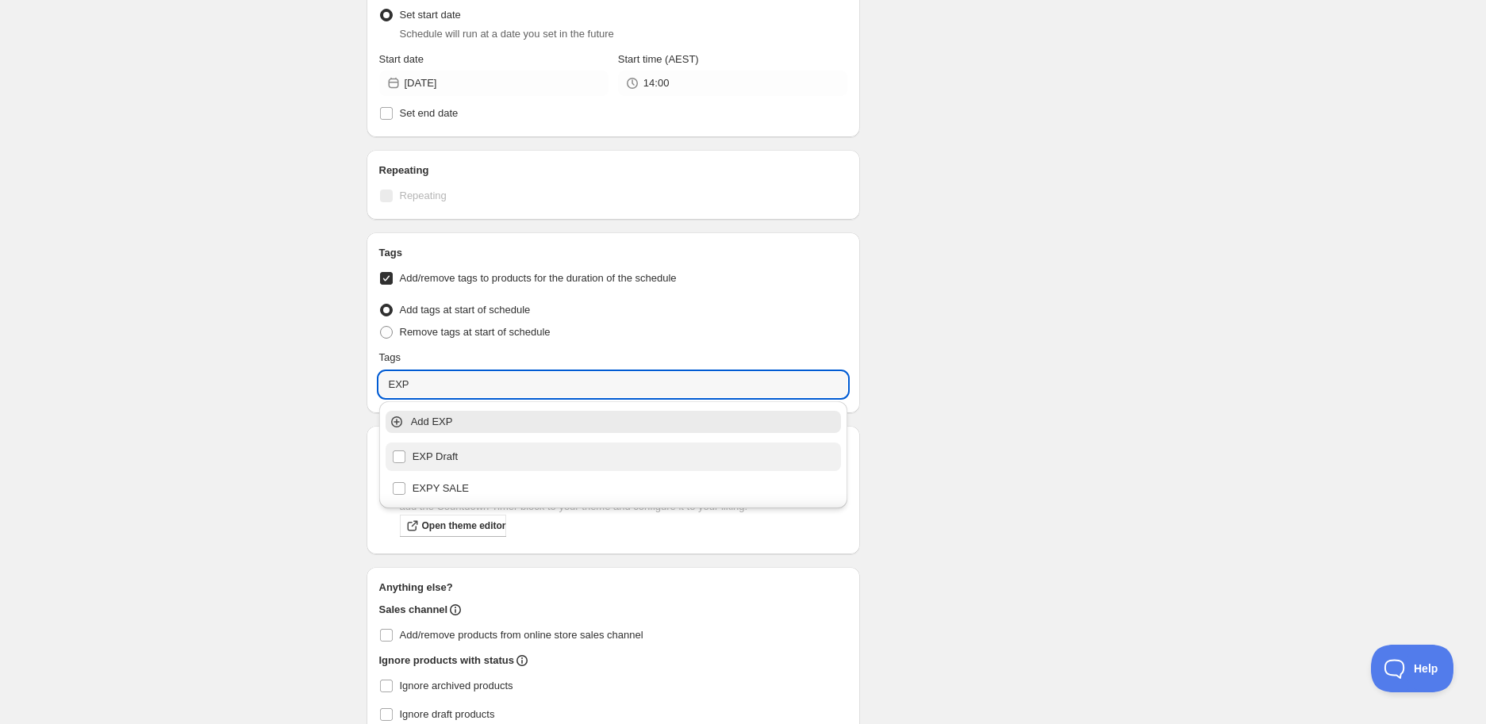
click at [469, 463] on div "EXP Draft" at bounding box center [614, 457] width 444 height 22
type input "EXP Draft"
checkbox input "true"
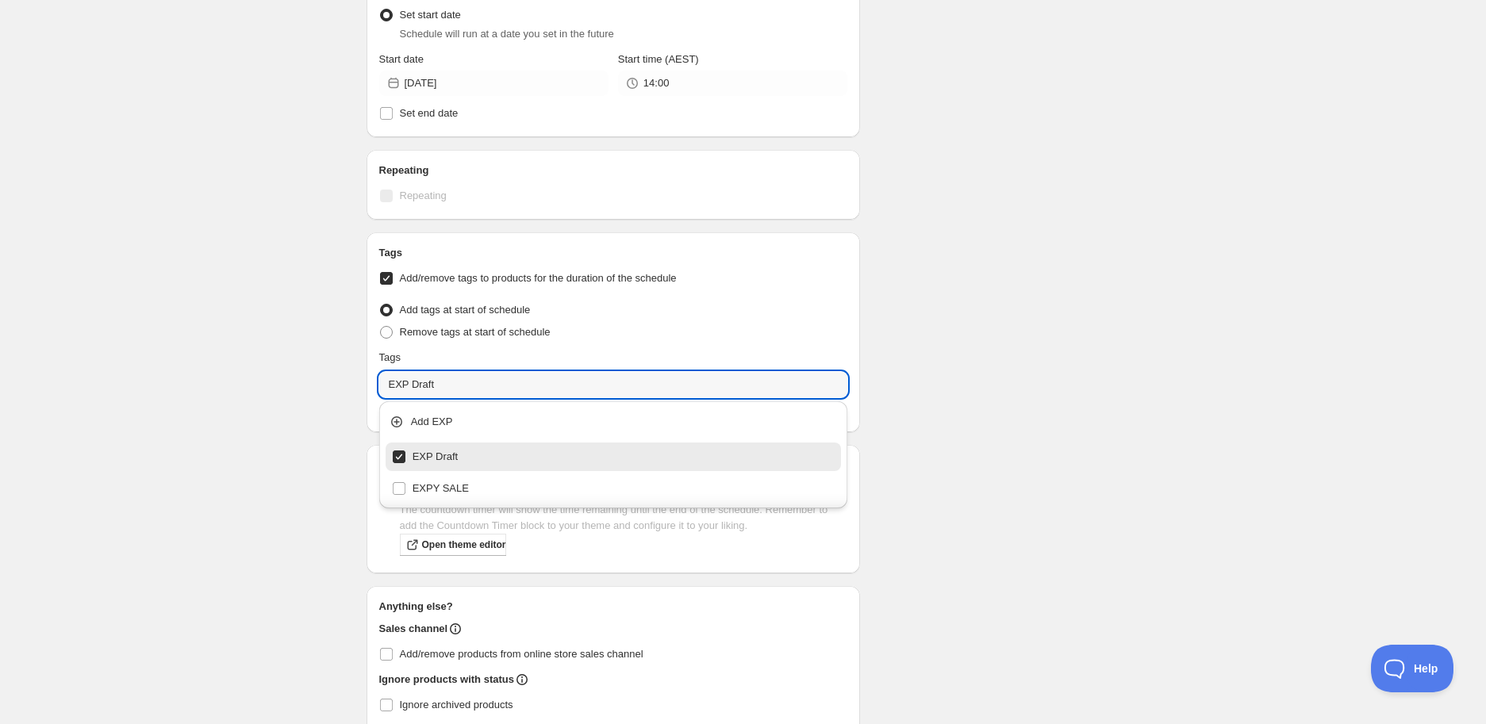
type input "EXP Draft"
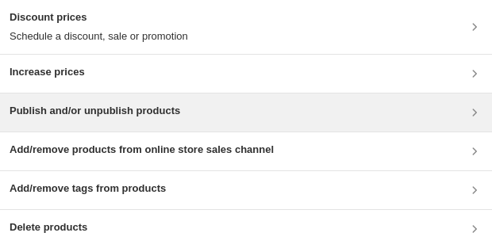
click at [208, 113] on div "Publish and/or unpublish products" at bounding box center [246, 112] width 473 height 19
click at [160, 104] on h3 "Publish and/or unpublish products" at bounding box center [95, 111] width 171 height 16
click at [112, 100] on div "Publish and/or unpublish products" at bounding box center [246, 113] width 492 height 38
click at [140, 114] on h3 "Publish and/or unpublish products" at bounding box center [95, 111] width 171 height 16
click at [116, 110] on h3 "Publish and/or unpublish products" at bounding box center [95, 111] width 171 height 16
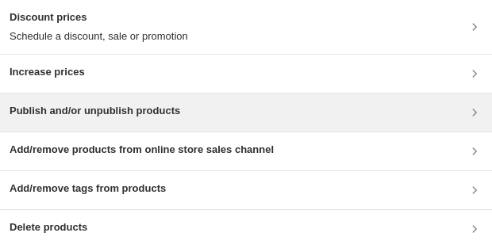
click at [80, 122] on div "Publish and/or unpublish products" at bounding box center [246, 113] width 492 height 38
